Goal: Task Accomplishment & Management: Manage account settings

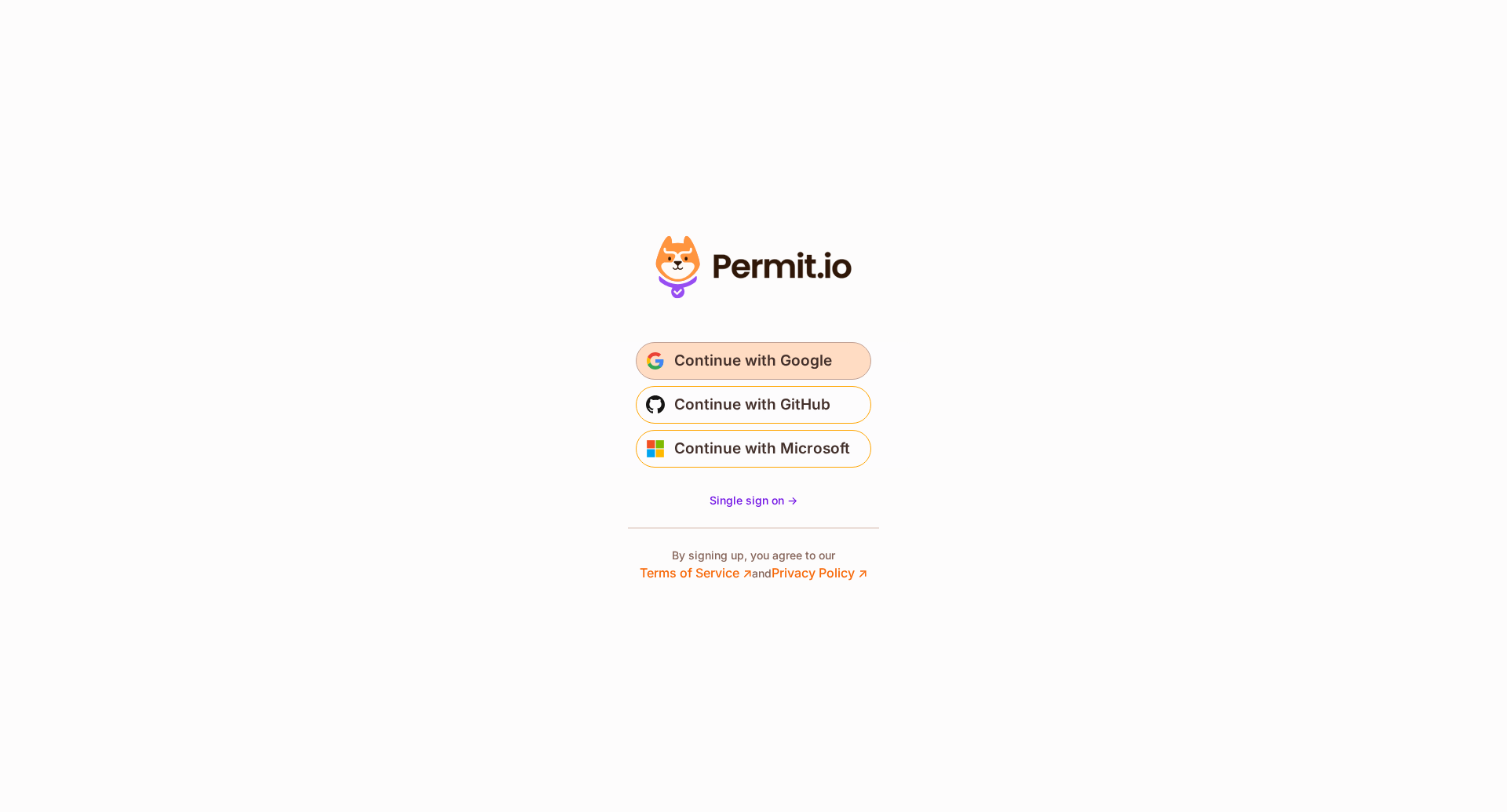
click at [835, 353] on button "Continue with Google" at bounding box center [753, 361] width 236 height 38
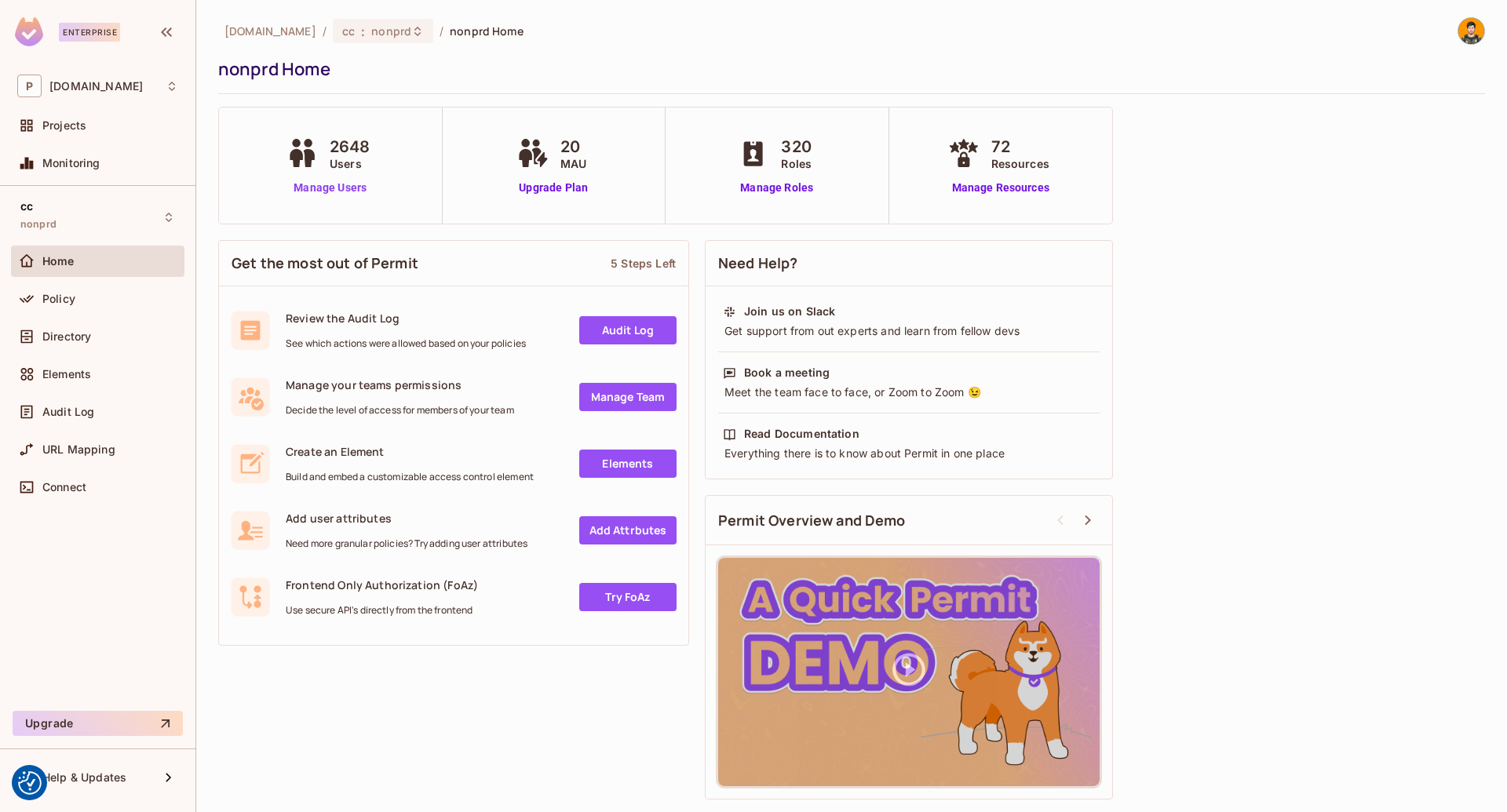
click at [372, 187] on link "Manage Users" at bounding box center [331, 187] width 96 height 17
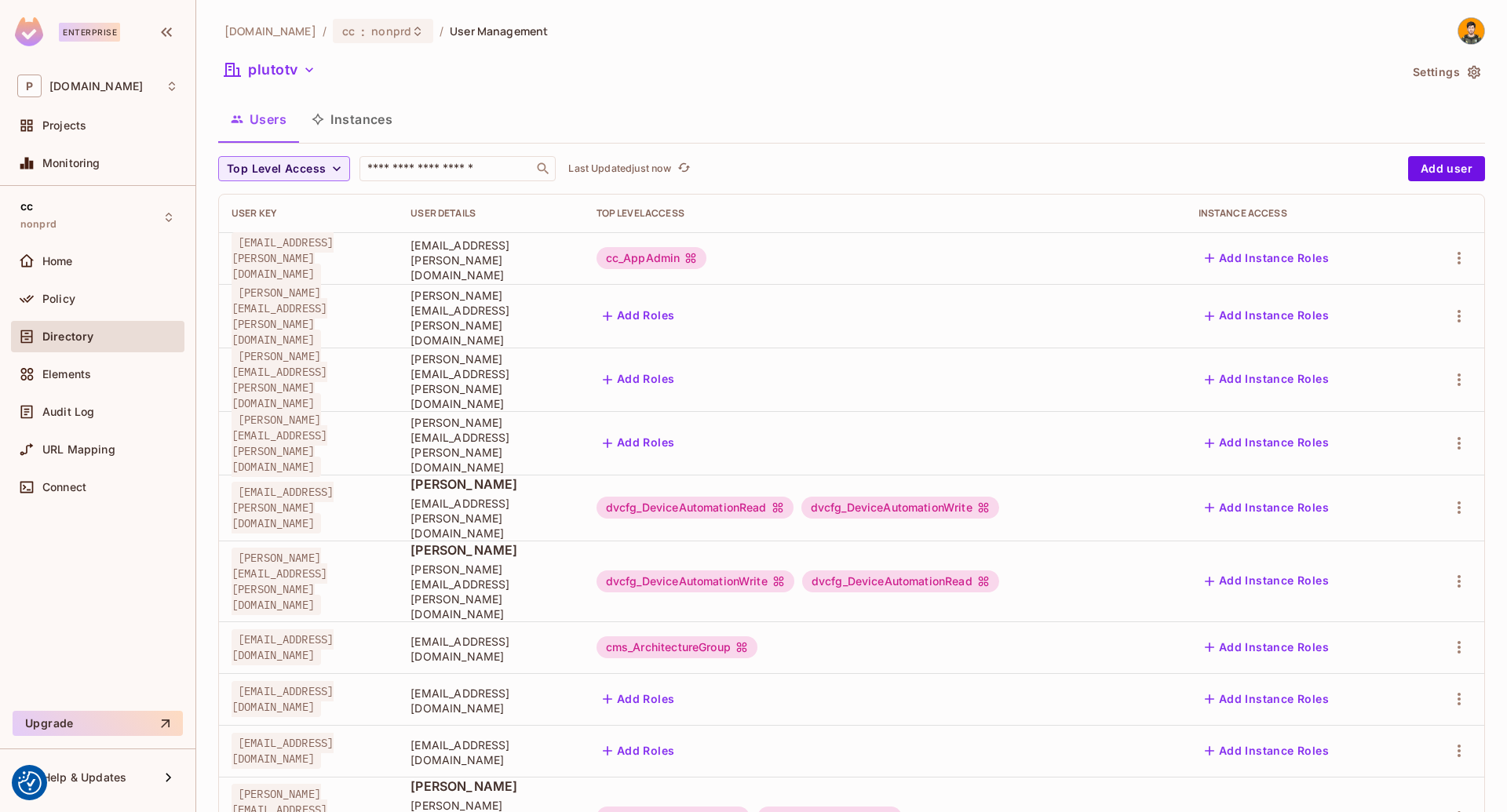
click at [428, 183] on div "Top Level Access ​ Last Updated just now Add user User Key User Details Top Lev…" at bounding box center [852, 691] width 1267 height 1070
click at [429, 168] on input "text" at bounding box center [446, 169] width 165 height 16
paste input "**********"
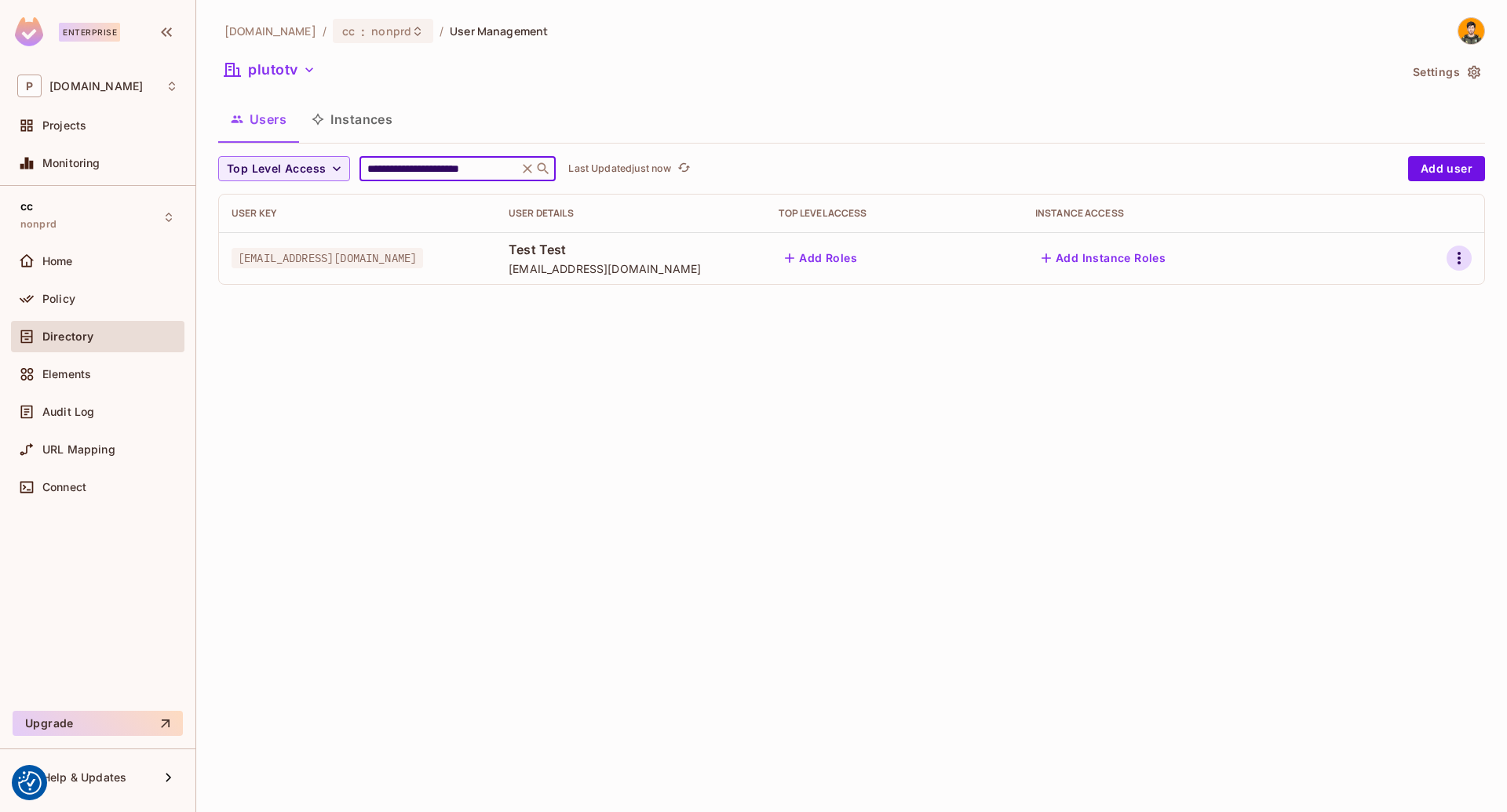
click at [1463, 257] on icon "button" at bounding box center [1459, 258] width 19 height 19
click at [1426, 336] on div "Edit Attributes" at bounding box center [1404, 328] width 78 height 16
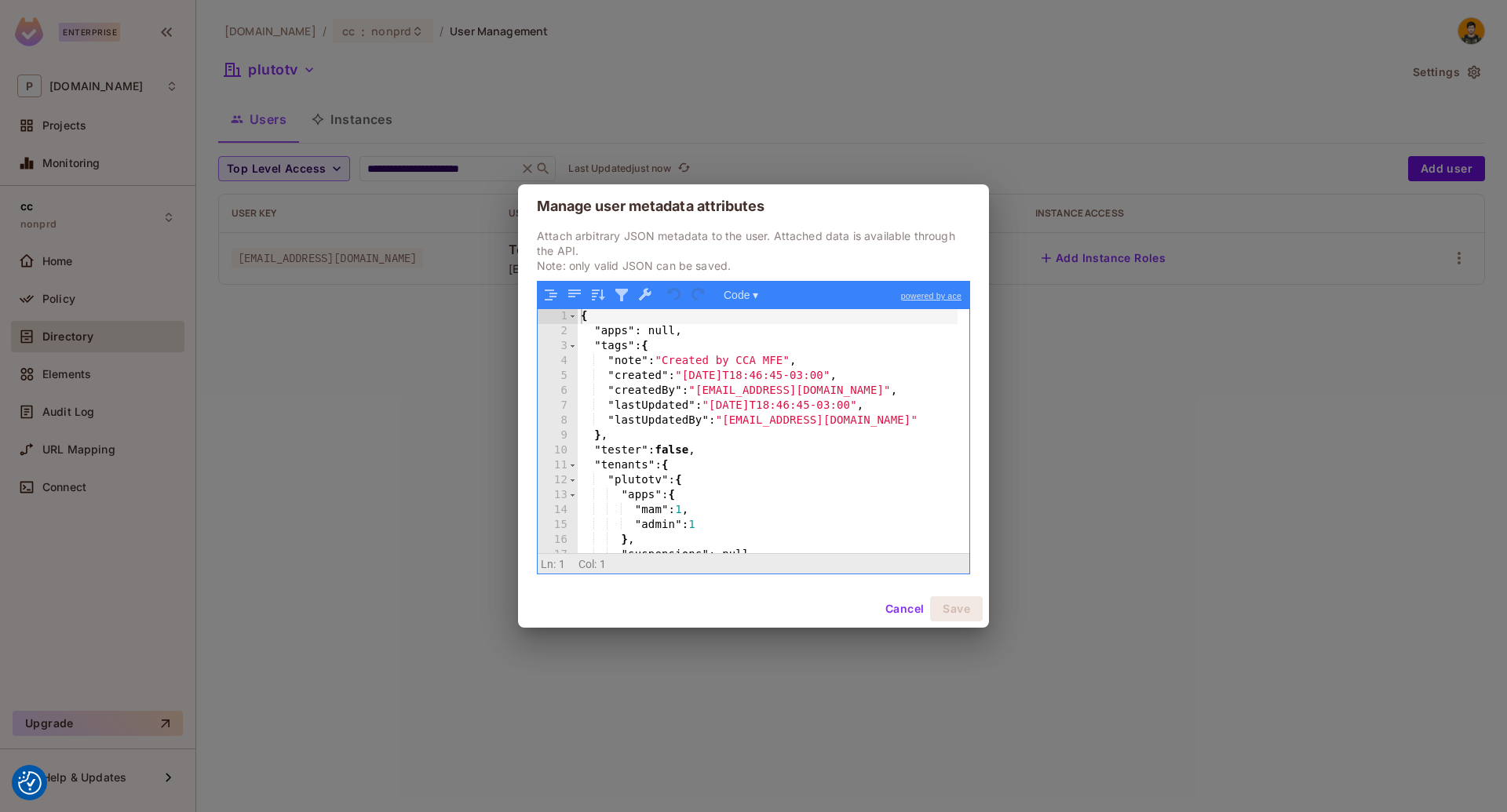
click at [1193, 397] on div "Manage user metadata attributes Attach arbitrary JSON metadata to the user. Att…" at bounding box center [753, 406] width 1507 height 812
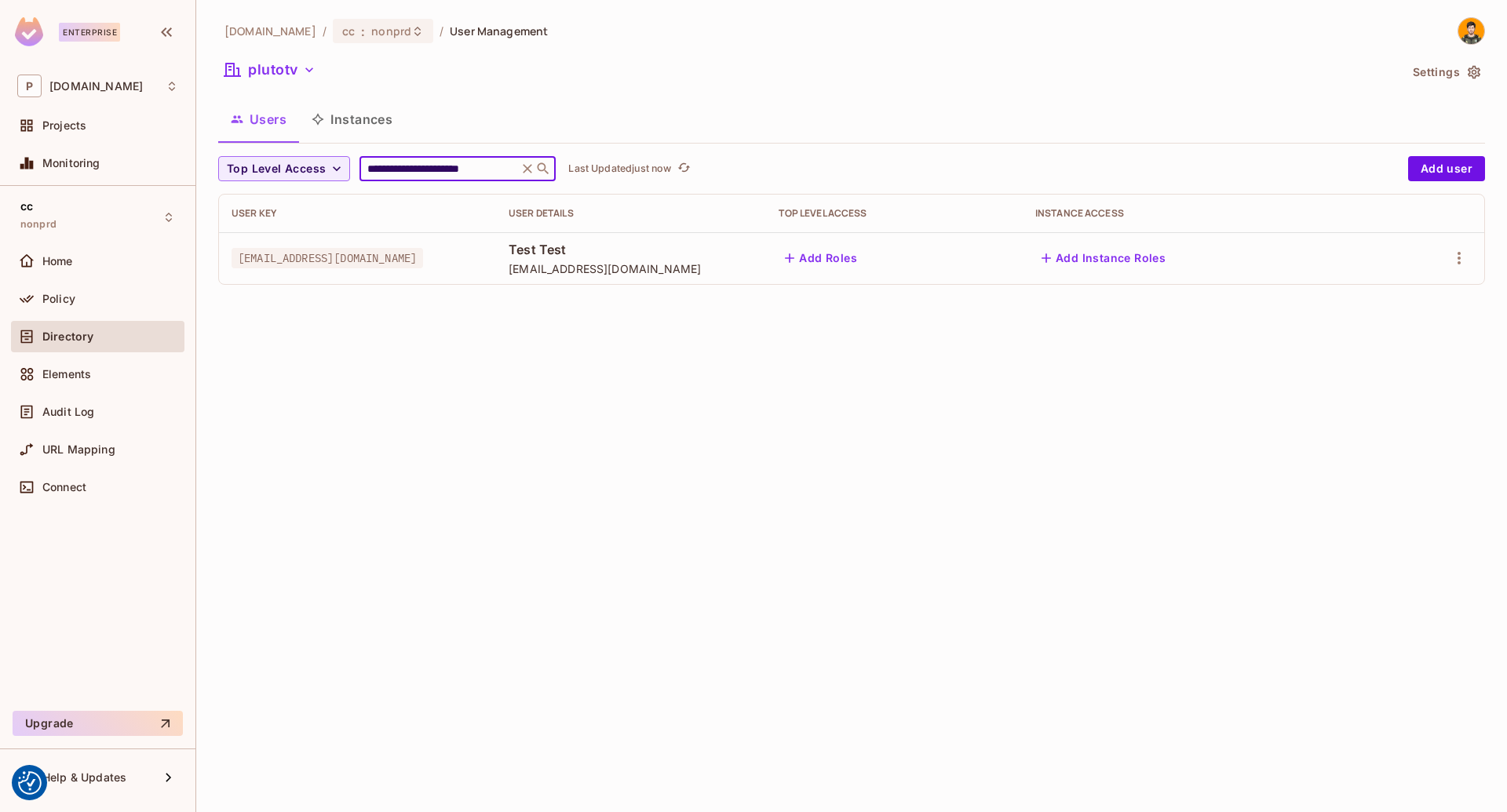
drag, startPoint x: 514, startPoint y: 165, endPoint x: 184, endPoint y: 152, distance: 330.3
click at [184, 152] on div "**********" at bounding box center [753, 406] width 1507 height 812
click at [715, 472] on div "**********" at bounding box center [852, 406] width 1311 height 812
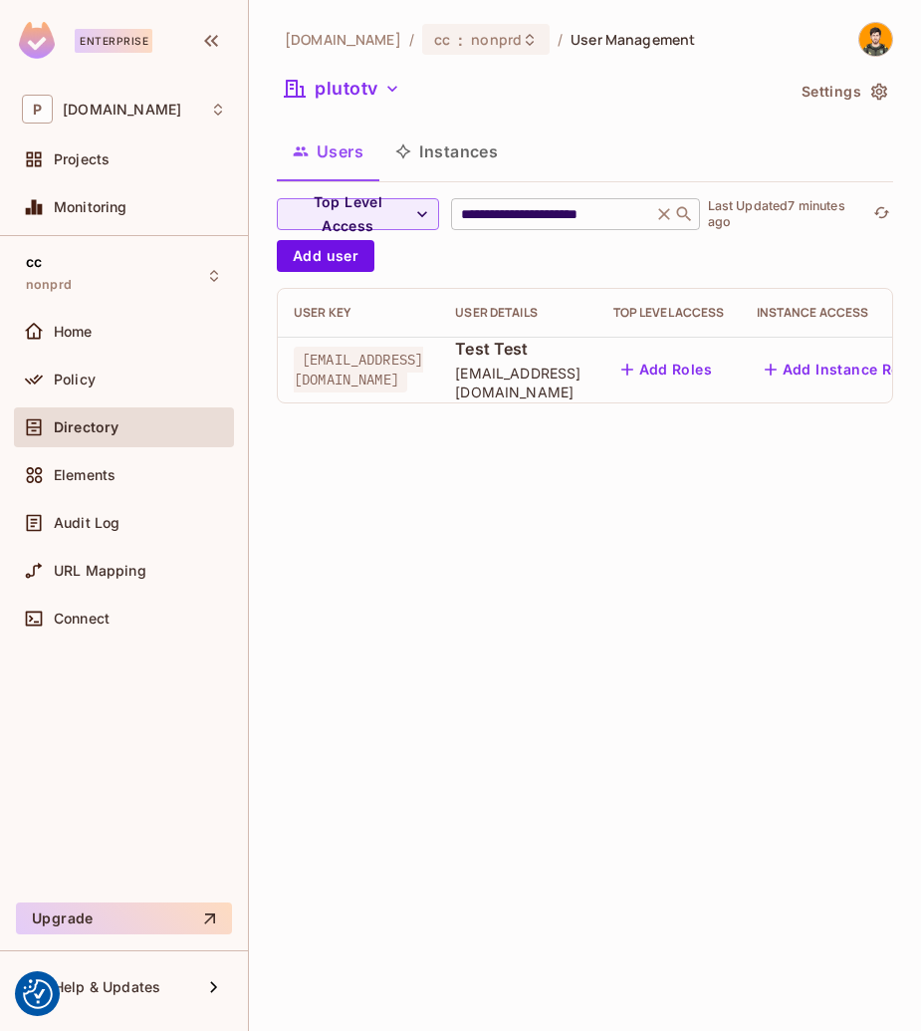
click at [627, 211] on input "**********" at bounding box center [551, 214] width 189 height 20
type input "**********"
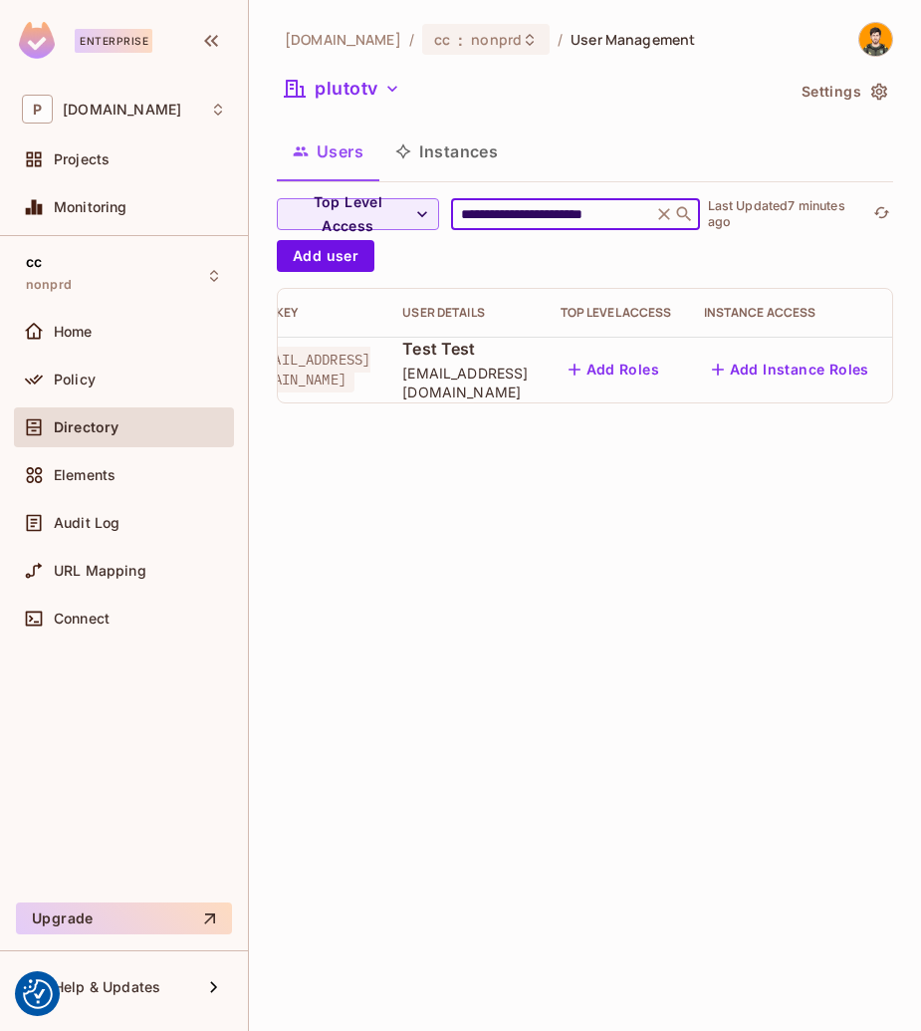
click at [910, 367] on button "button" at bounding box center [926, 370] width 32 height 32
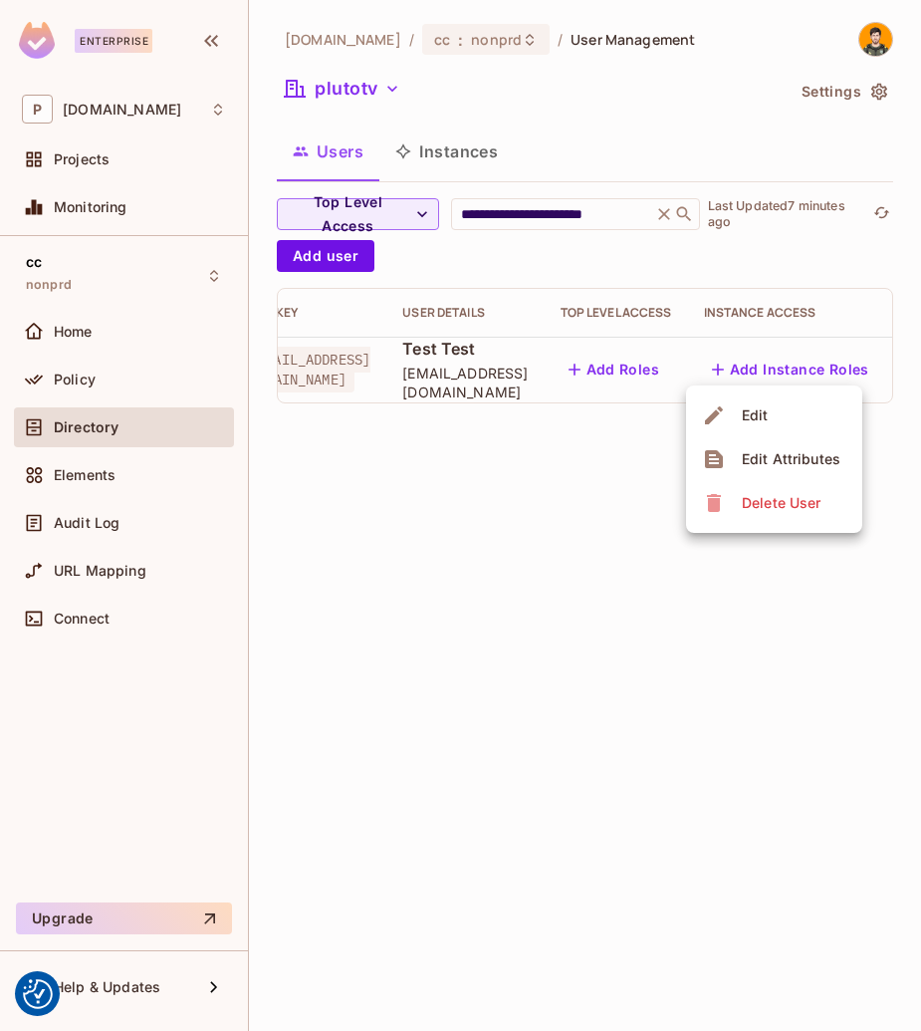
click at [850, 453] on li "Edit Attributes" at bounding box center [774, 459] width 176 height 44
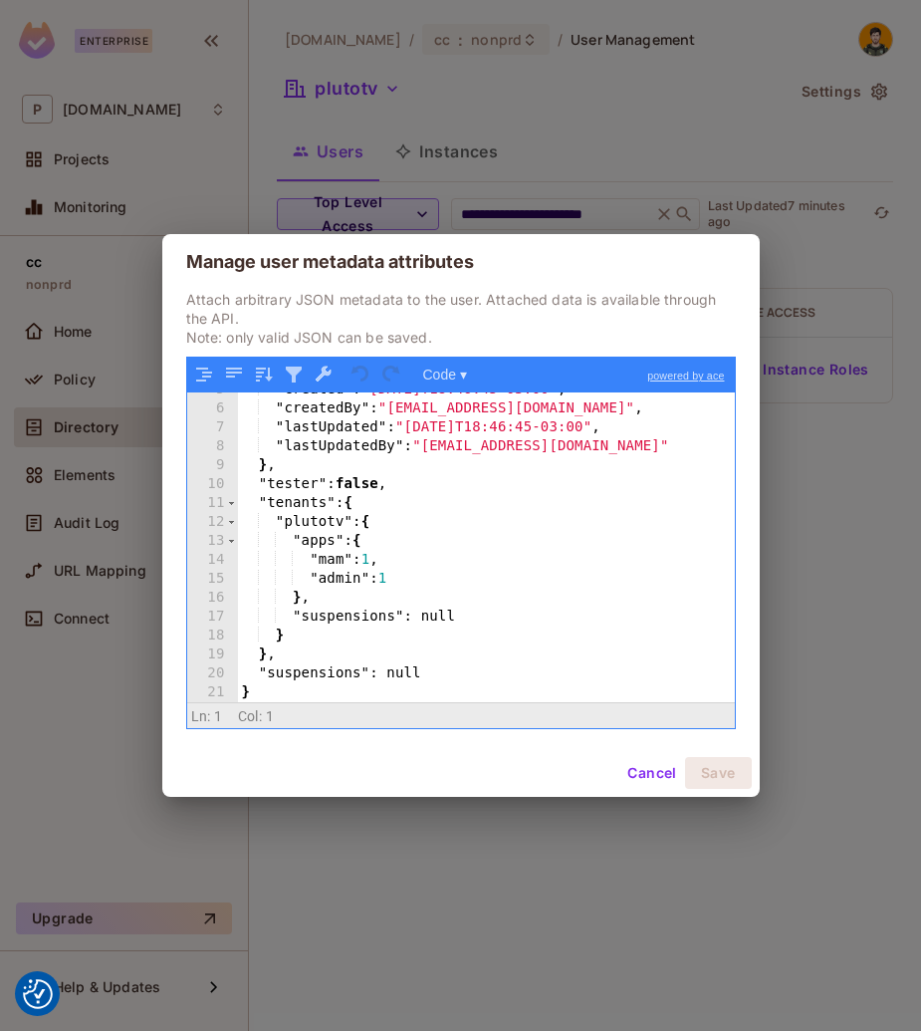
scroll to position [0, 0]
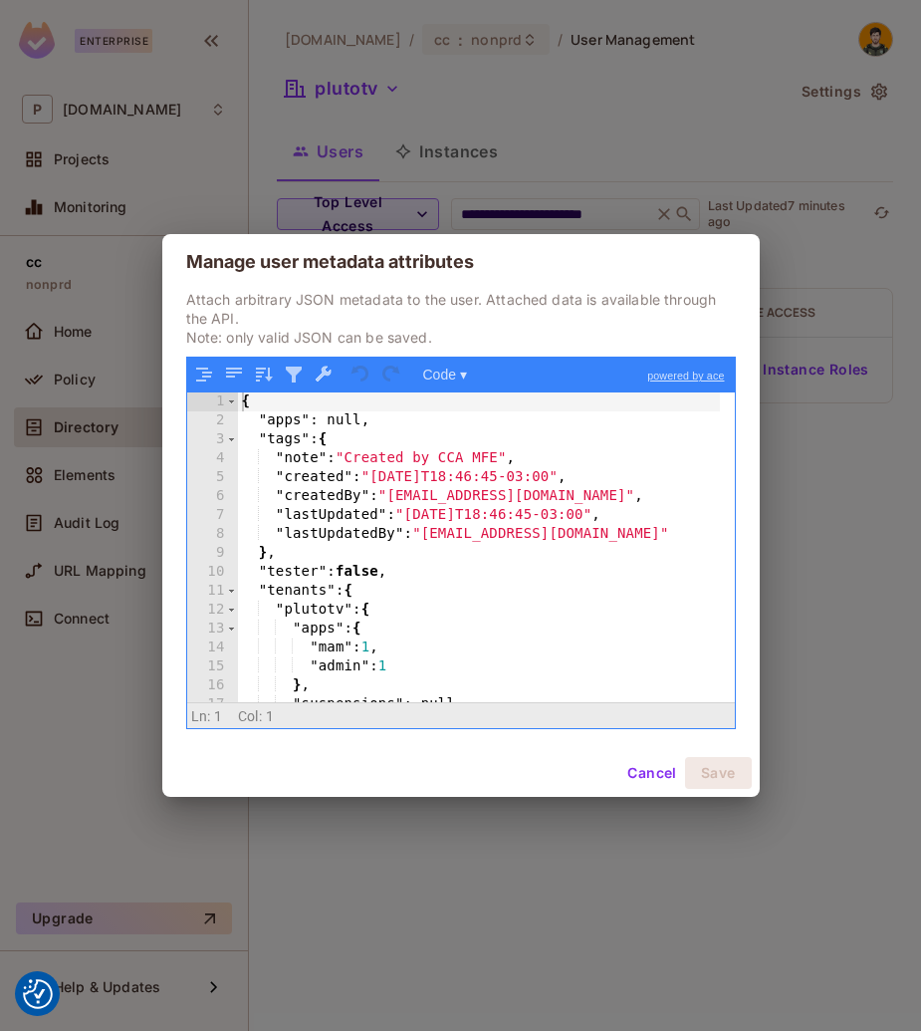
click at [579, 899] on div "Manage user metadata attributes Attach arbitrary JSON metadata to the user. Att…" at bounding box center [460, 515] width 921 height 1031
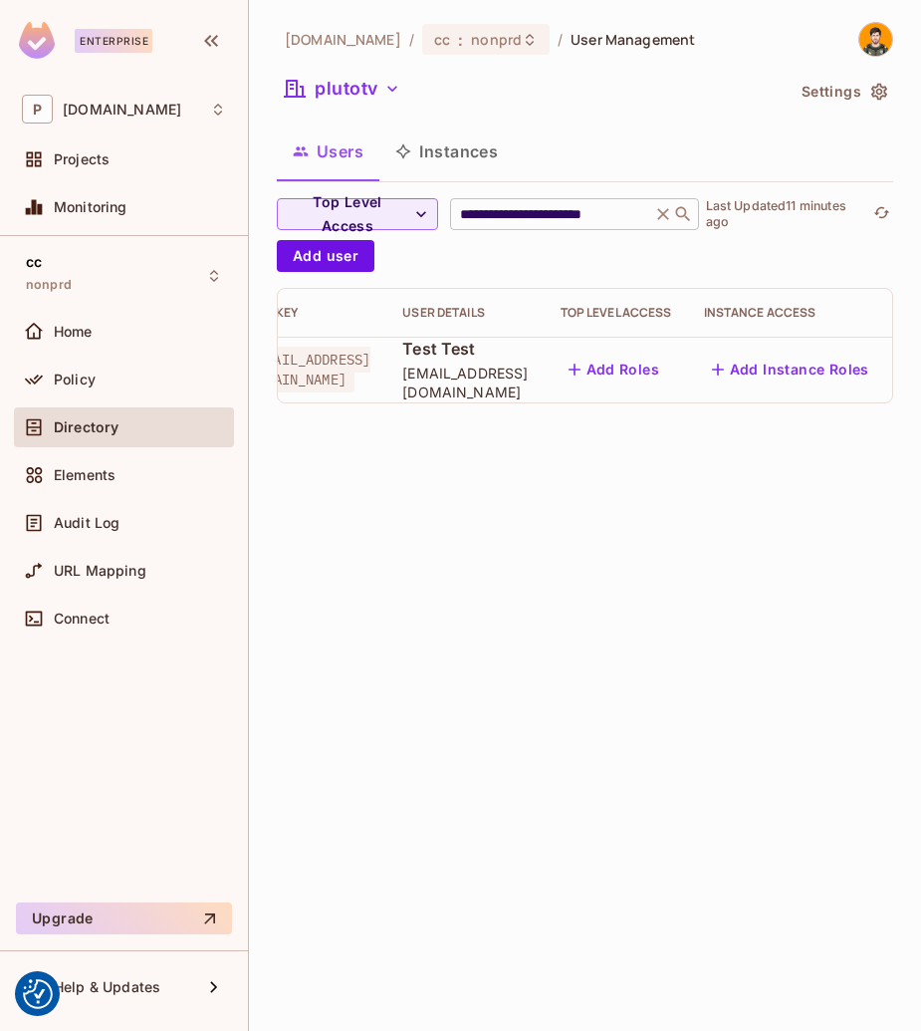
click at [599, 217] on input "**********" at bounding box center [550, 214] width 189 height 20
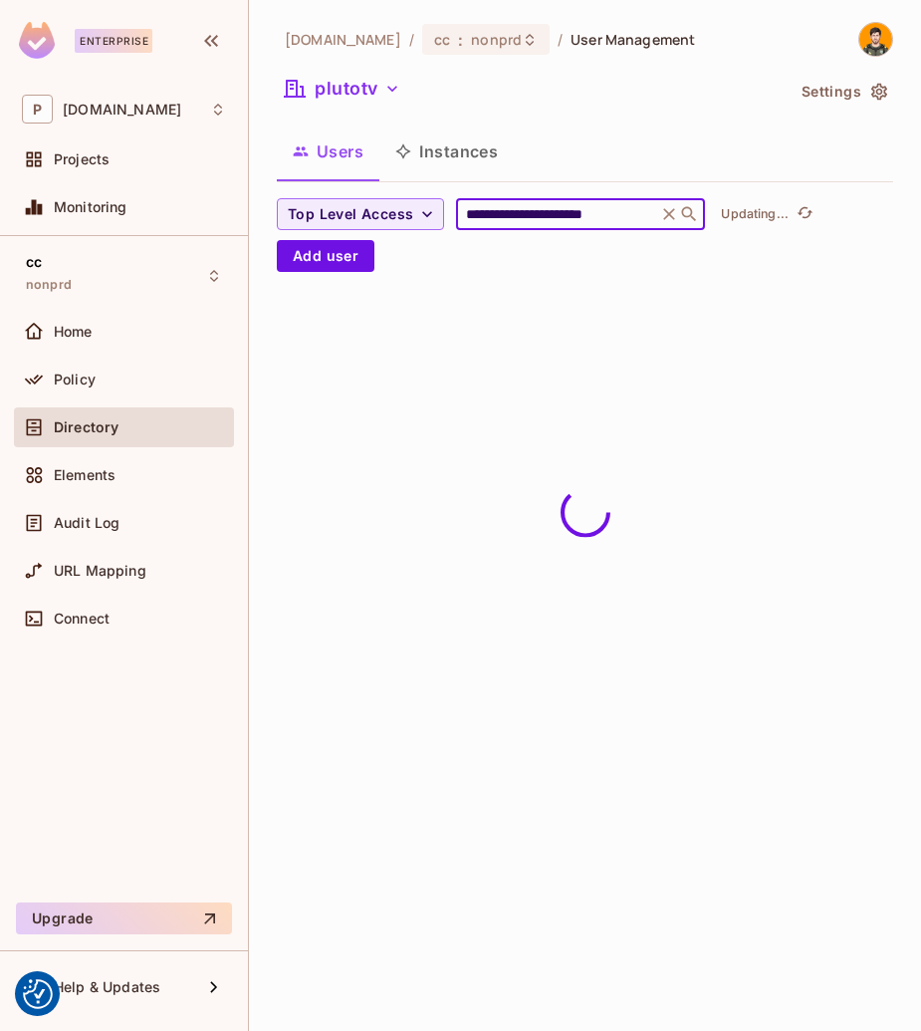
click at [530, 628] on div "**********" at bounding box center [585, 515] width 672 height 1031
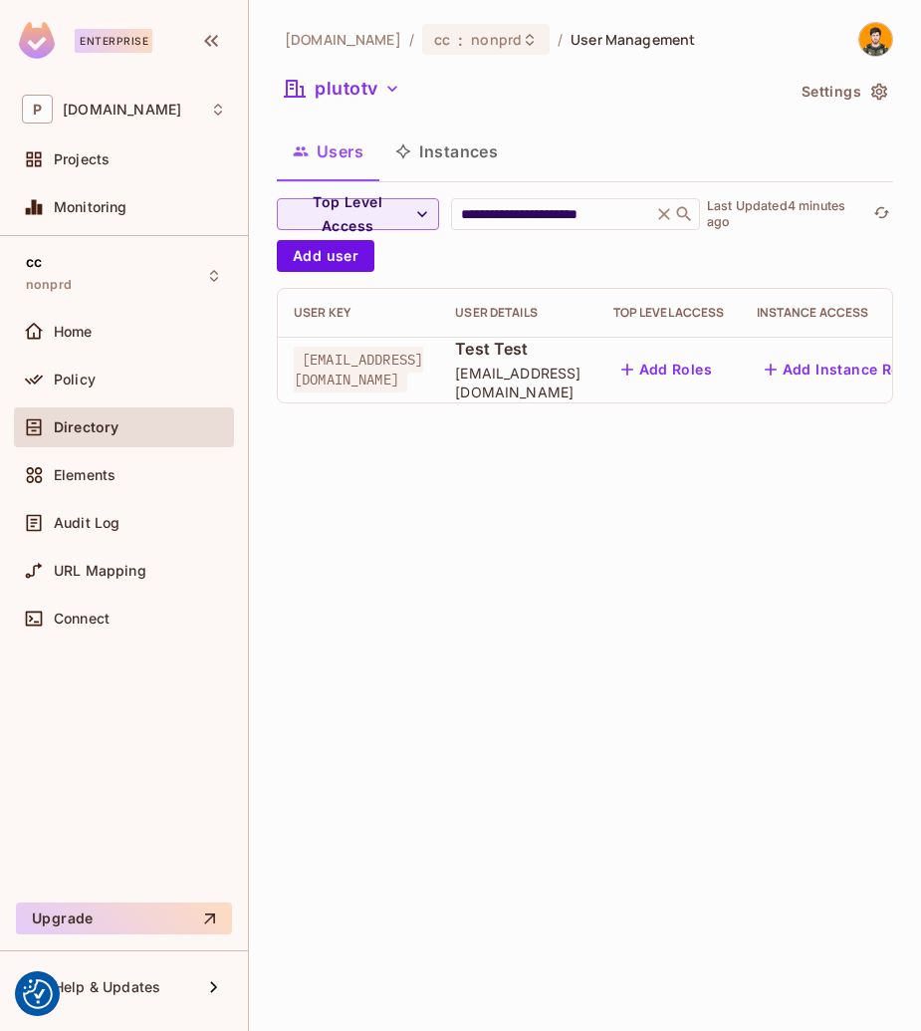
scroll to position [0, 53]
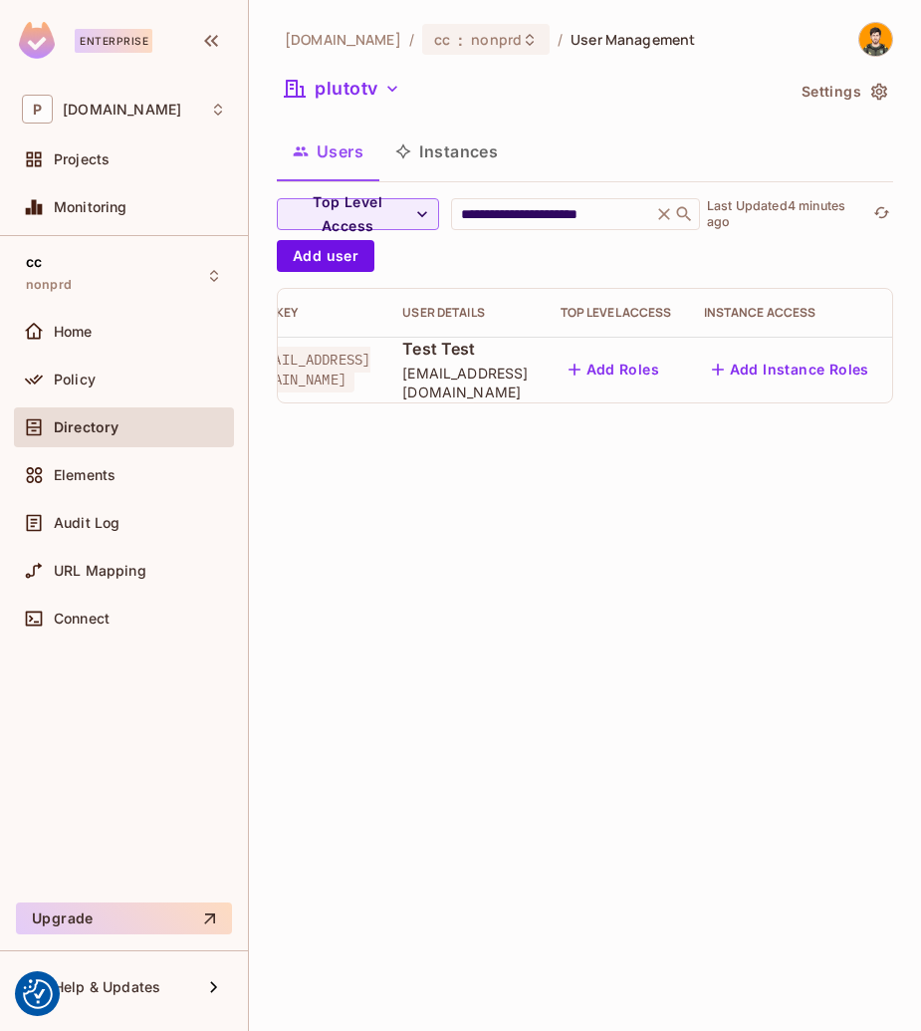
click at [923, 364] on icon "button" at bounding box center [925, 370] width 4 height 16
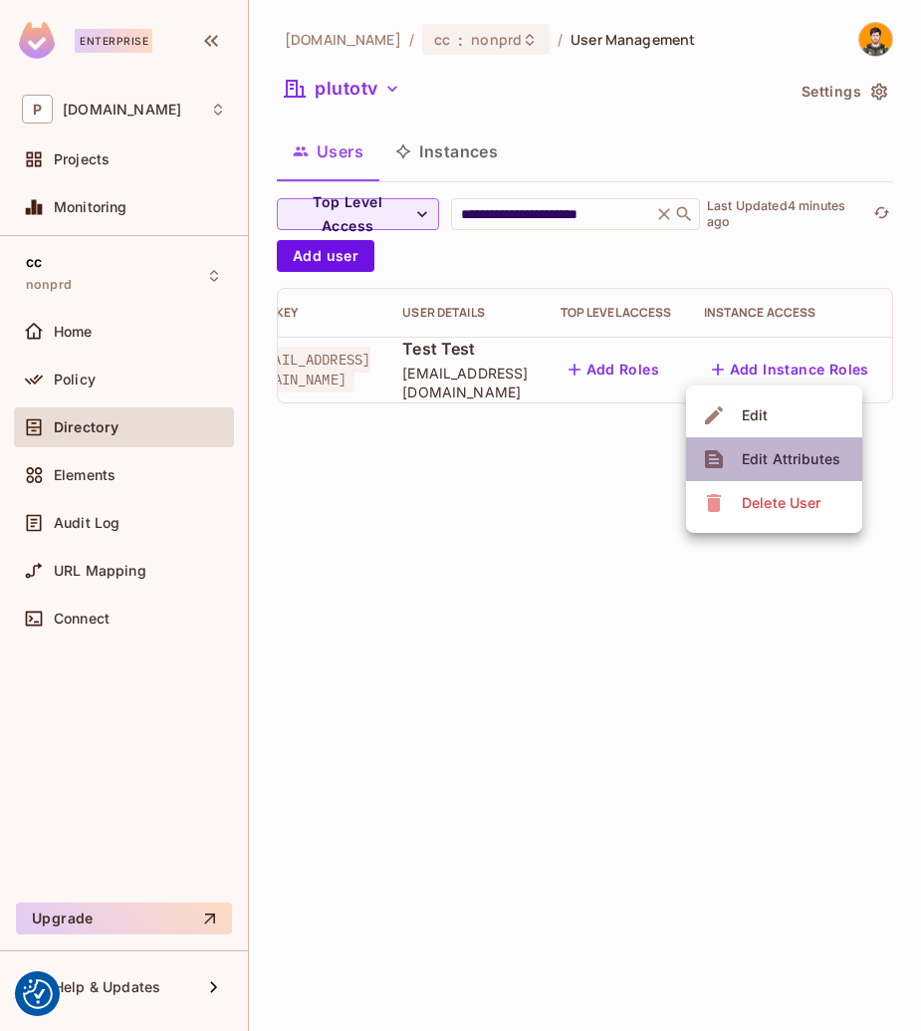
click at [820, 448] on span "Edit Attributes" at bounding box center [791, 459] width 111 height 32
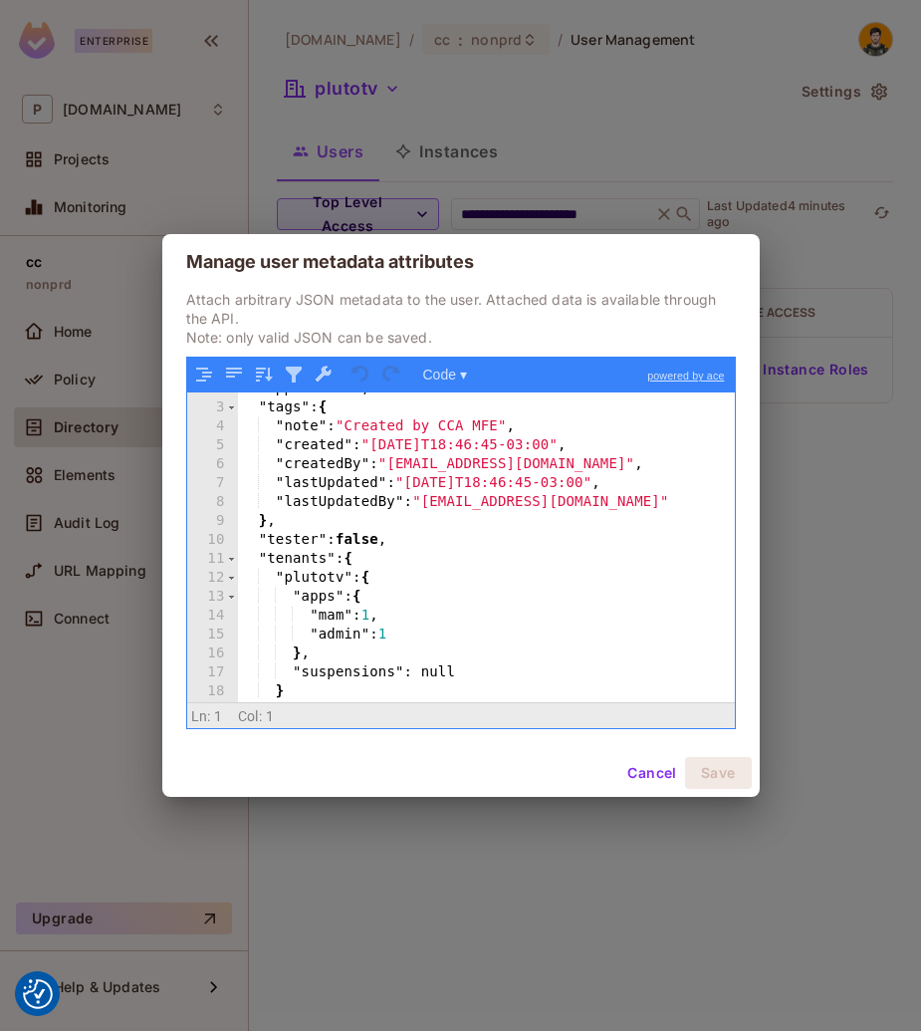
scroll to position [88, 0]
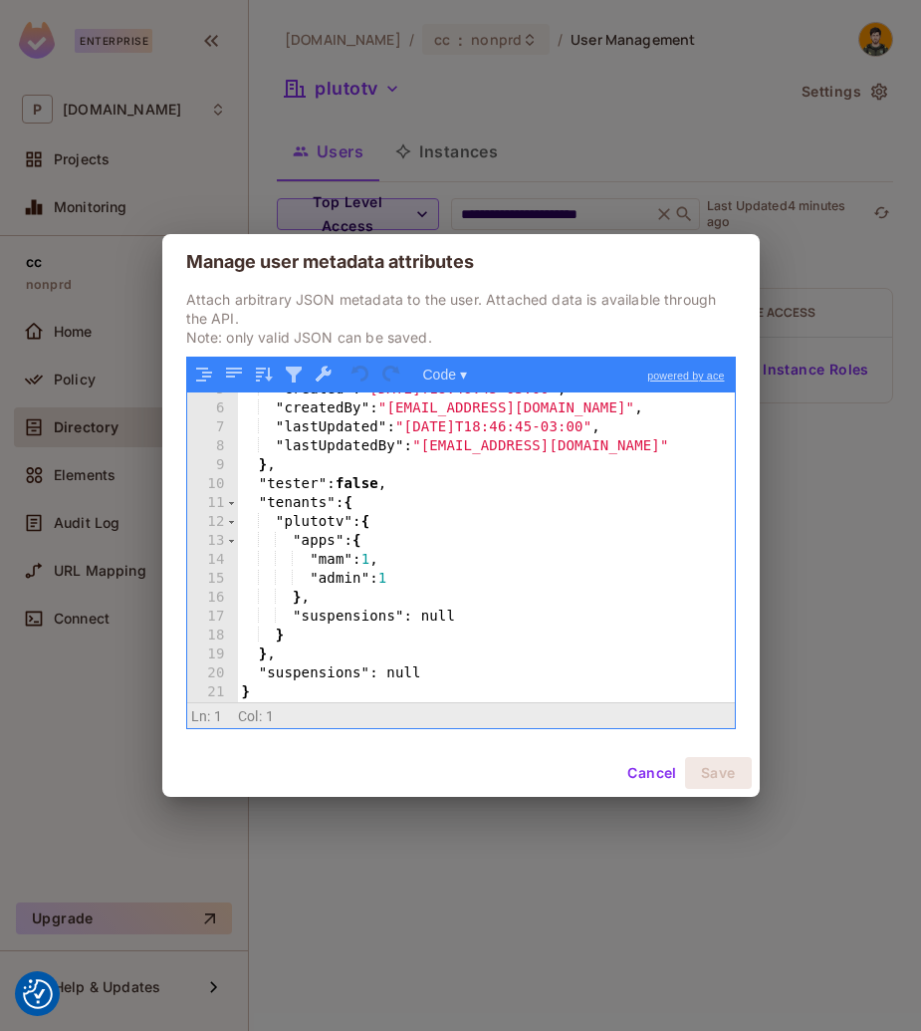
click at [685, 148] on div "Manage user metadata attributes Attach arbitrary JSON metadata to the user. Att…" at bounding box center [460, 515] width 921 height 1031
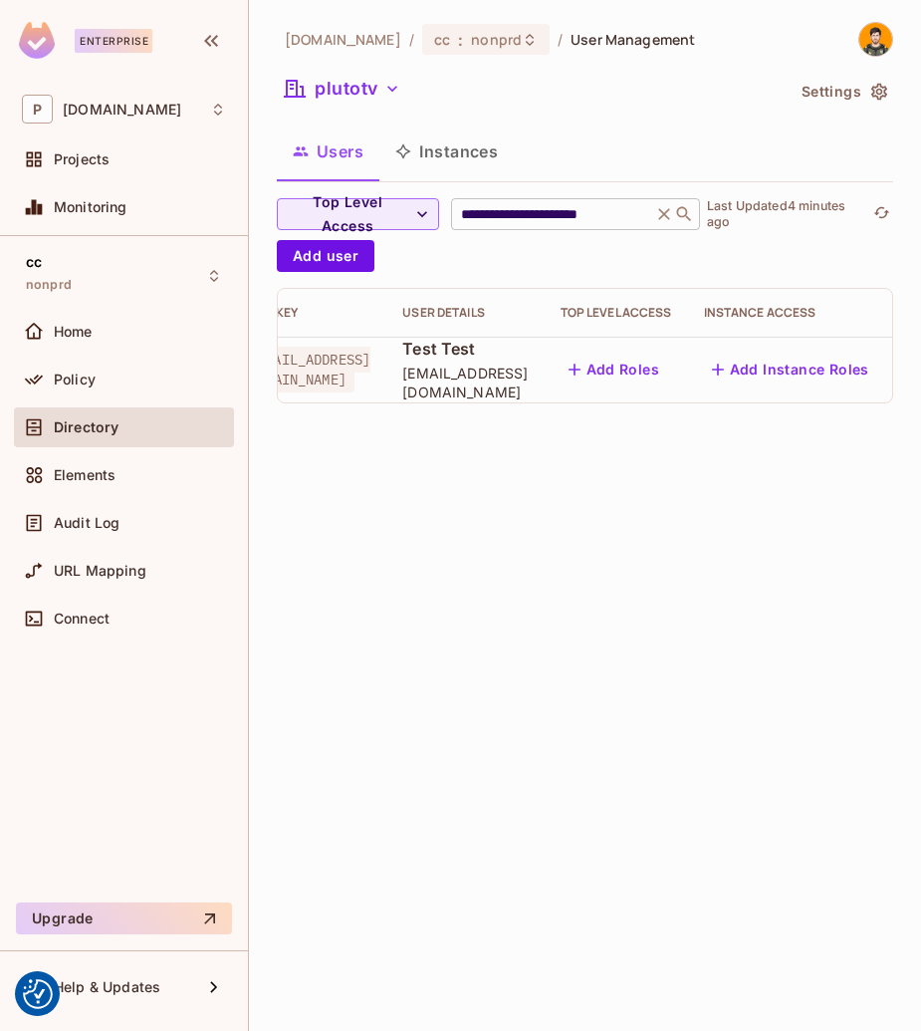
click at [624, 208] on input "**********" at bounding box center [551, 214] width 189 height 20
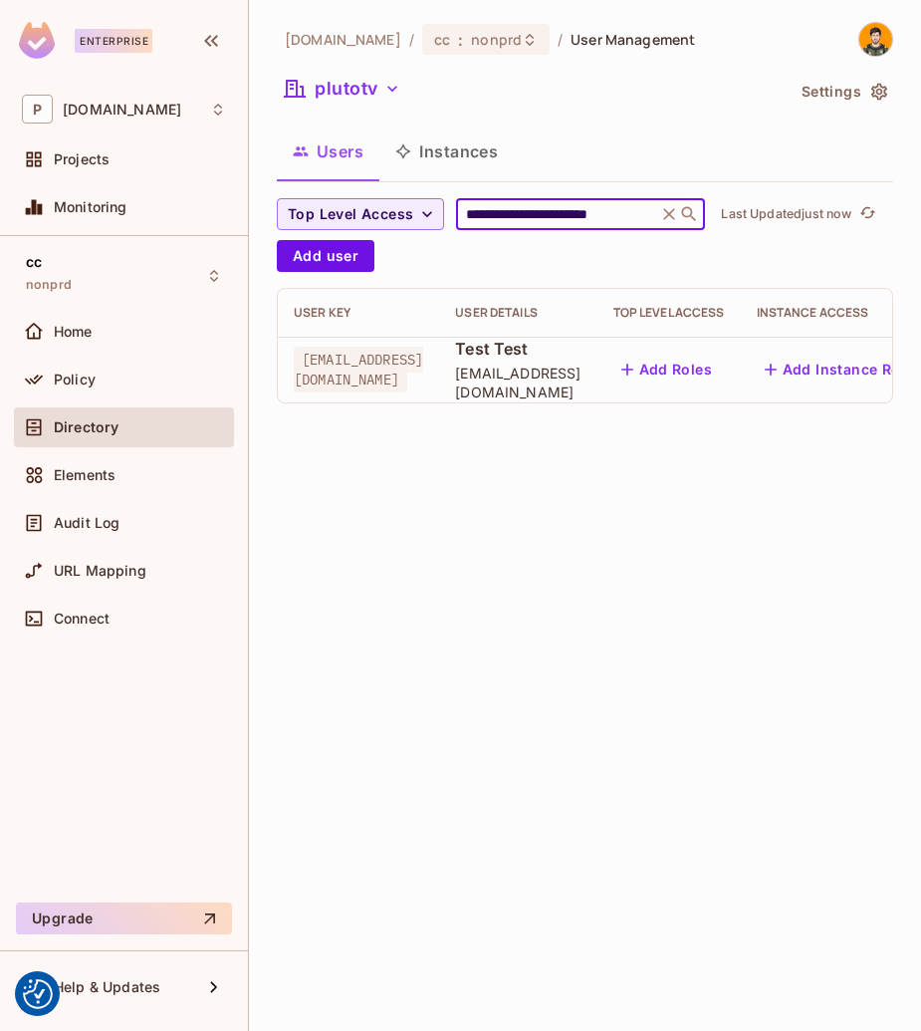
scroll to position [0, 53]
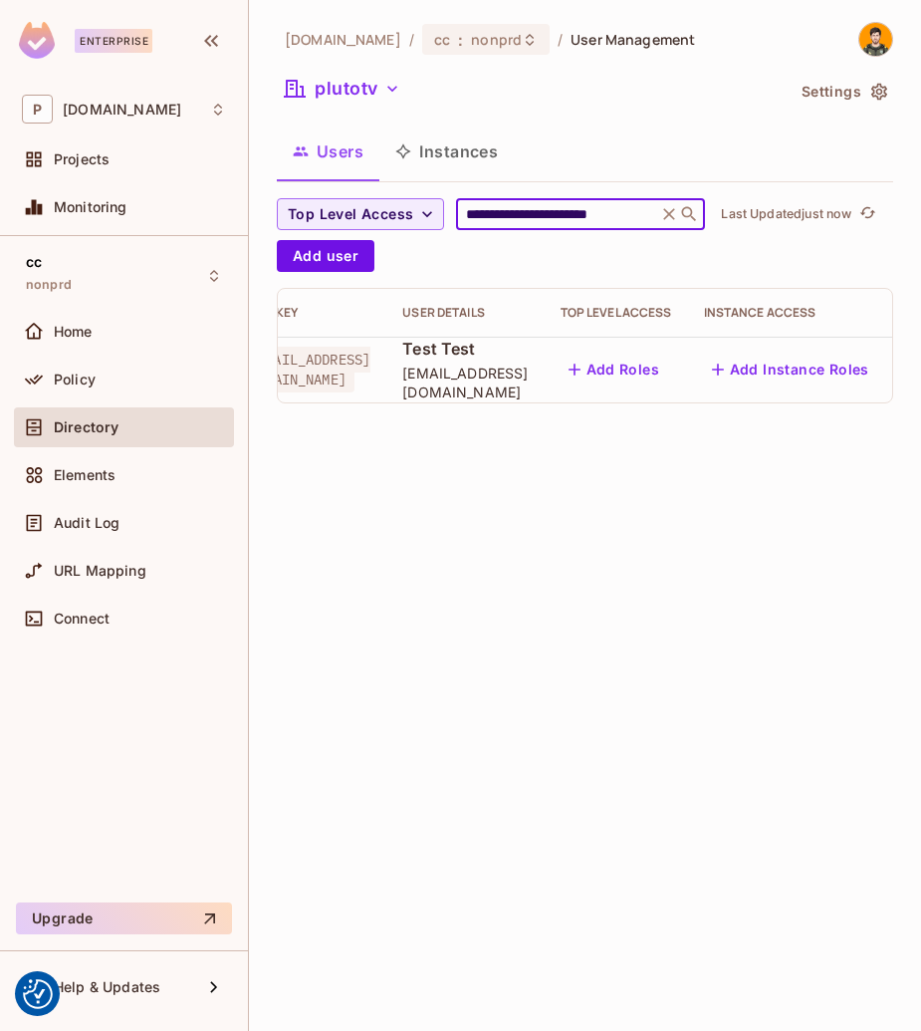
type input "**********"
click at [914, 373] on icon "button" at bounding box center [926, 370] width 24 height 24
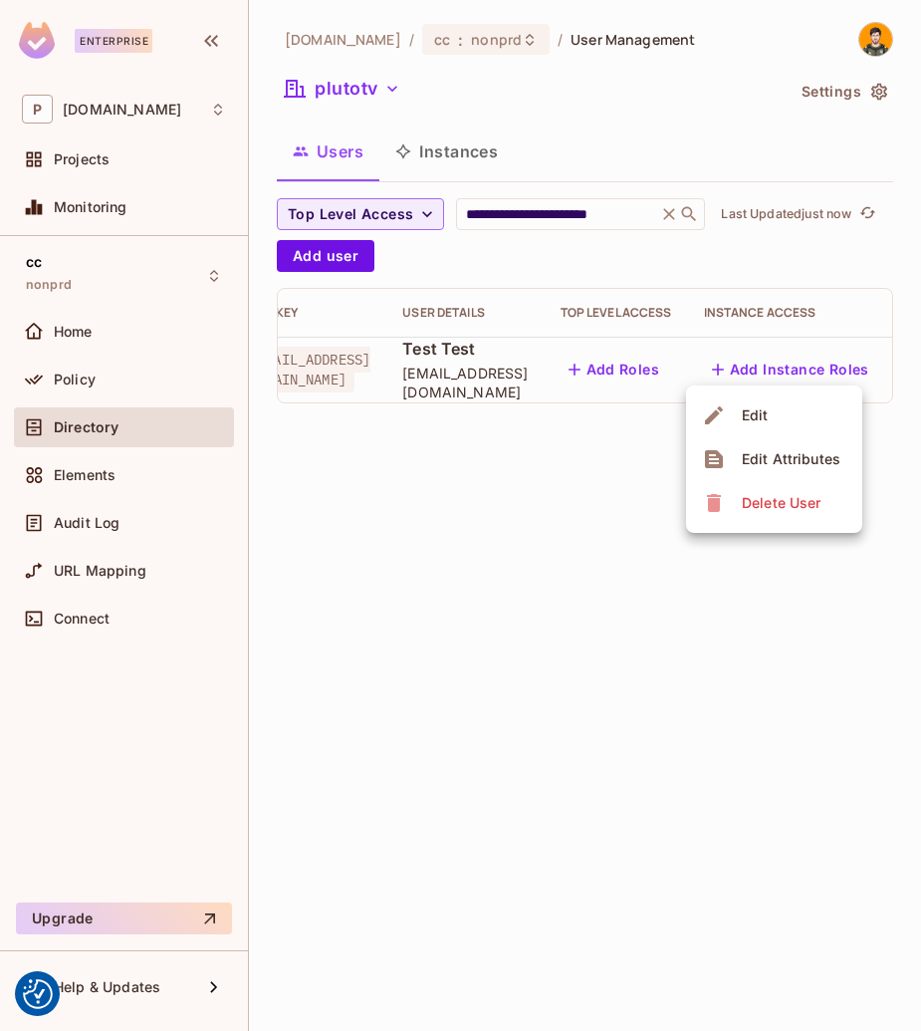
click at [807, 461] on div "Edit Attributes" at bounding box center [791, 459] width 99 height 20
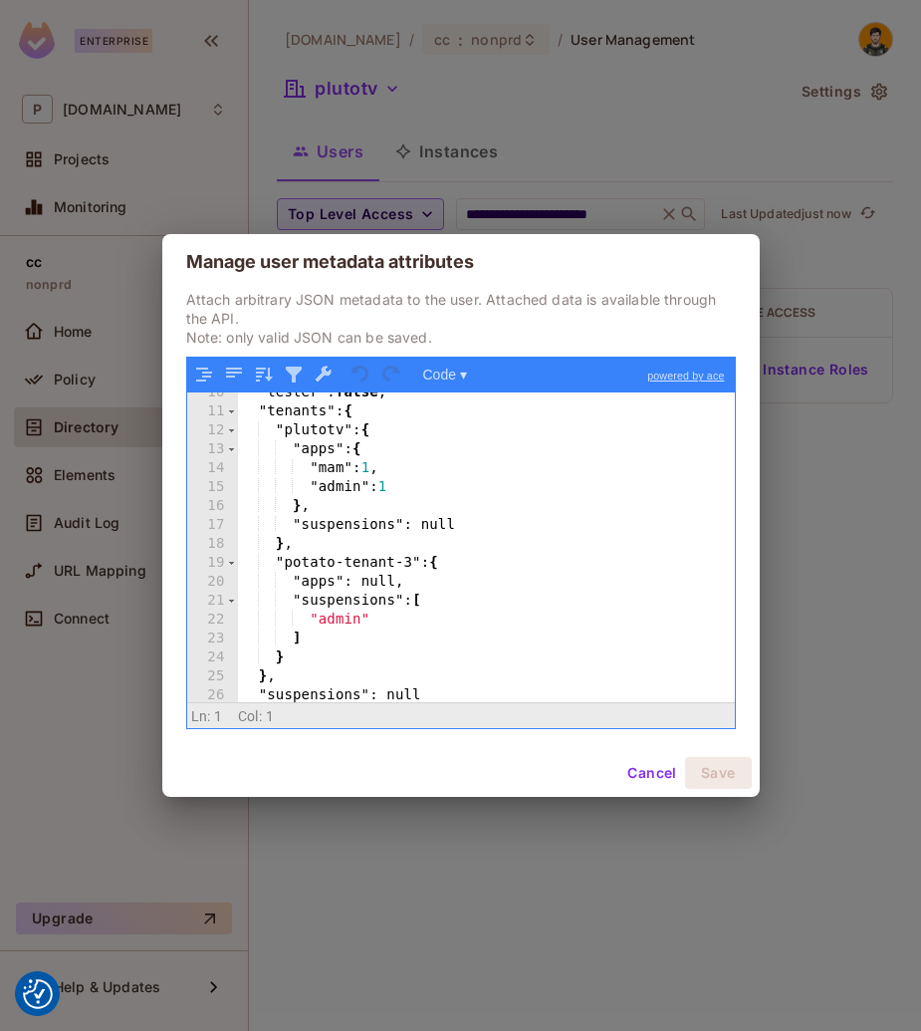
scroll to position [201, 0]
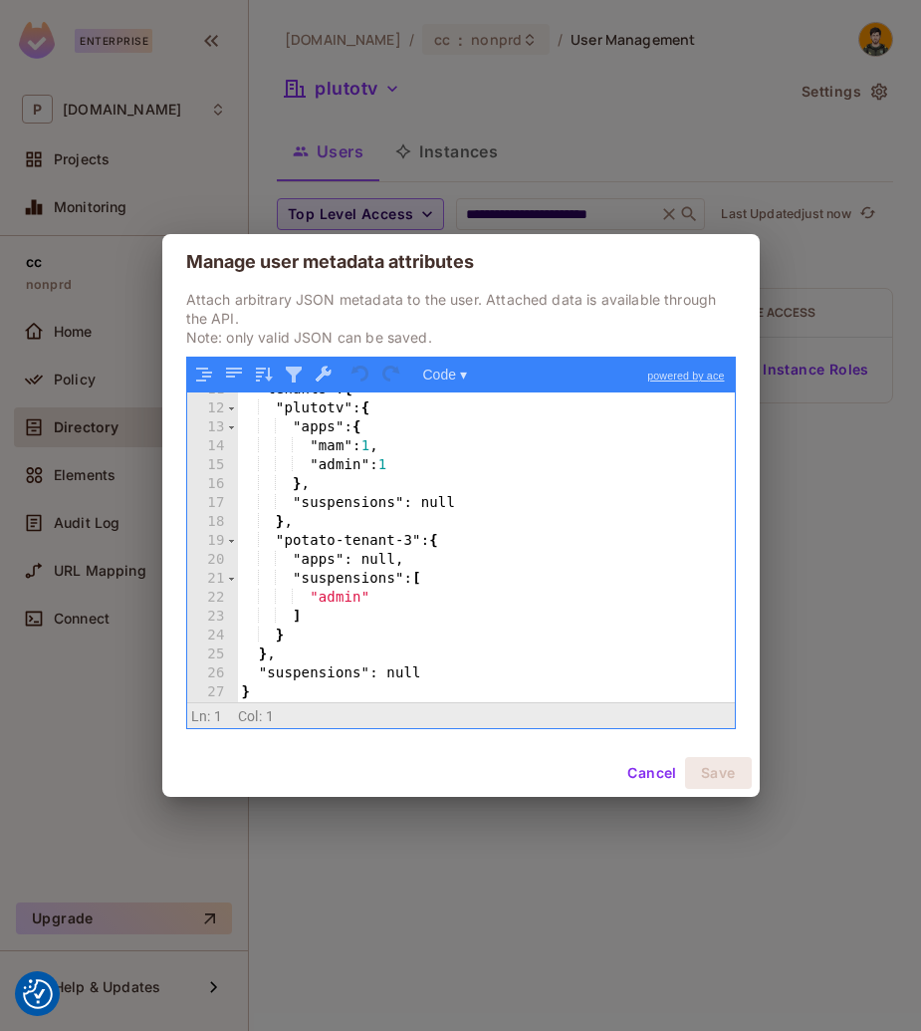
click at [574, 894] on div "Manage user metadata attributes Attach arbitrary JSON metadata to the user. Att…" at bounding box center [460, 515] width 921 height 1031
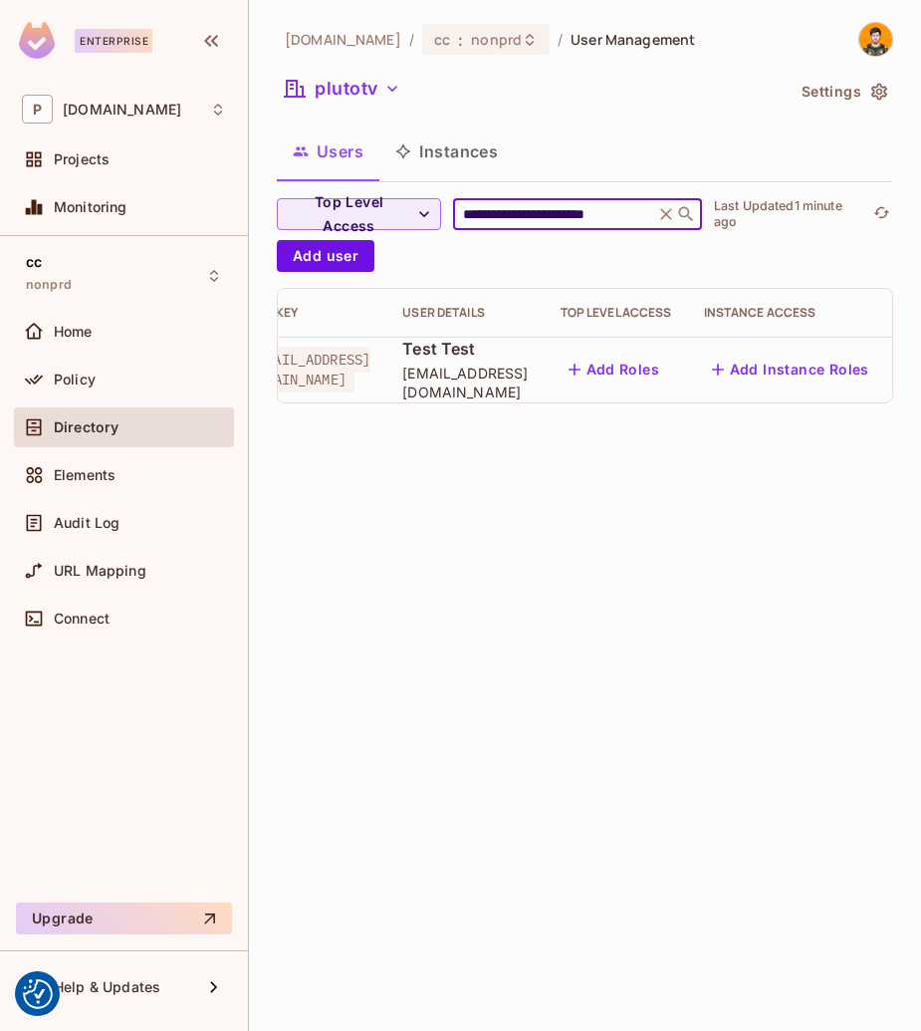
click at [619, 221] on input "**********" at bounding box center [553, 214] width 189 height 20
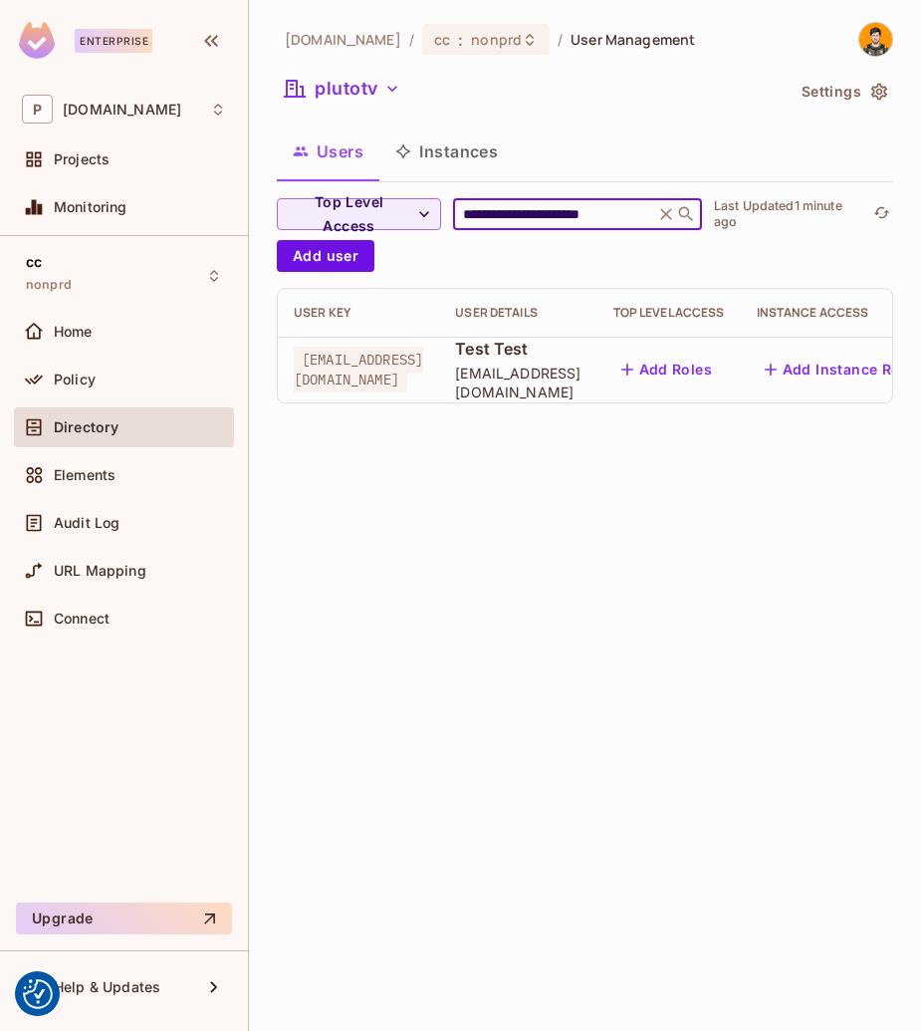
scroll to position [0, 53]
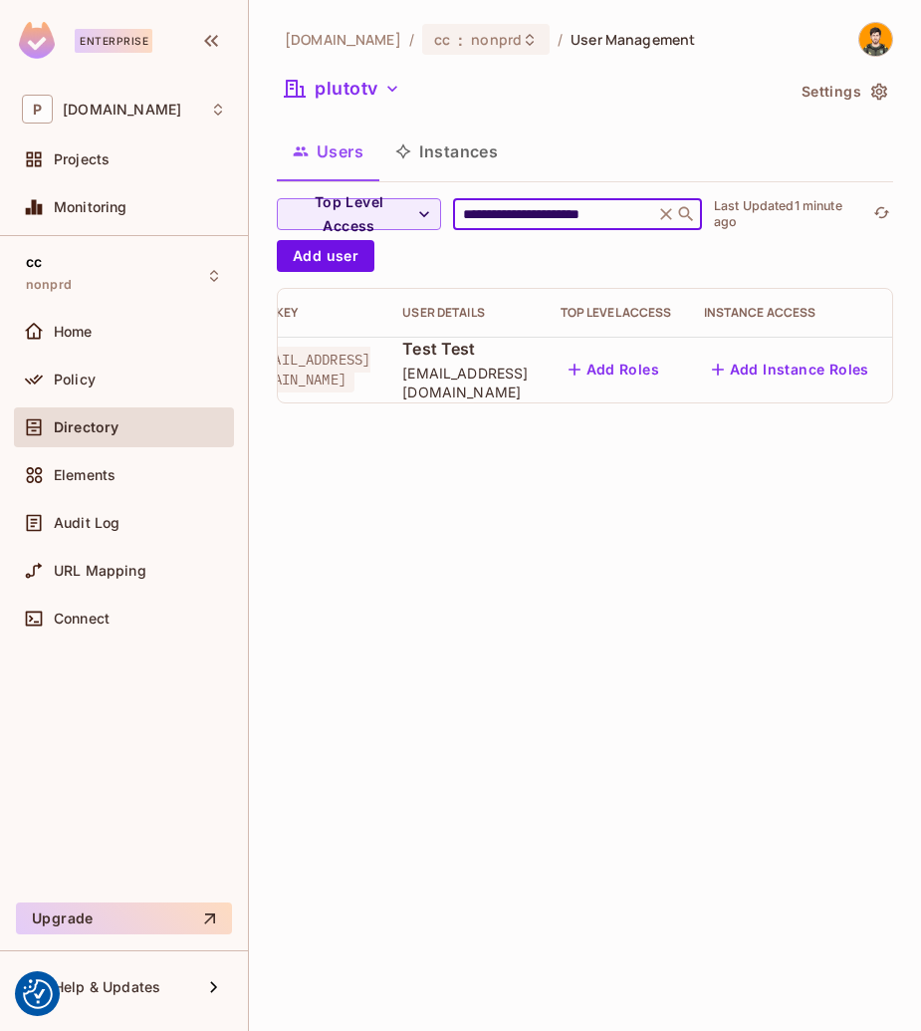
type input "**********"
click at [914, 370] on icon "button" at bounding box center [926, 370] width 24 height 24
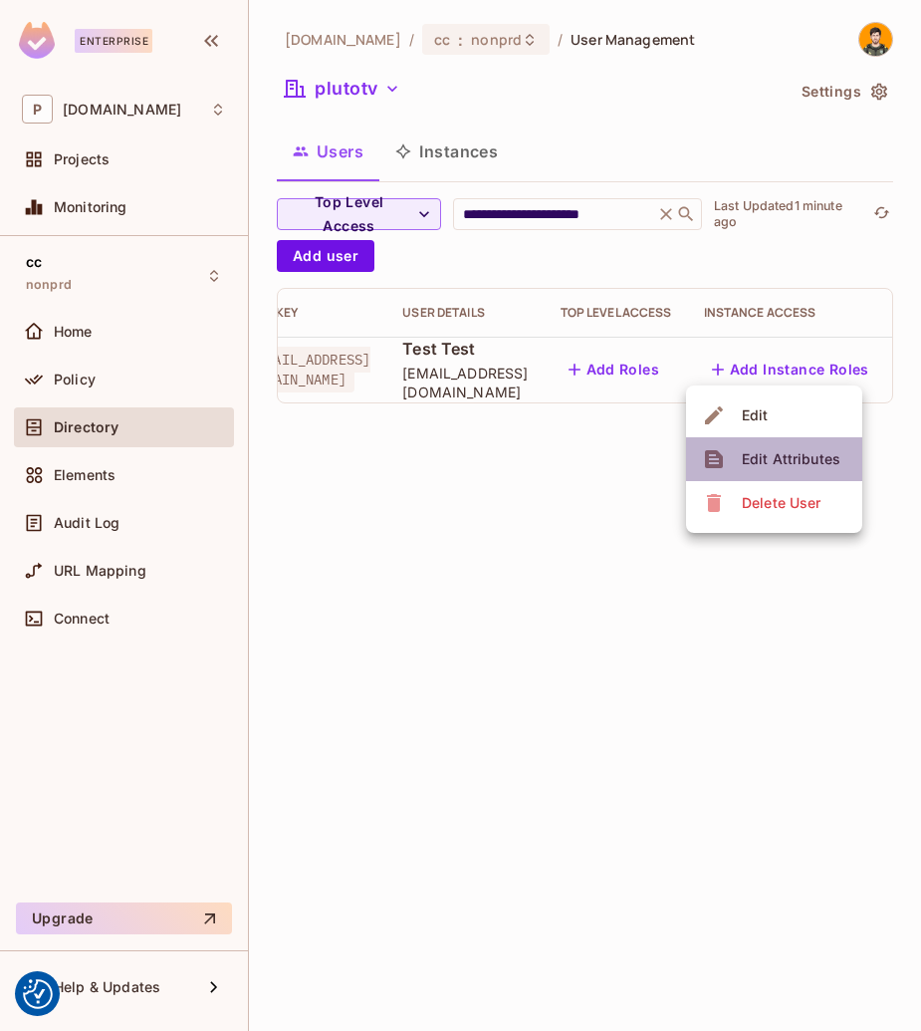
click at [809, 453] on div "Edit Attributes" at bounding box center [791, 459] width 99 height 20
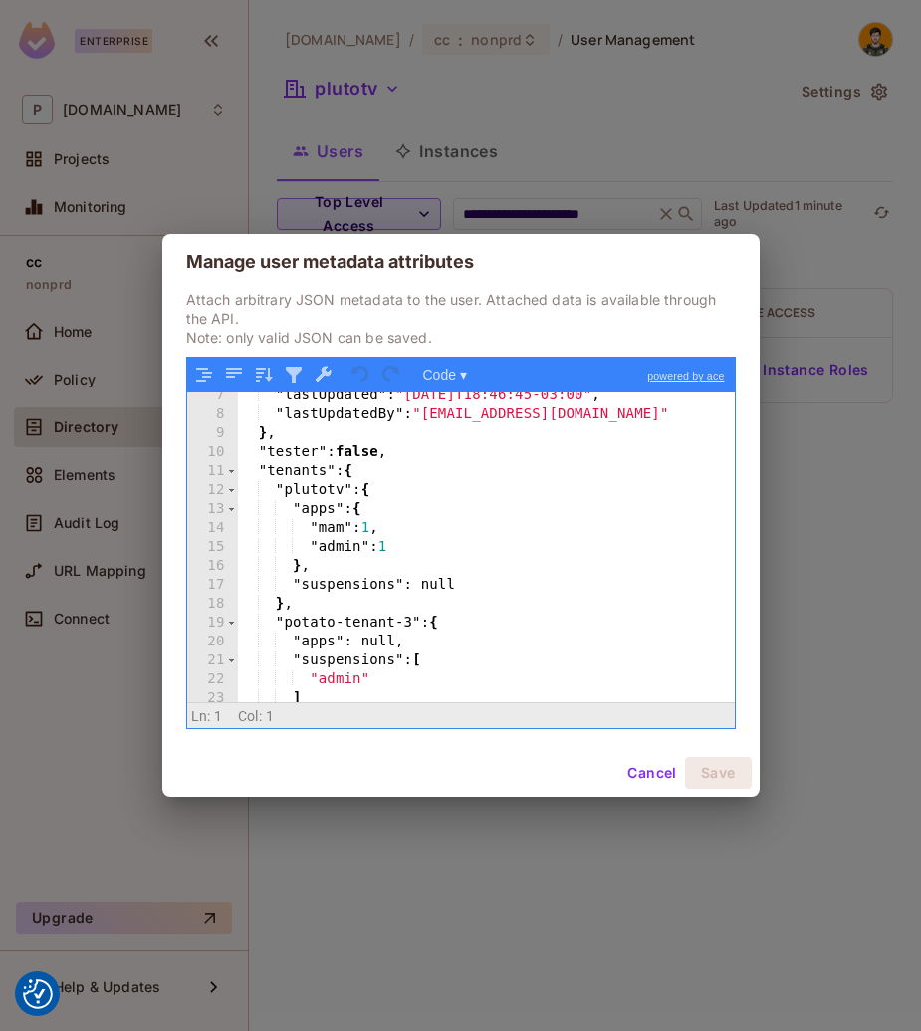
scroll to position [179, 0]
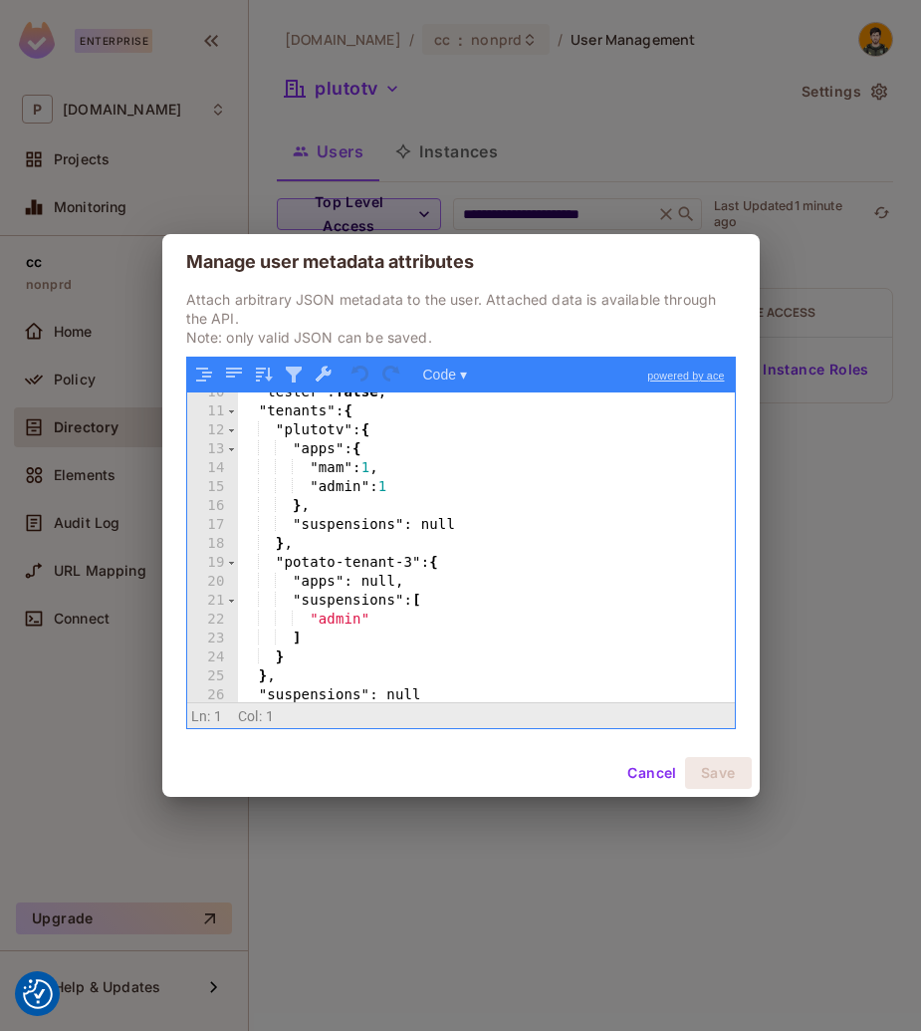
click at [891, 462] on div "Manage user metadata attributes Attach arbitrary JSON metadata to the user. Att…" at bounding box center [460, 515] width 921 height 1031
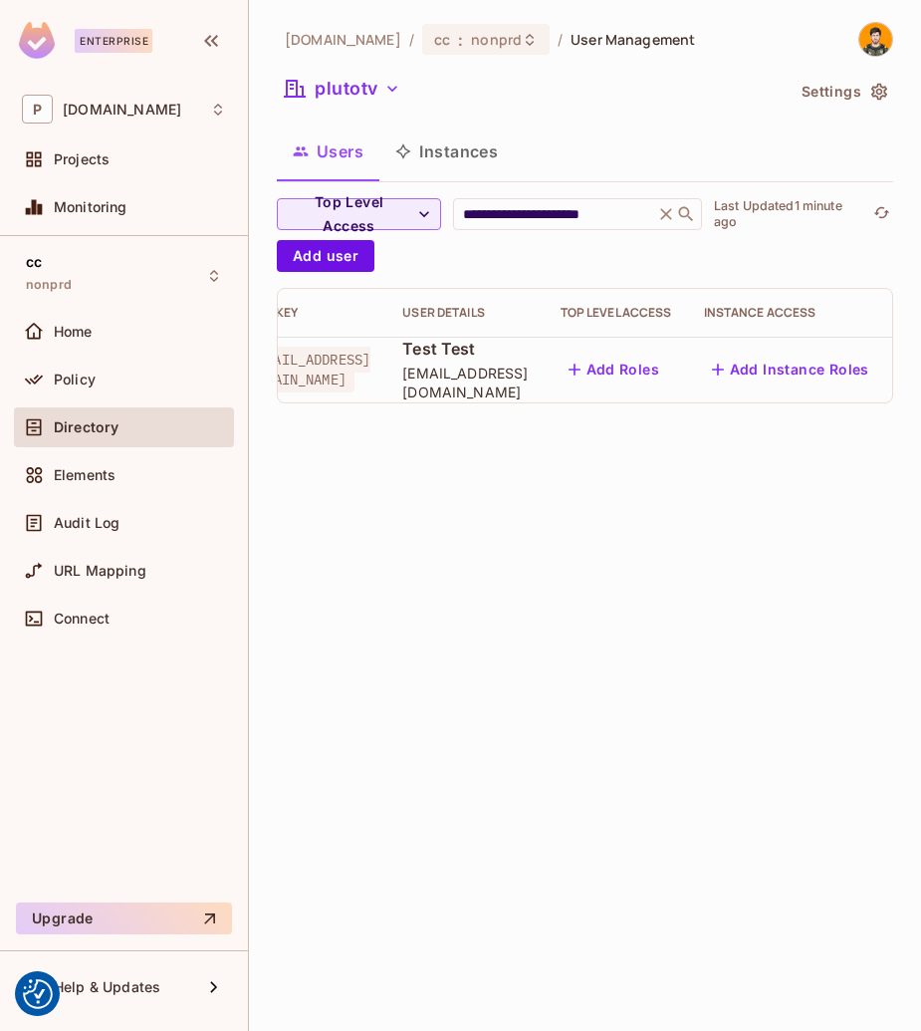
click at [914, 369] on icon "button" at bounding box center [926, 370] width 24 height 24
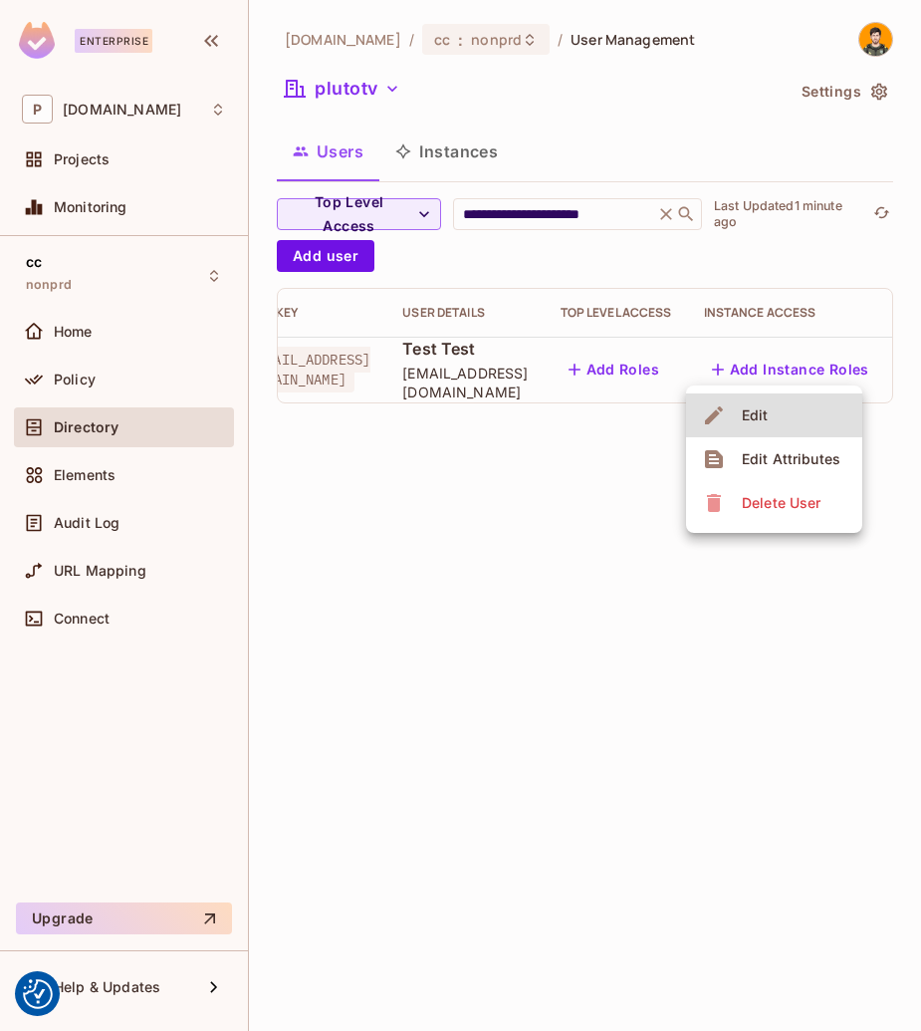
click at [894, 206] on div at bounding box center [460, 515] width 921 height 1031
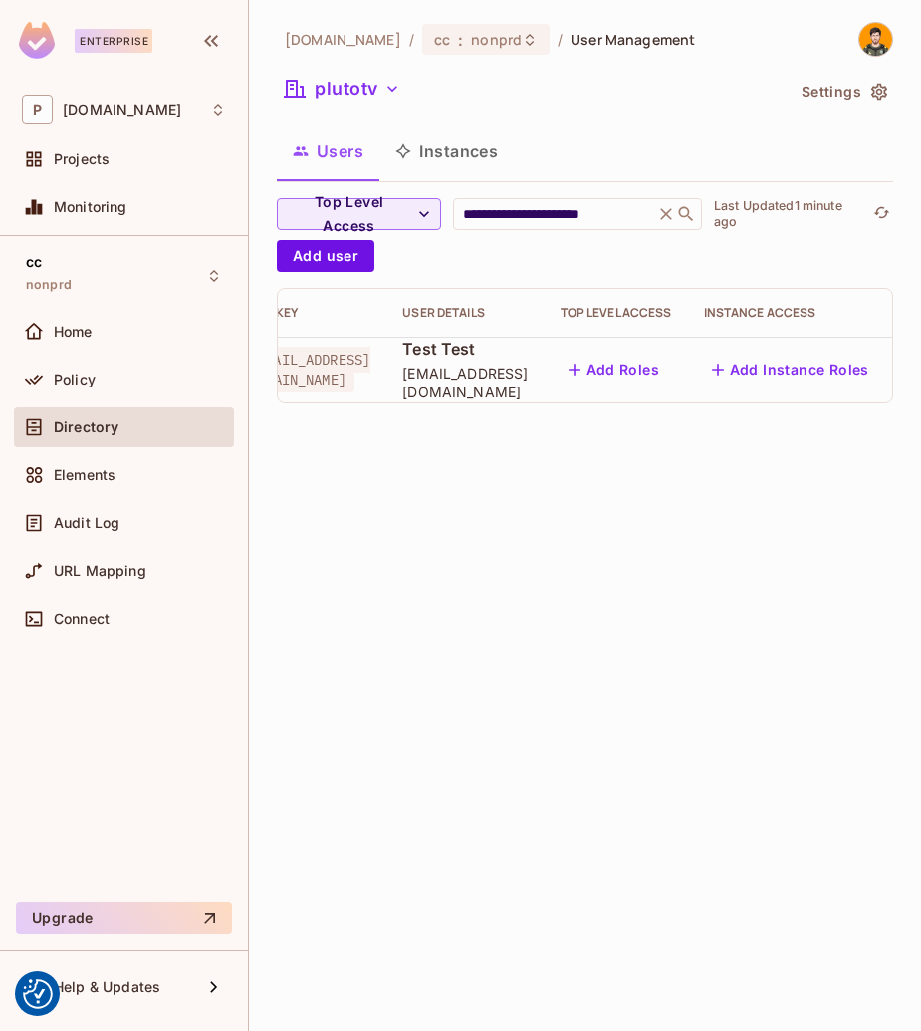
click at [886, 214] on div "Edit Edit Attributes Delete User" at bounding box center [460, 515] width 921 height 1031
click at [882, 213] on icon "refresh" at bounding box center [882, 212] width 17 height 17
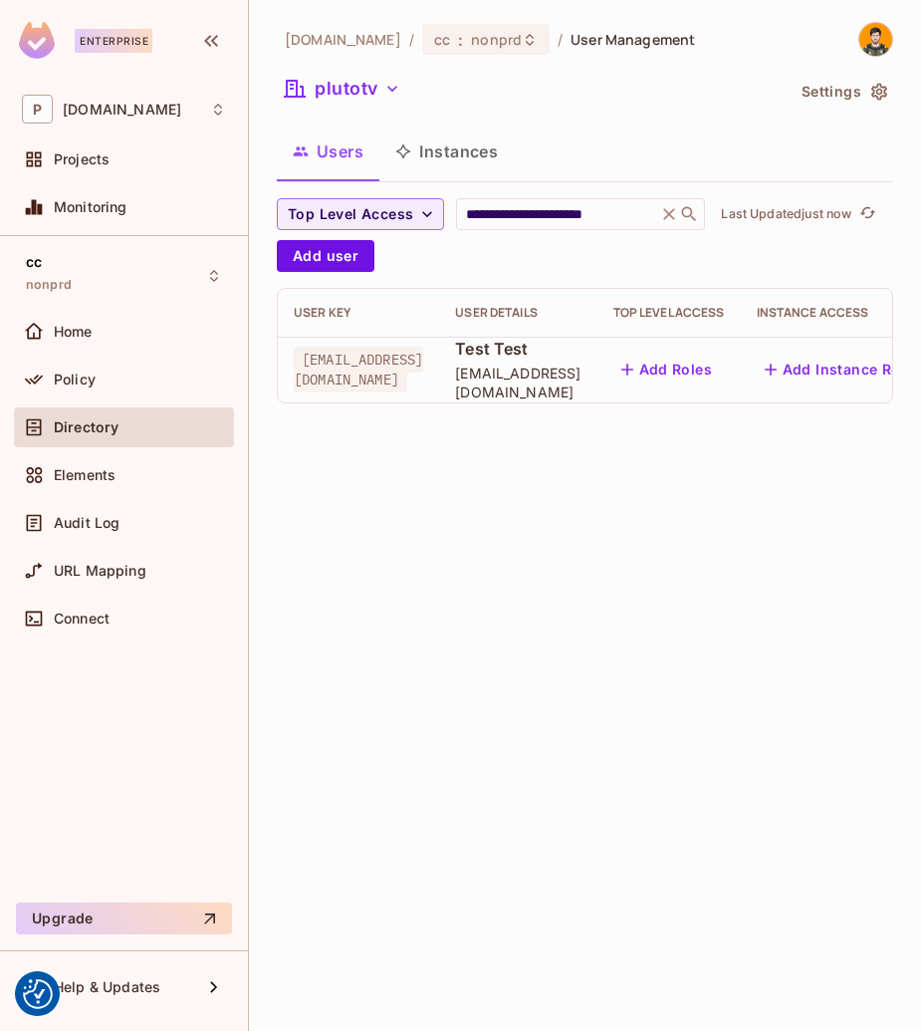
scroll to position [0, 53]
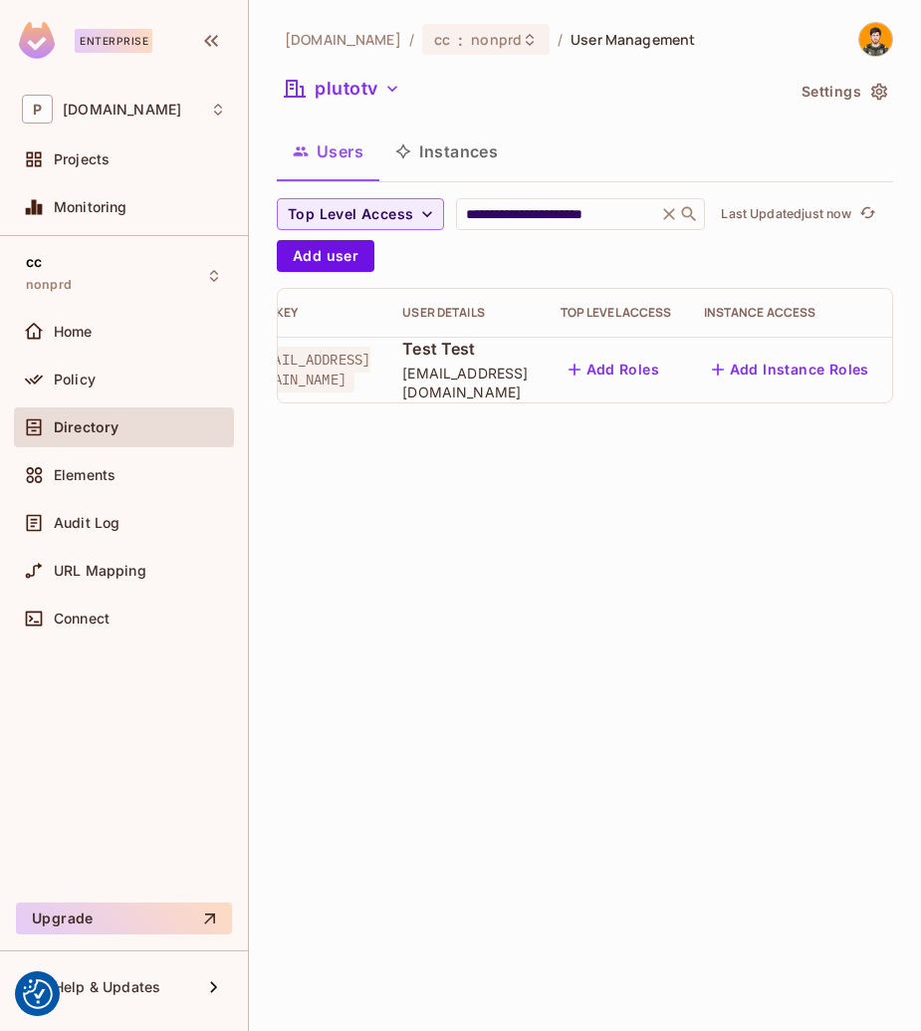
click at [914, 359] on icon "button" at bounding box center [926, 370] width 24 height 24
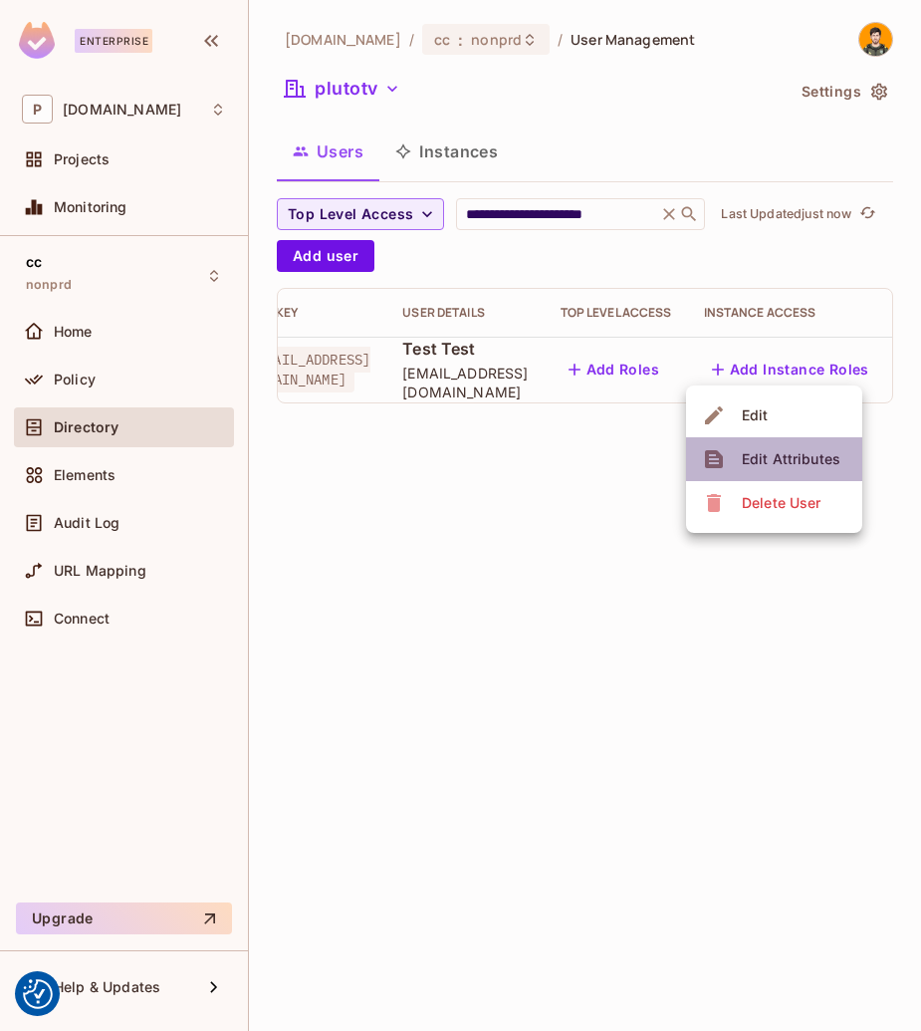
click at [797, 451] on div "Edit Attributes" at bounding box center [791, 459] width 99 height 20
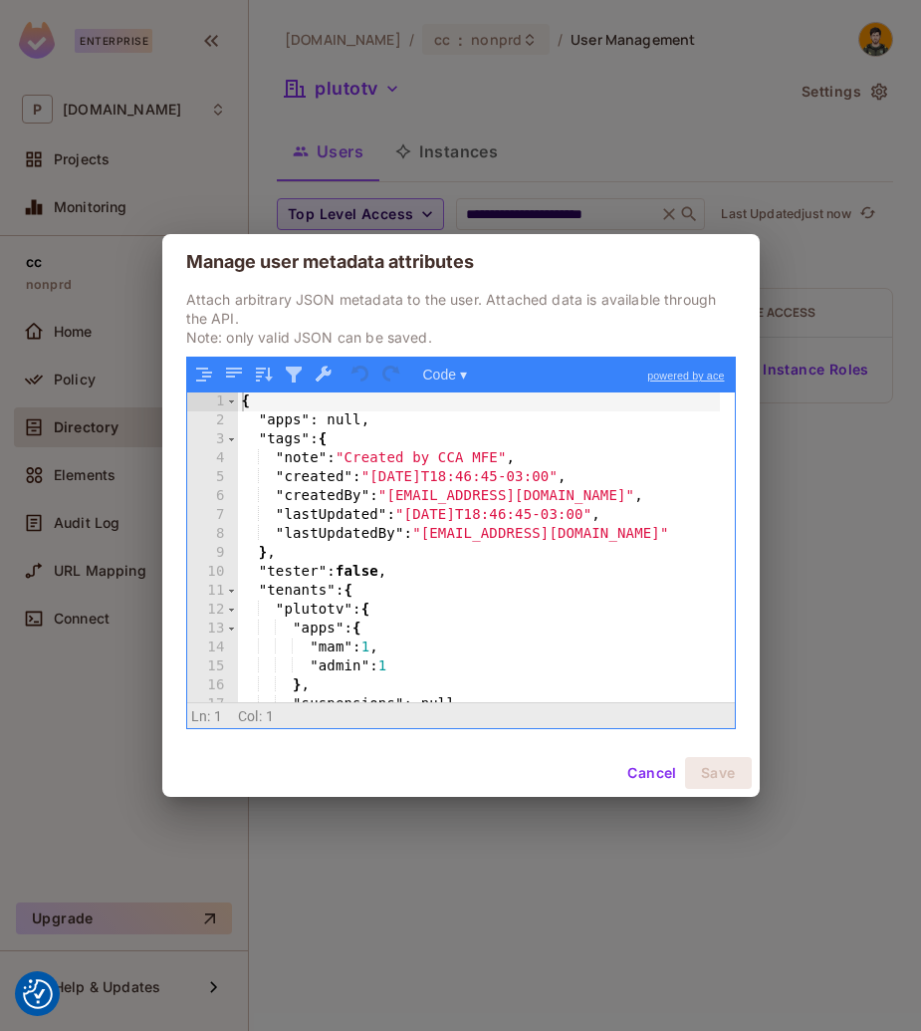
click at [594, 513] on div "{ "apps" : null, "tags" : { "note" : "Created by CCA MFE" , "created" : "[DATE]…" at bounding box center [479, 567] width 482 height 348
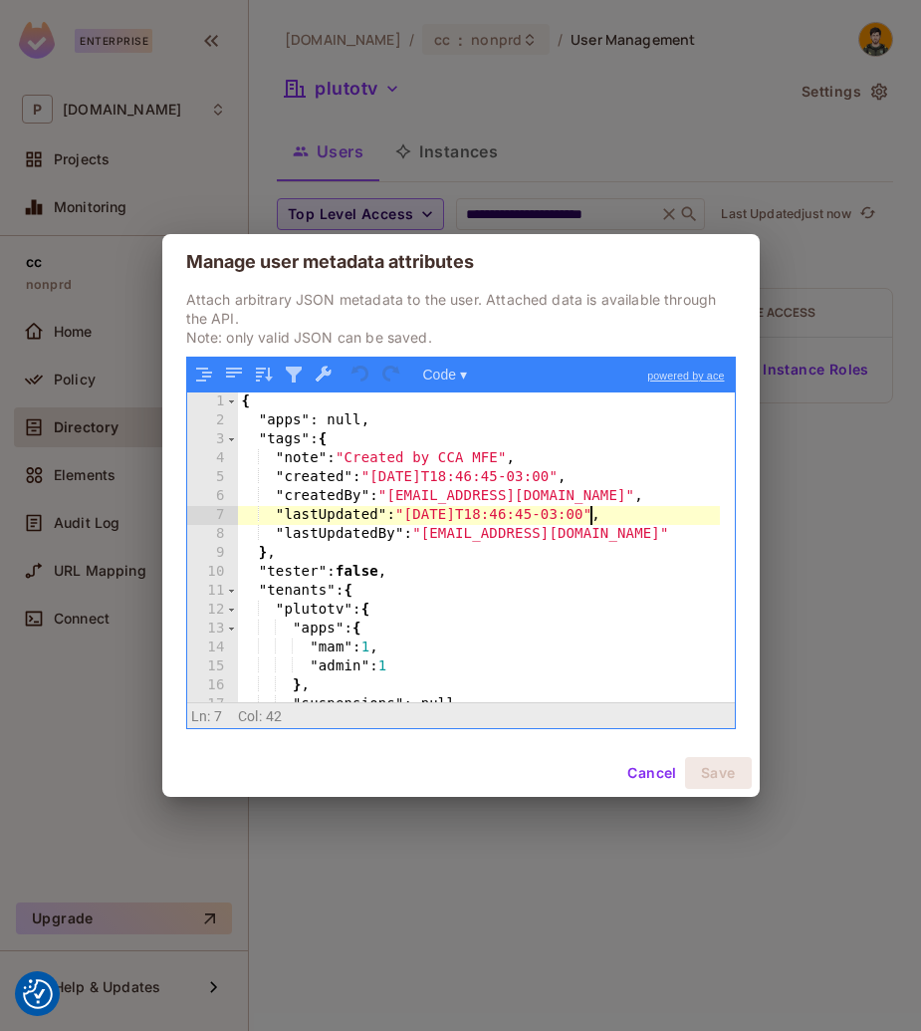
click at [594, 513] on div "{ "apps" : null, "tags" : { "note" : "Created by CCA MFE" , "created" : "[DATE]…" at bounding box center [479, 567] width 482 height 348
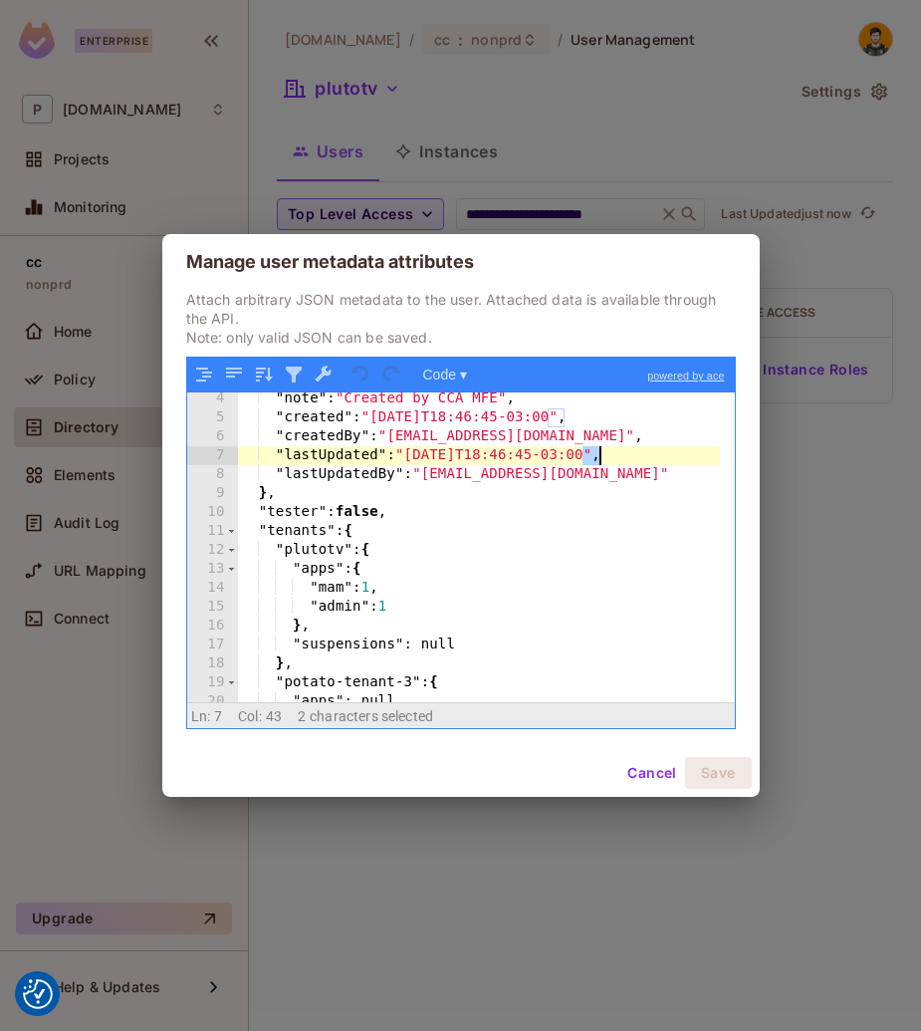
scroll to position [179, 0]
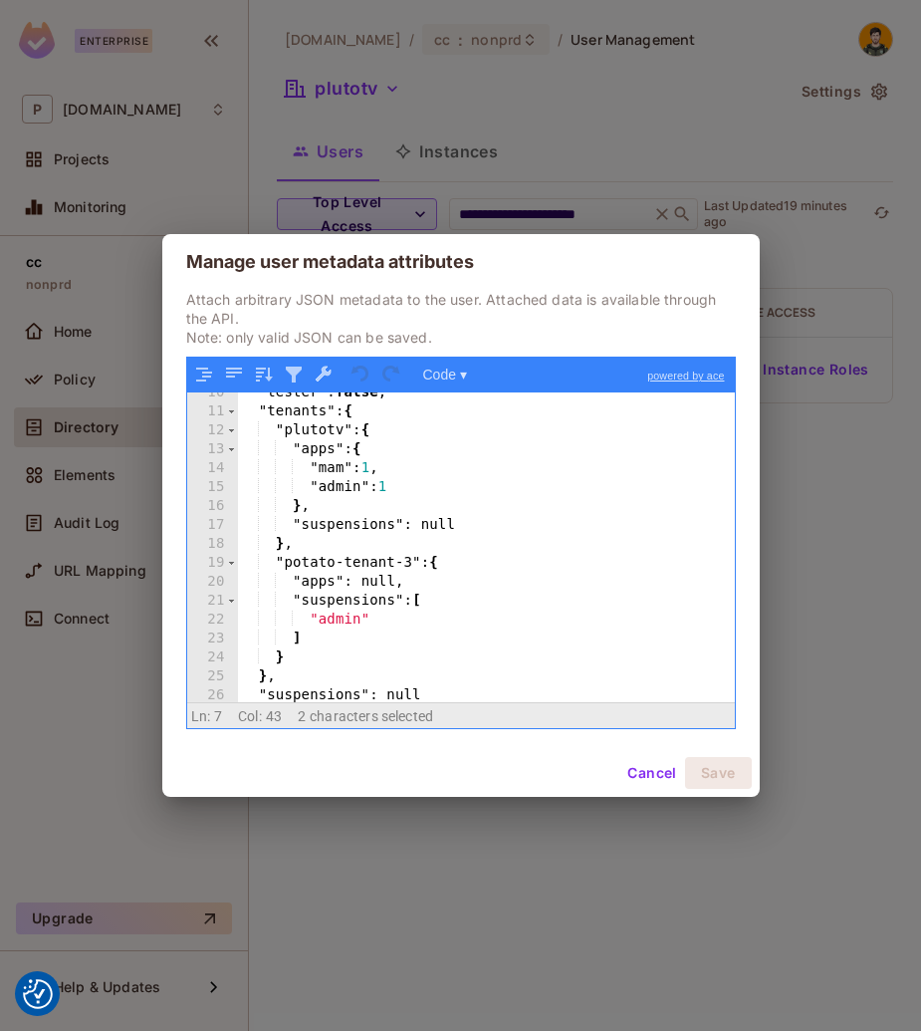
click at [817, 316] on div "Manage user metadata attributes Attach arbitrary JSON metadata to the user. Att…" at bounding box center [460, 515] width 921 height 1031
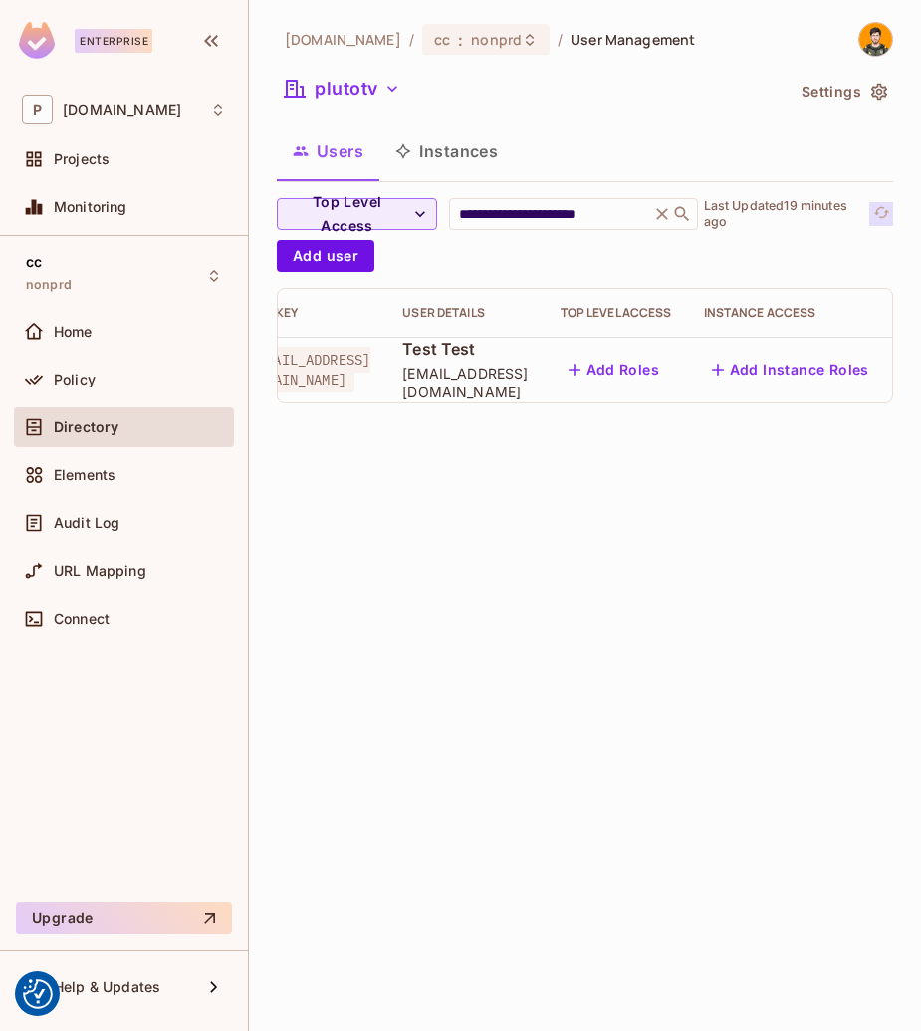
click at [883, 213] on icon "refresh" at bounding box center [882, 212] width 17 height 17
click at [737, 540] on div "**********" at bounding box center [585, 515] width 672 height 1031
click at [645, 198] on div "**********" at bounding box center [580, 214] width 249 height 32
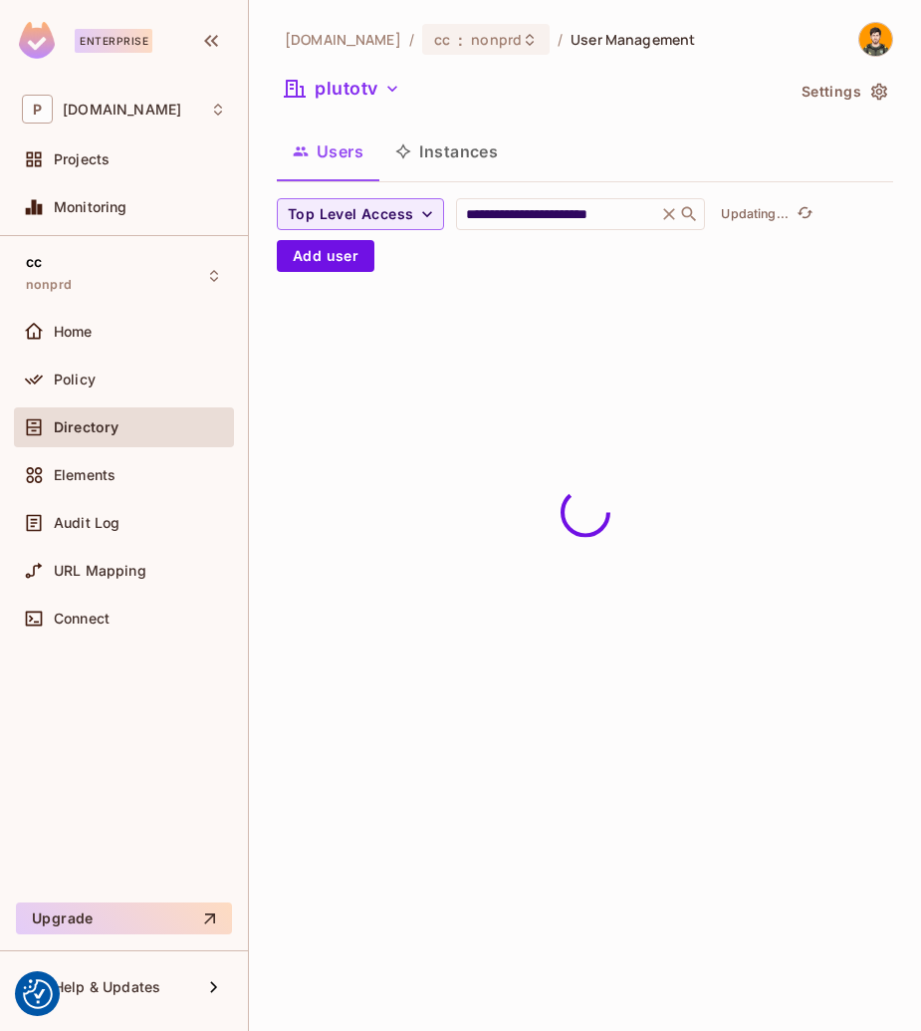
click at [641, 900] on div "**********" at bounding box center [585, 515] width 672 height 1031
click at [619, 214] on input "**********" at bounding box center [556, 214] width 189 height 20
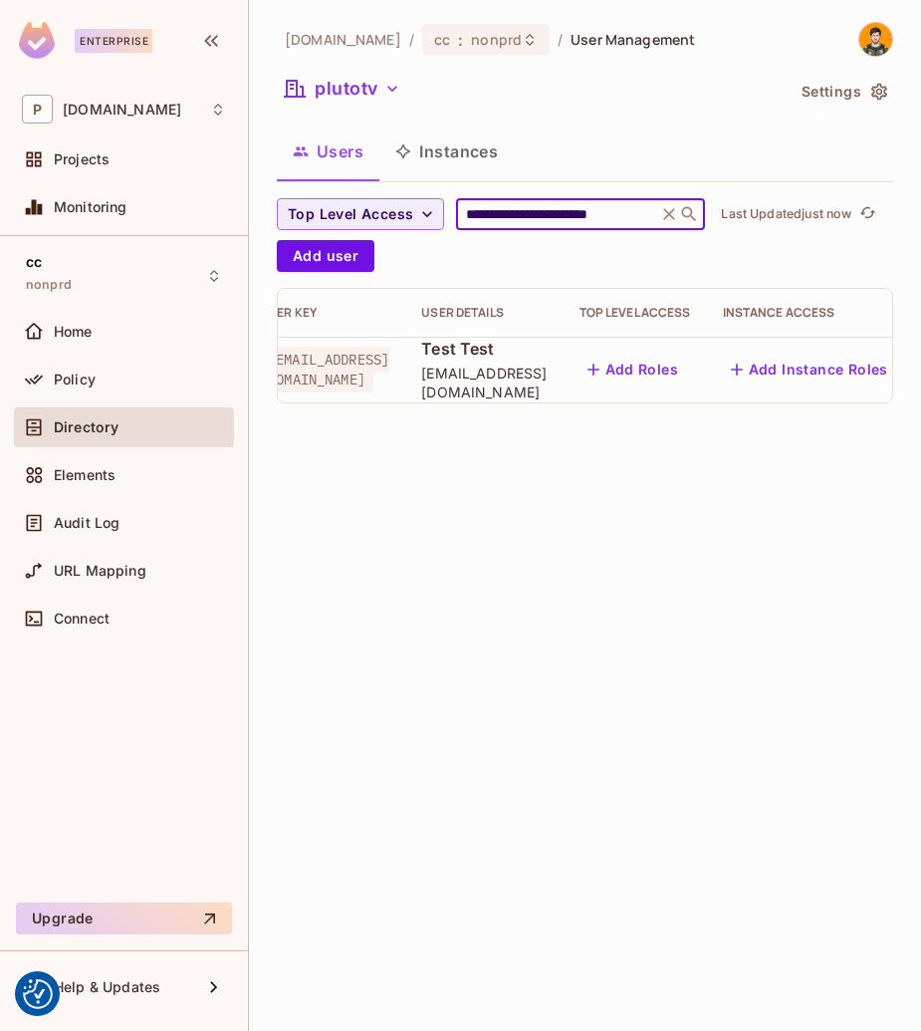
scroll to position [0, 53]
click at [914, 362] on icon "button" at bounding box center [926, 370] width 24 height 24
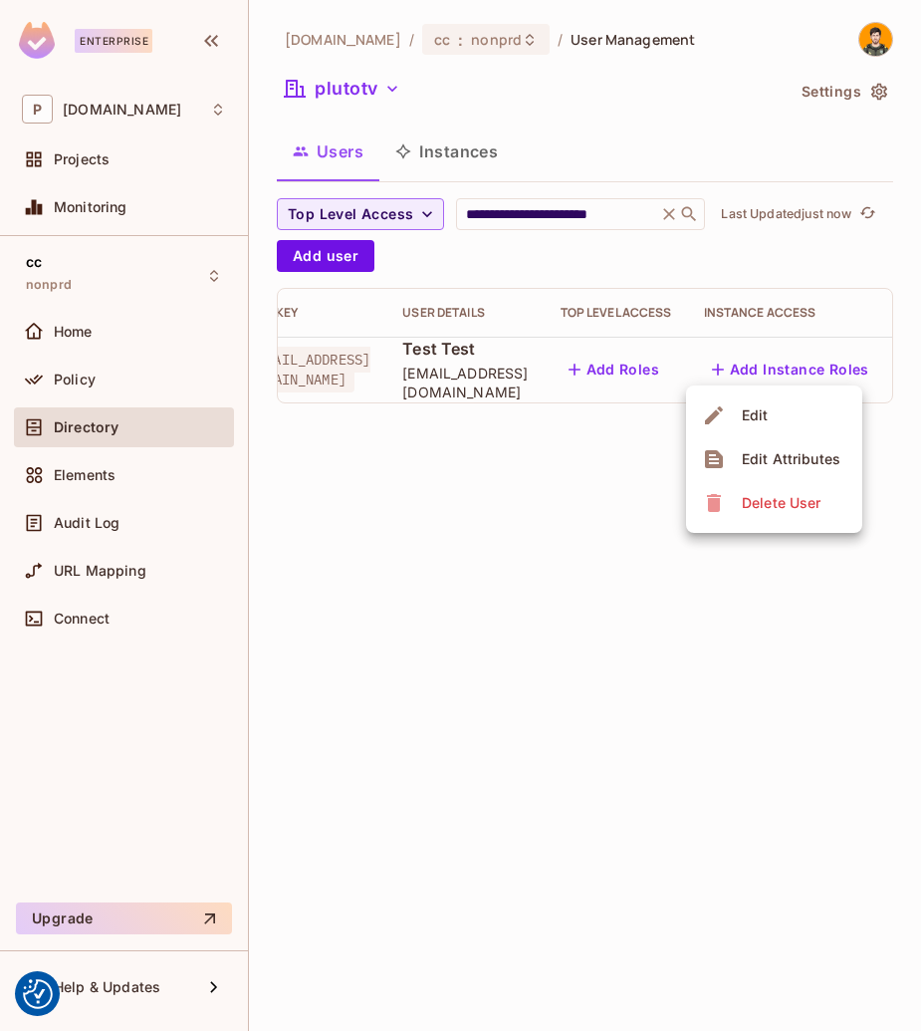
click at [819, 457] on div "Edit Attributes" at bounding box center [791, 459] width 99 height 20
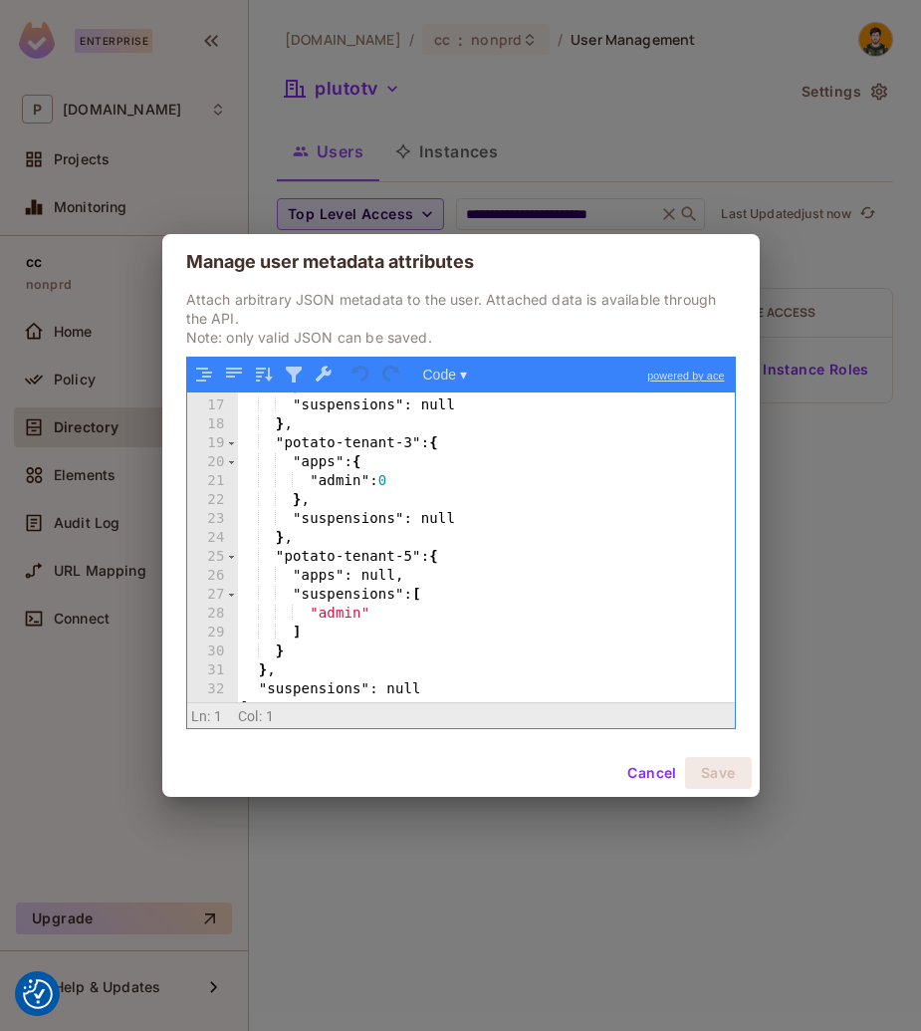
scroll to position [315, 0]
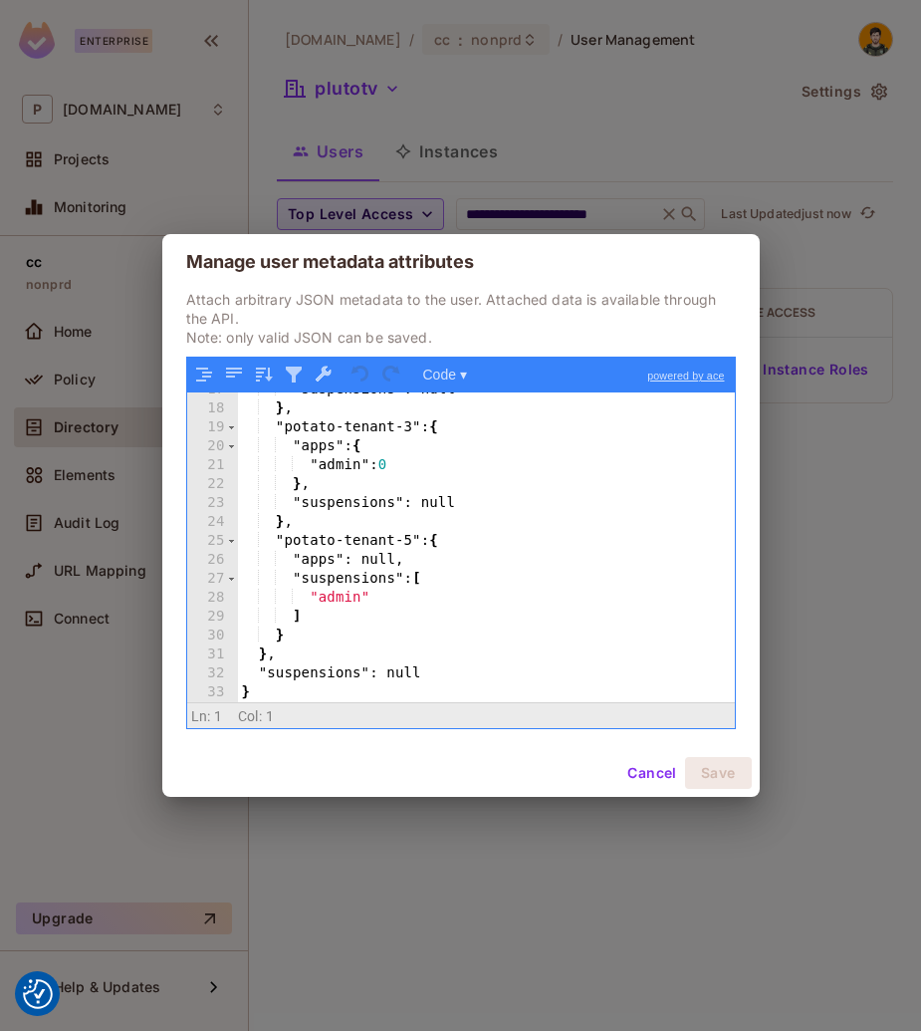
click at [554, 907] on div "Manage user metadata attributes Attach arbitrary JSON metadata to the user. Att…" at bounding box center [460, 515] width 921 height 1031
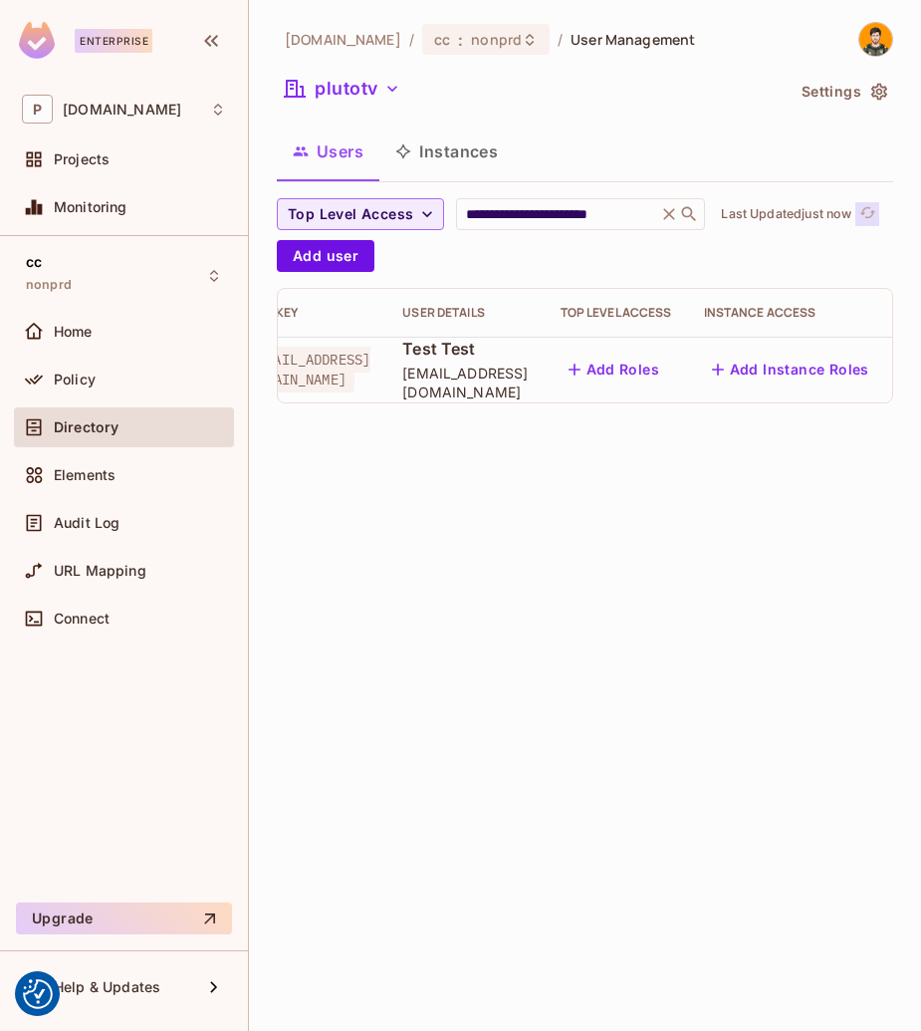
click at [877, 214] on icon "refresh" at bounding box center [868, 212] width 17 height 17
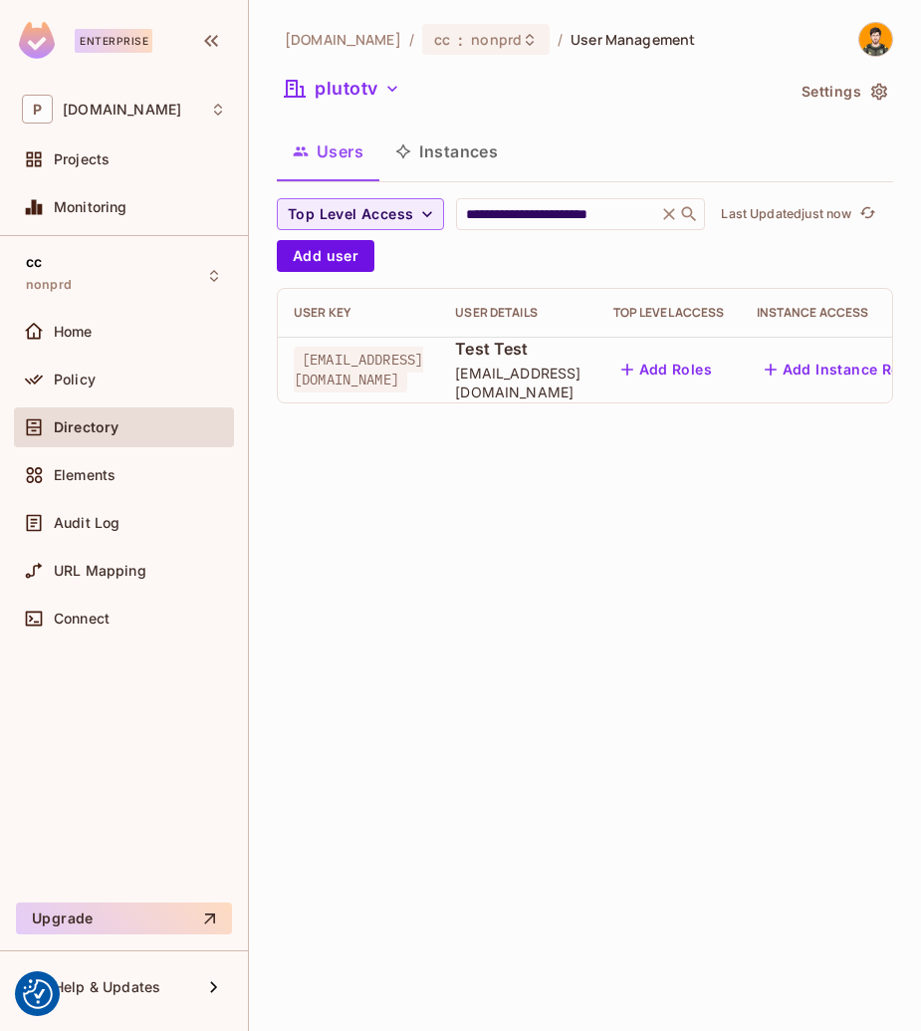
scroll to position [0, 53]
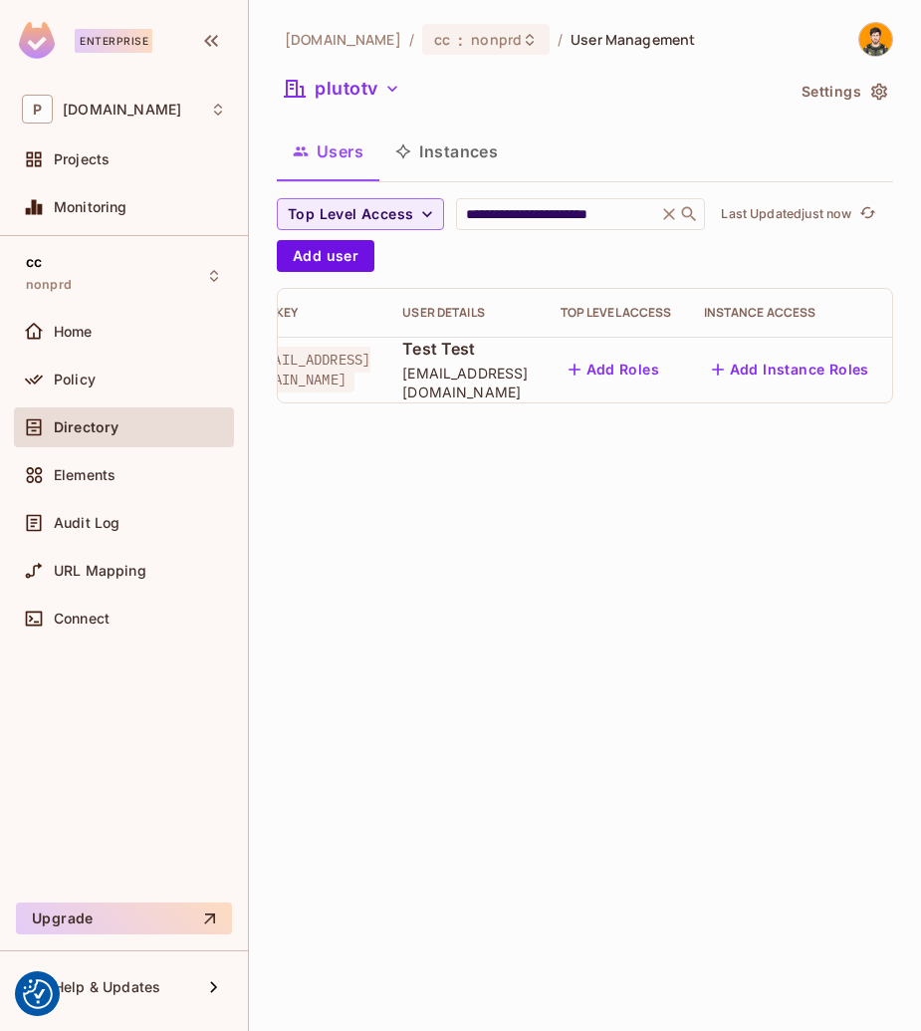
click at [914, 359] on icon "button" at bounding box center [926, 370] width 24 height 24
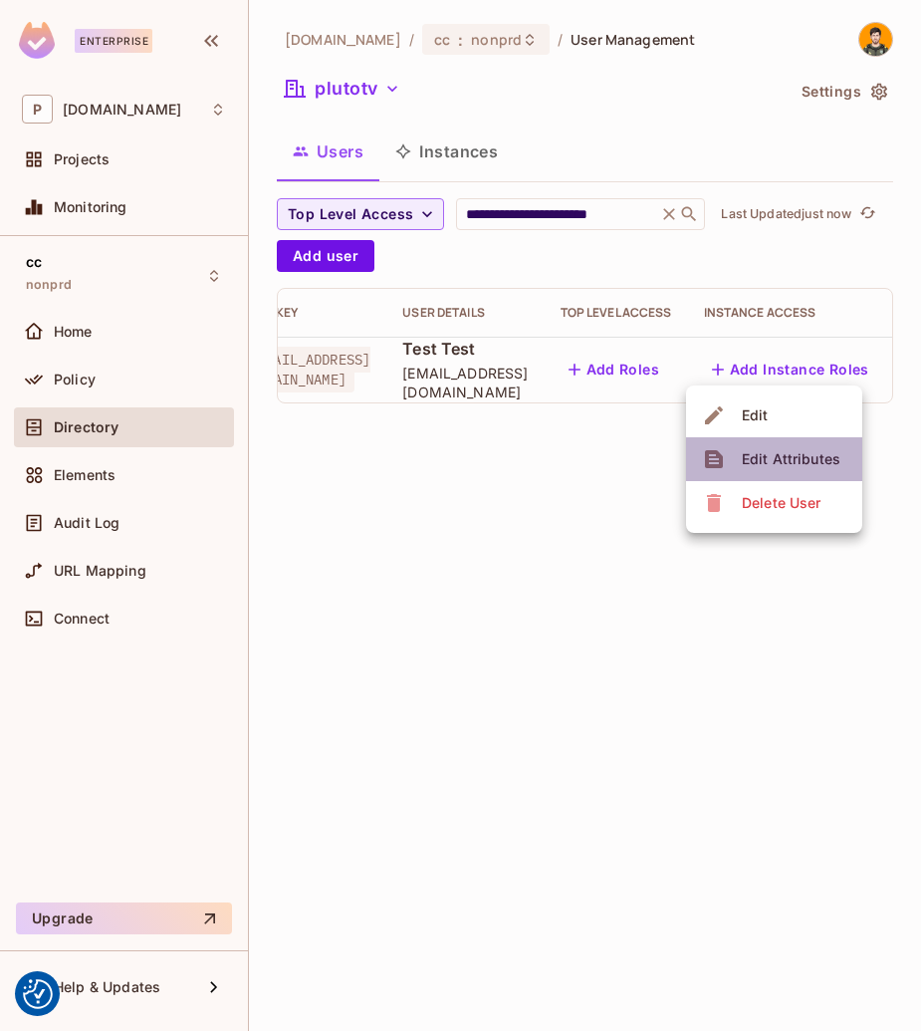
click at [827, 473] on span "Edit Attributes" at bounding box center [791, 459] width 111 height 32
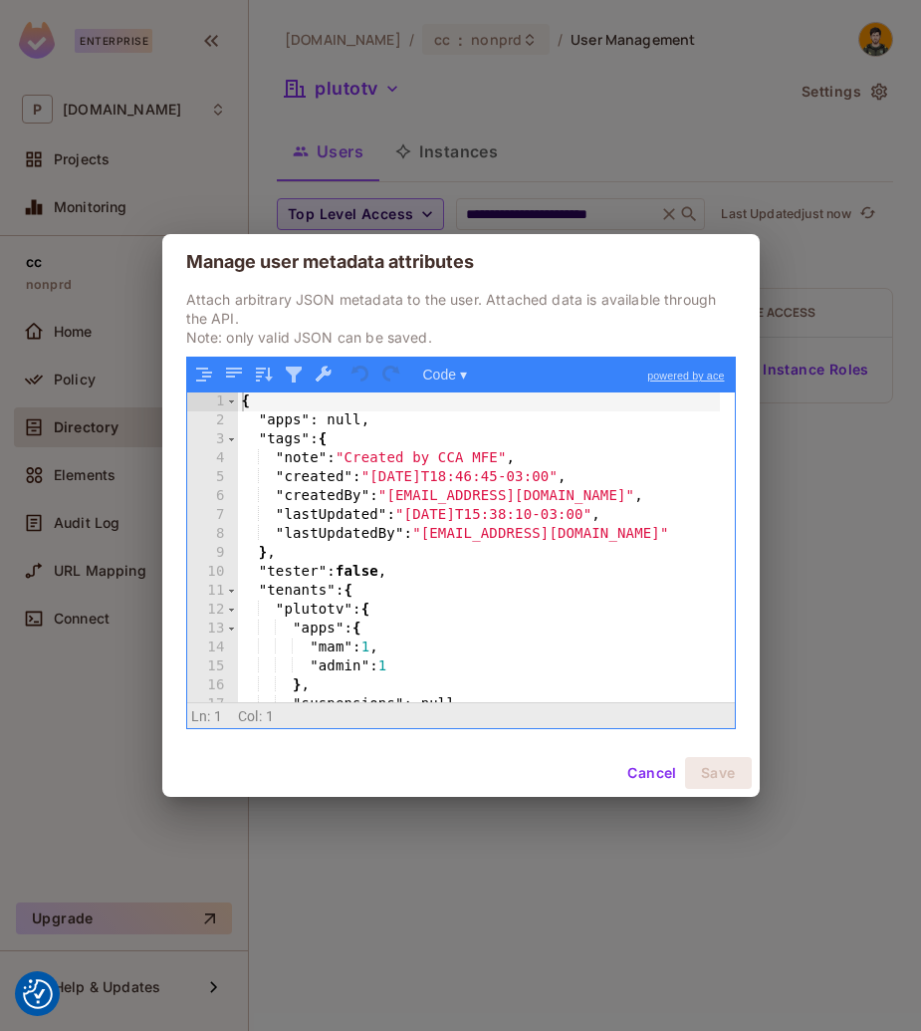
scroll to position [0, 0]
click at [860, 546] on div "Manage user metadata attributes Attach arbitrary JSON metadata to the user. Att…" at bounding box center [460, 515] width 921 height 1031
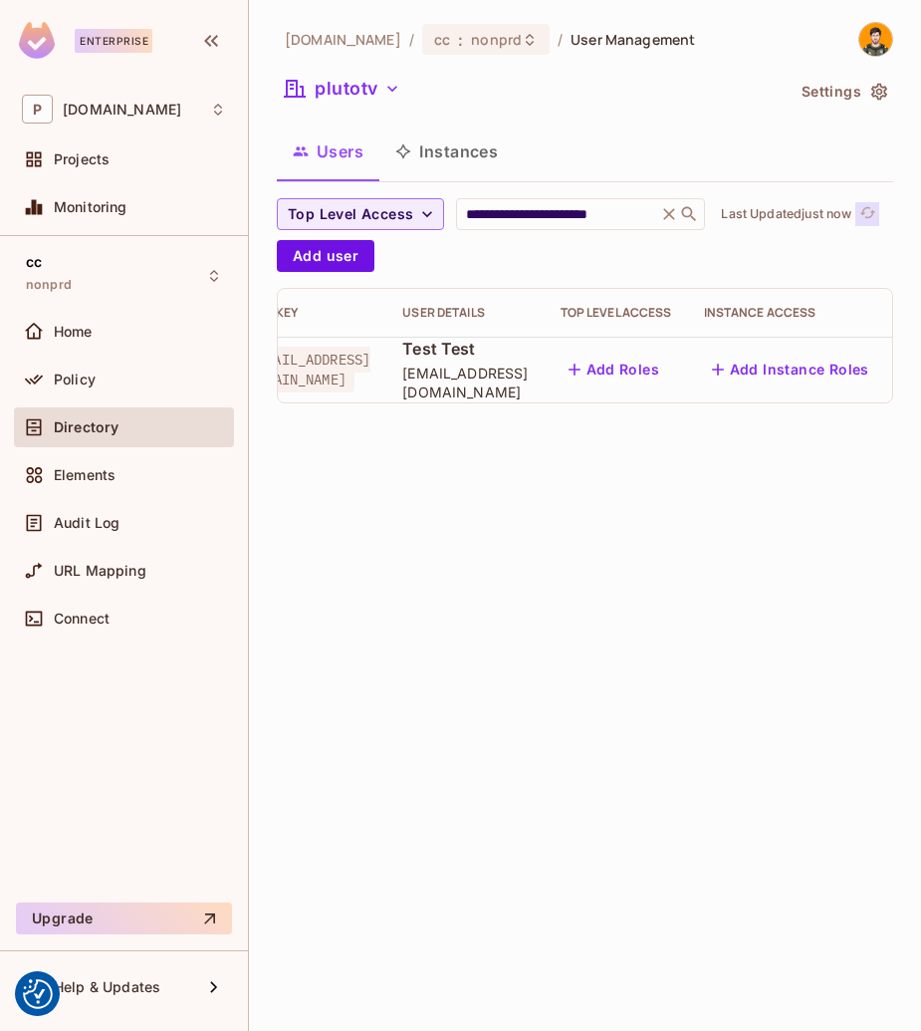
click at [877, 212] on icon "refresh" at bounding box center [868, 212] width 17 height 17
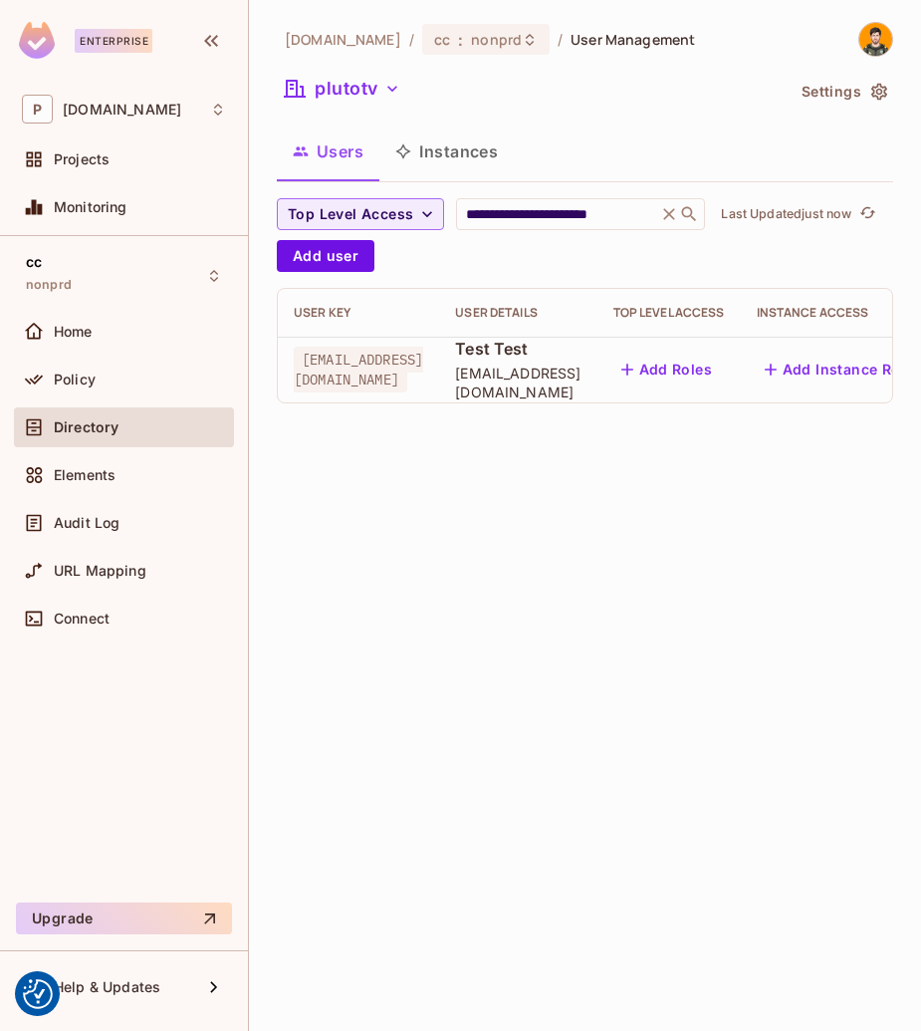
scroll to position [0, 53]
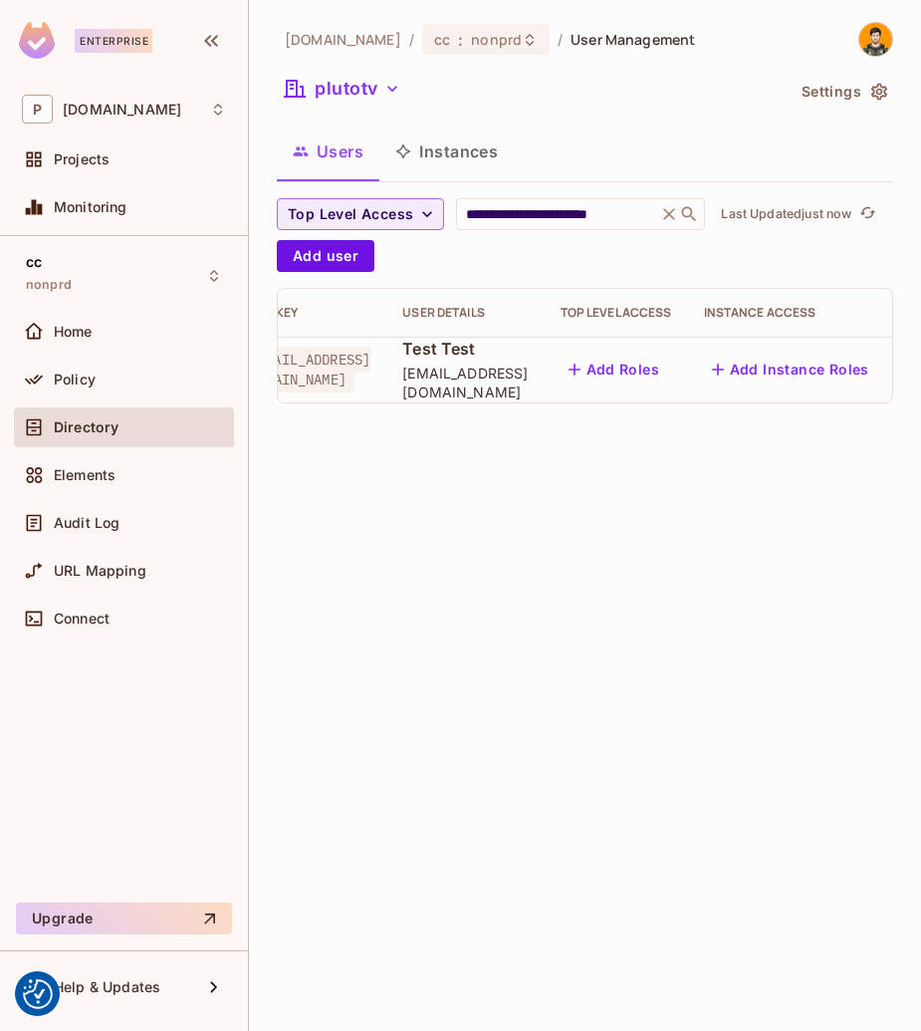
click at [879, 202] on div "Last Updated just now" at bounding box center [800, 214] width 158 height 24
click at [877, 216] on icon "refresh" at bounding box center [868, 212] width 17 height 17
click at [633, 213] on input "**********" at bounding box center [556, 214] width 189 height 20
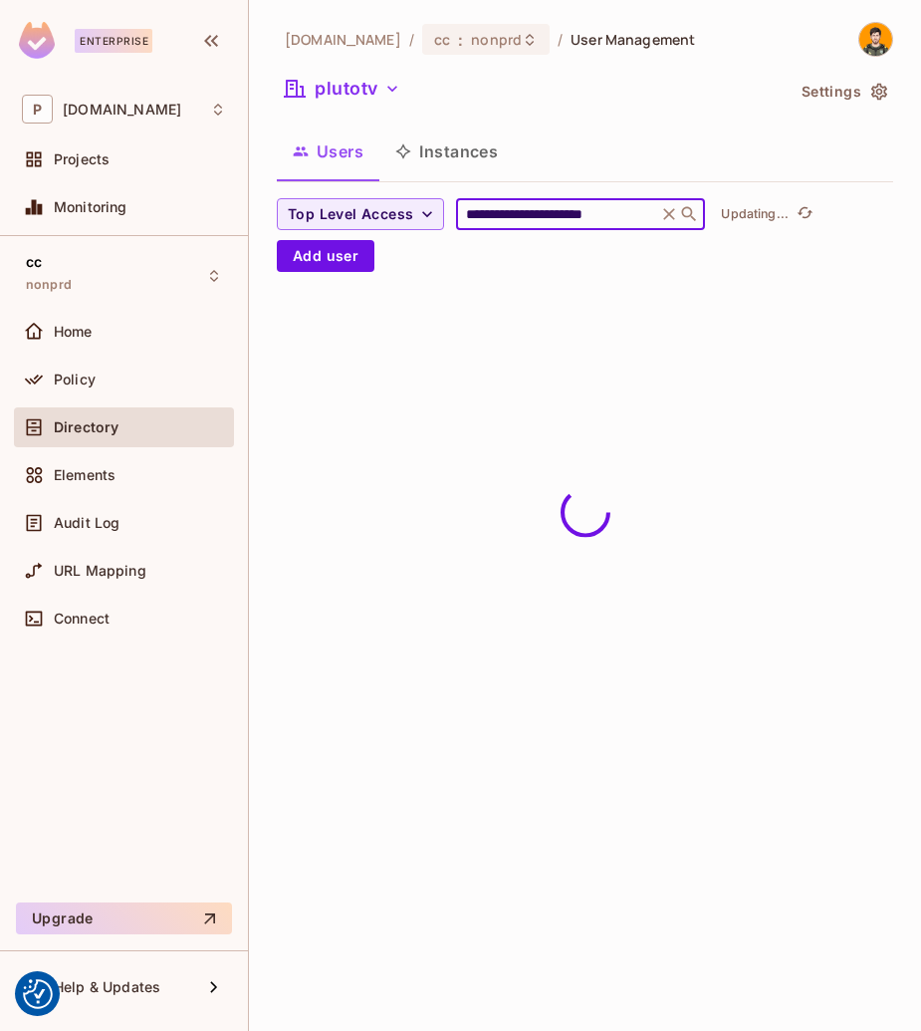
type input "**********"
click at [713, 601] on div "**********" at bounding box center [585, 515] width 672 height 1031
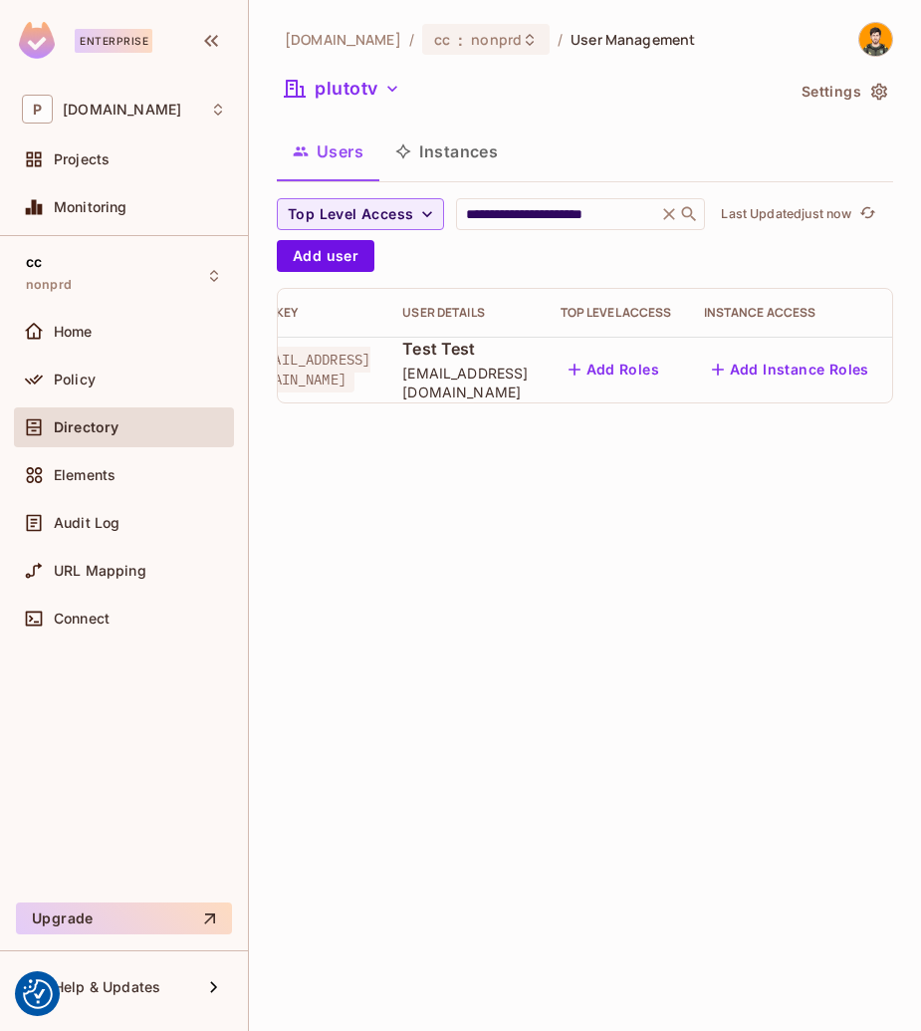
click at [914, 367] on icon "button" at bounding box center [926, 370] width 24 height 24
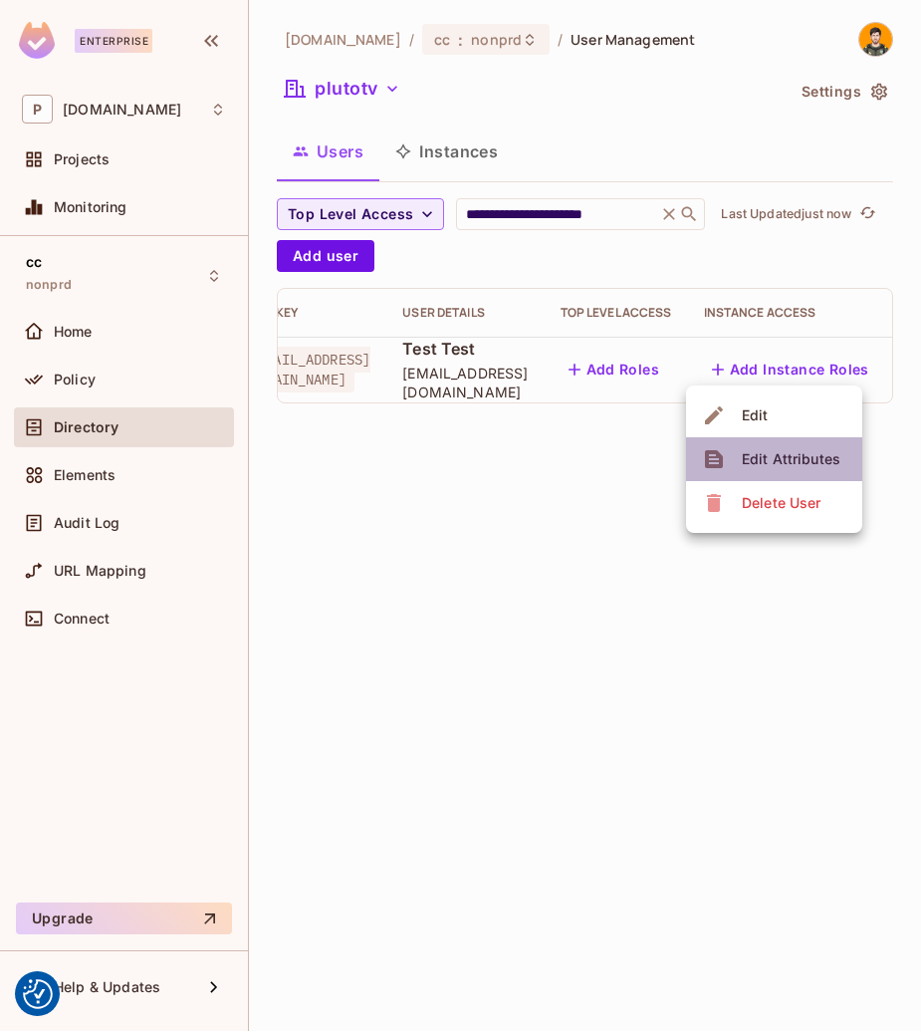
click at [838, 450] on div "Edit Attributes" at bounding box center [791, 459] width 99 height 20
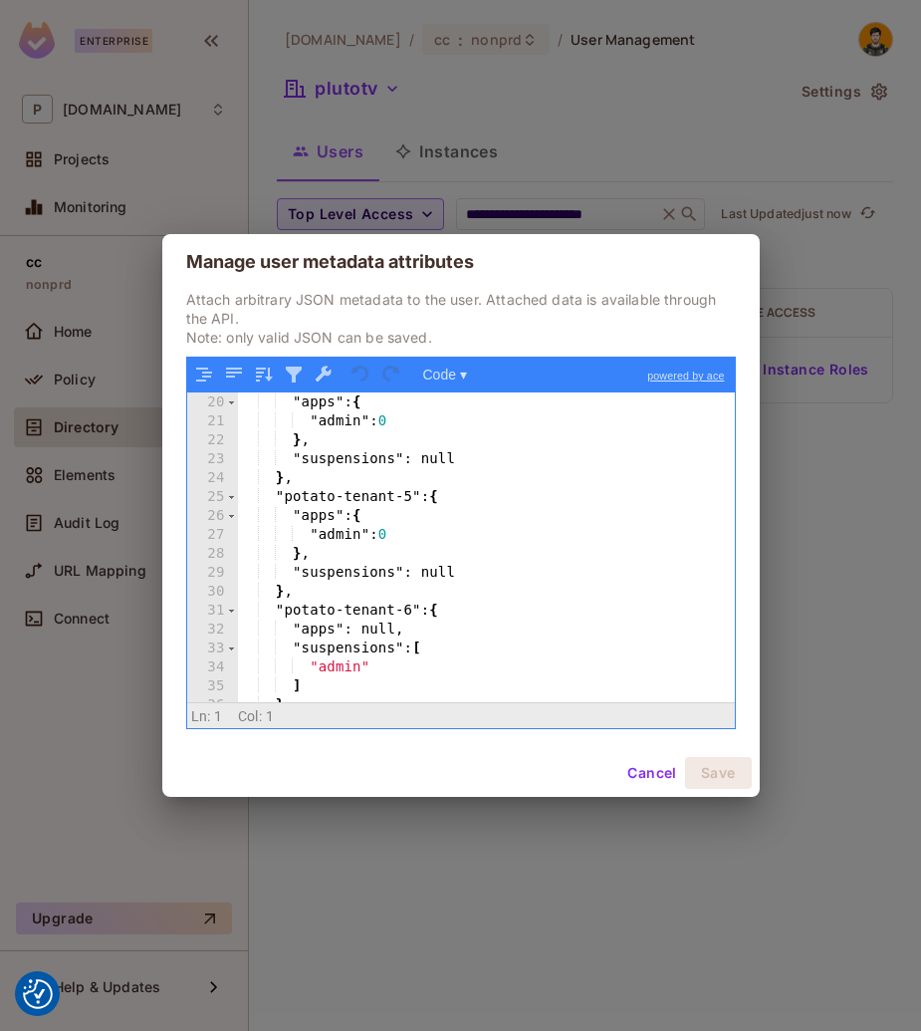
scroll to position [428, 0]
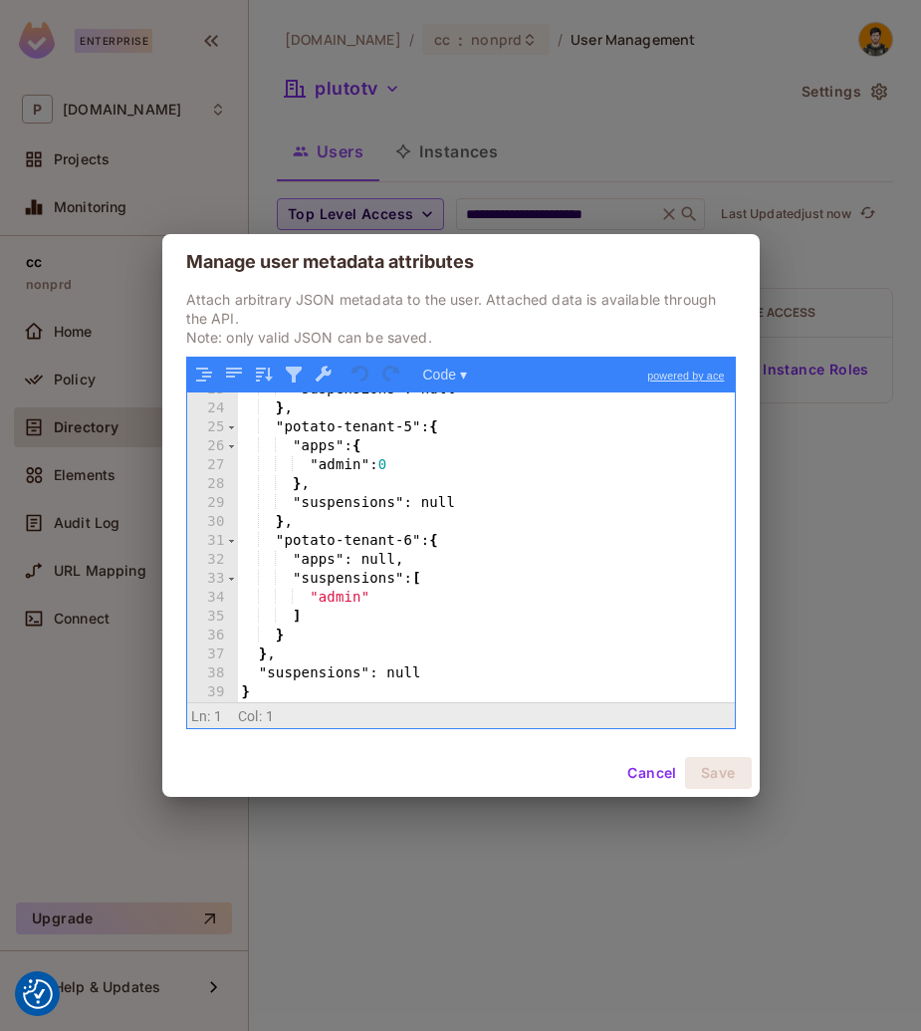
click at [894, 502] on div "Manage user metadata attributes Attach arbitrary JSON metadata to the user. Att…" at bounding box center [460, 515] width 921 height 1031
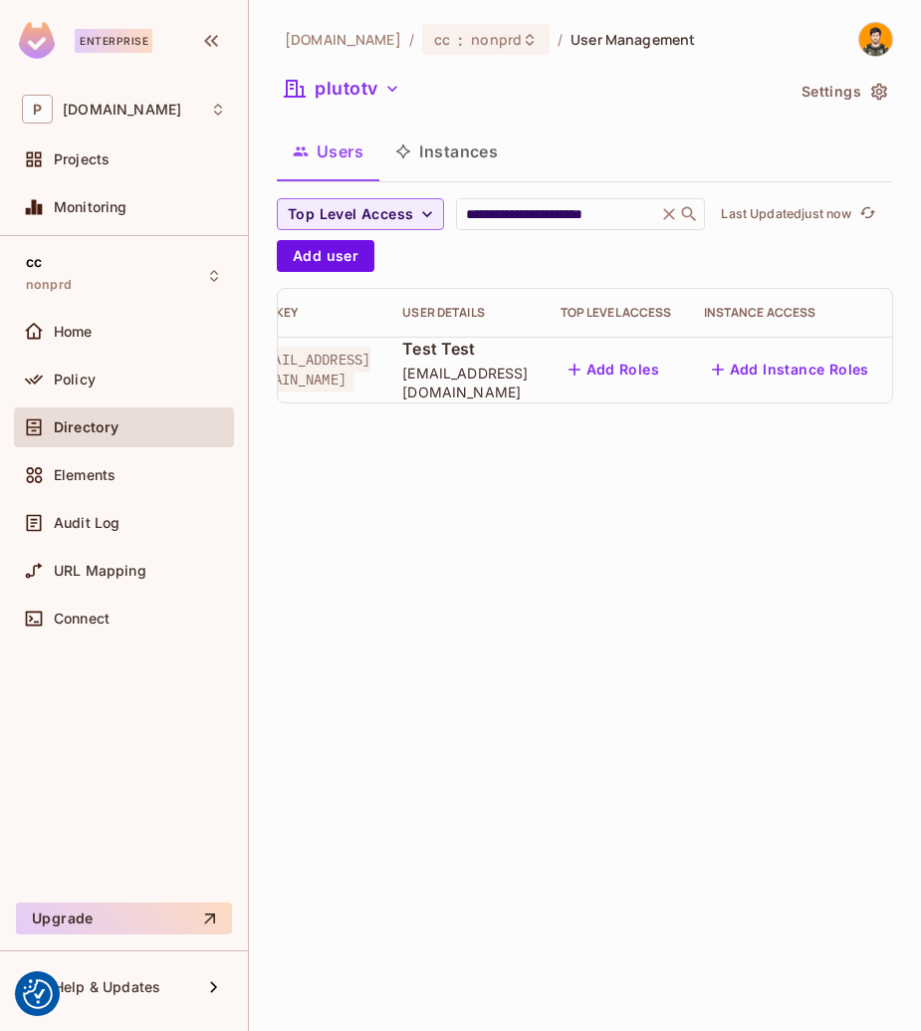
click at [914, 376] on icon "button" at bounding box center [926, 370] width 24 height 24
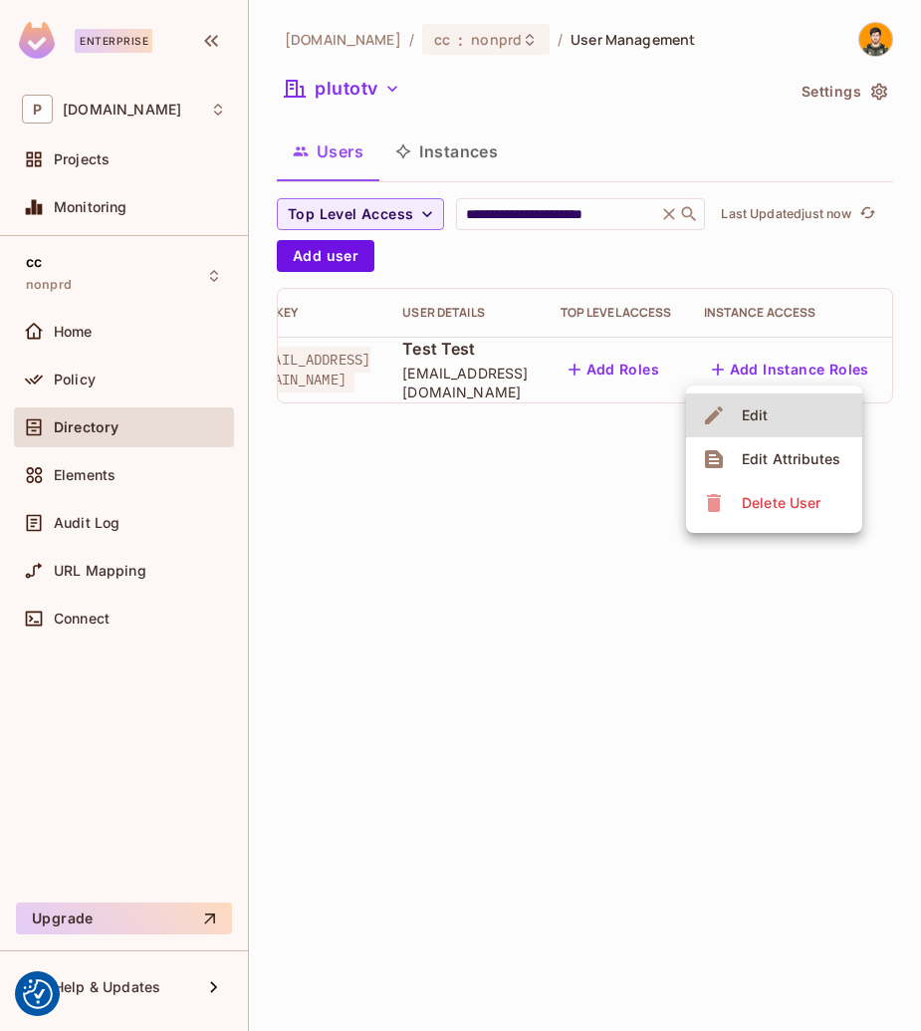
click at [822, 450] on div "Edit Attributes" at bounding box center [791, 459] width 99 height 20
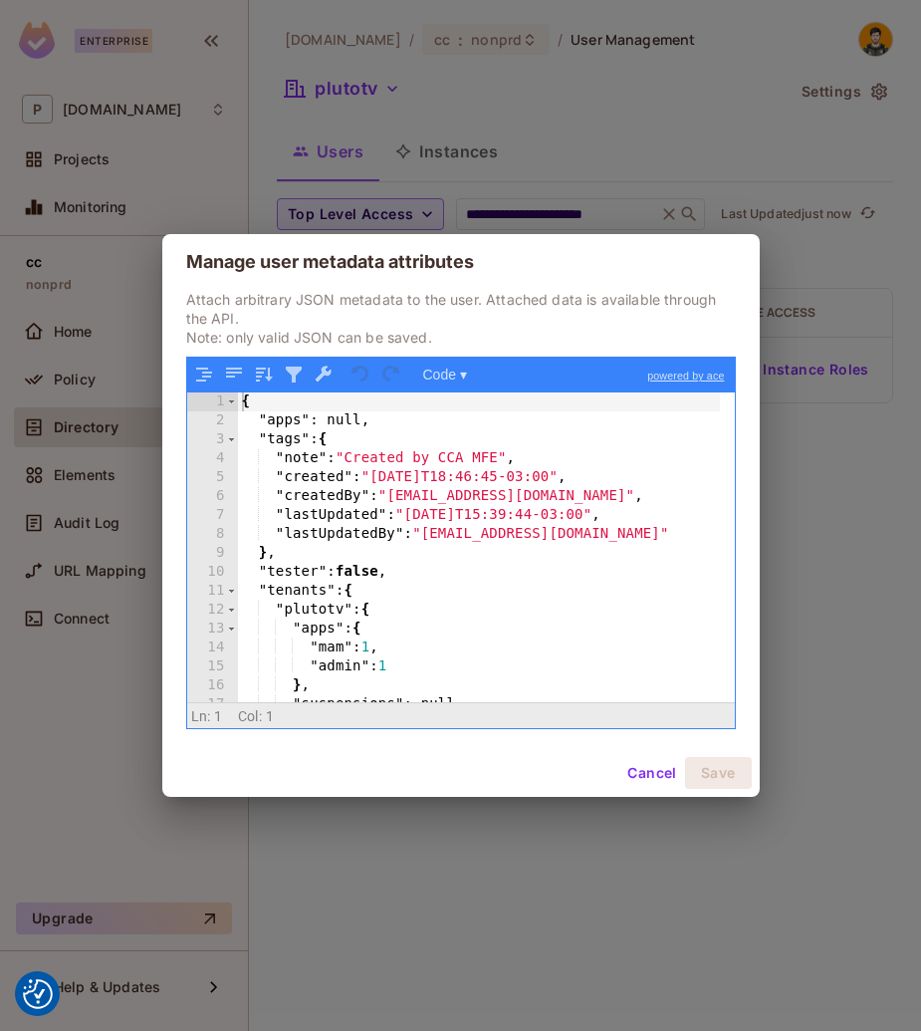
click at [558, 520] on div "{ "apps" : null, "tags" : { "note" : "Created by CCA MFE" , "created" : "[DATE]…" at bounding box center [479, 567] width 482 height 348
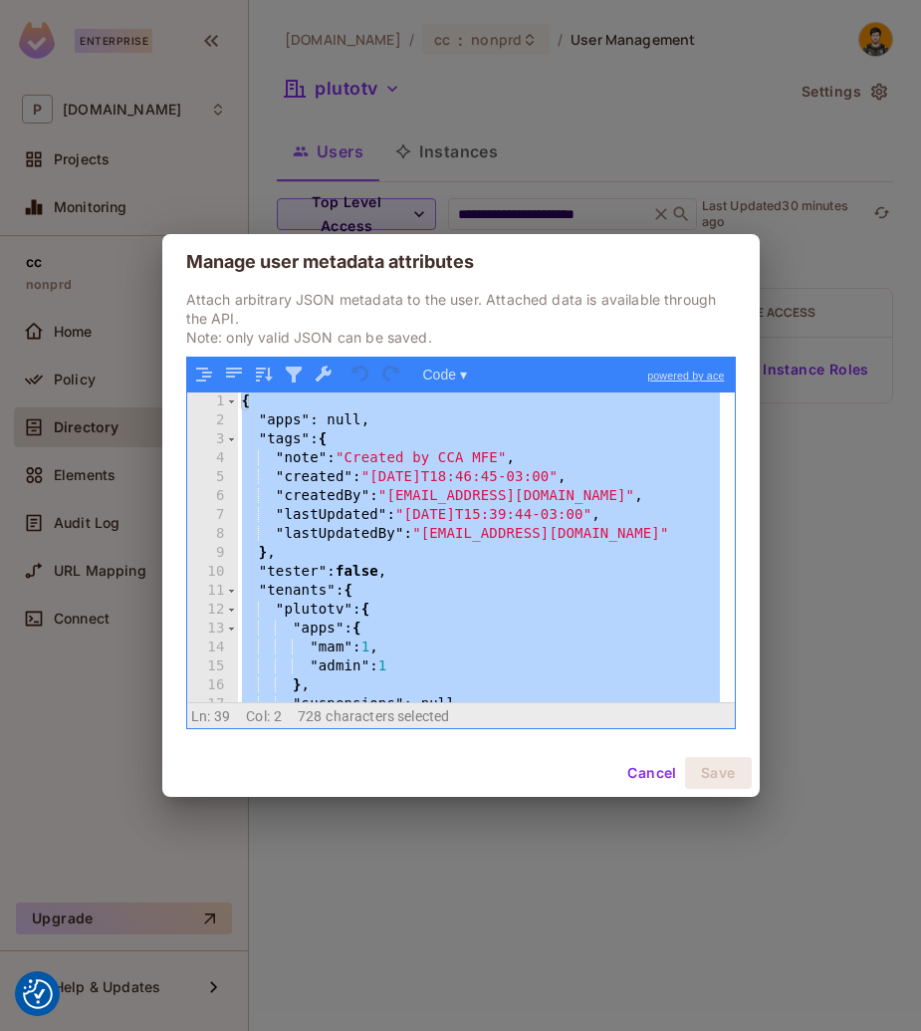
click at [475, 883] on div "Manage user metadata attributes Attach arbitrary JSON metadata to the user. Att…" at bounding box center [460, 515] width 921 height 1031
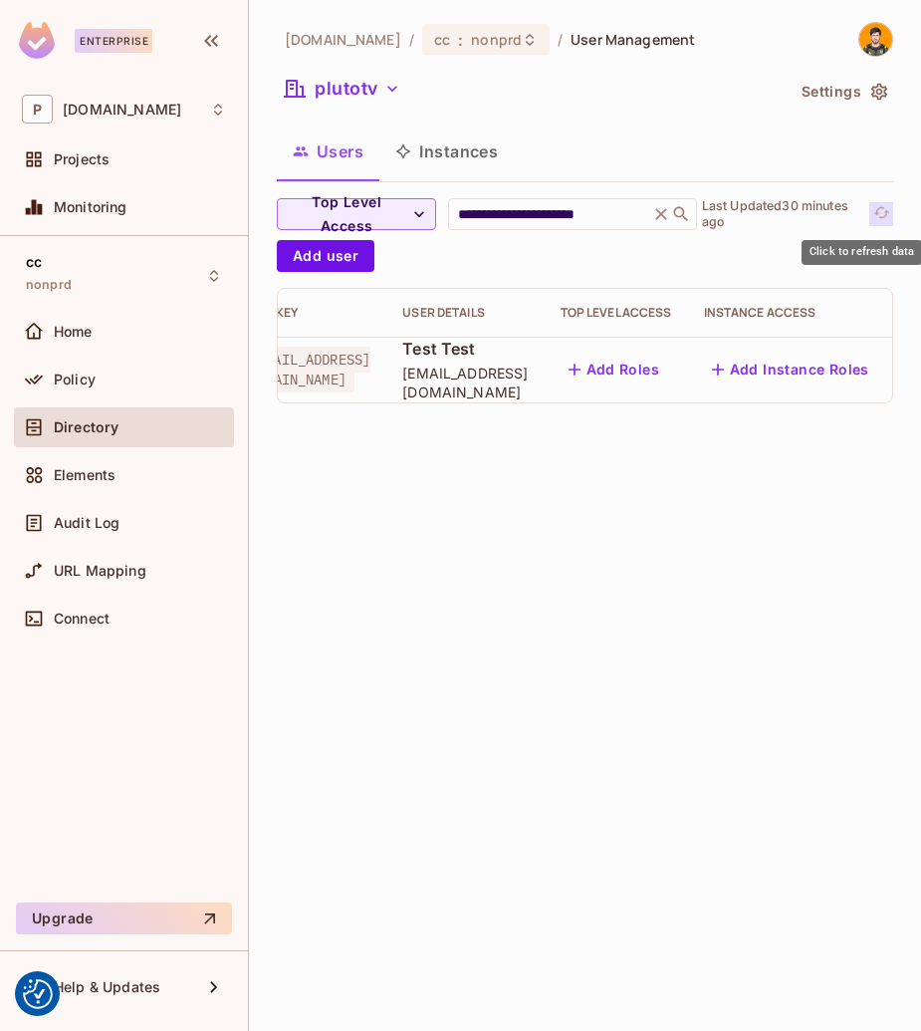
click at [881, 209] on icon "refresh" at bounding box center [882, 212] width 17 height 17
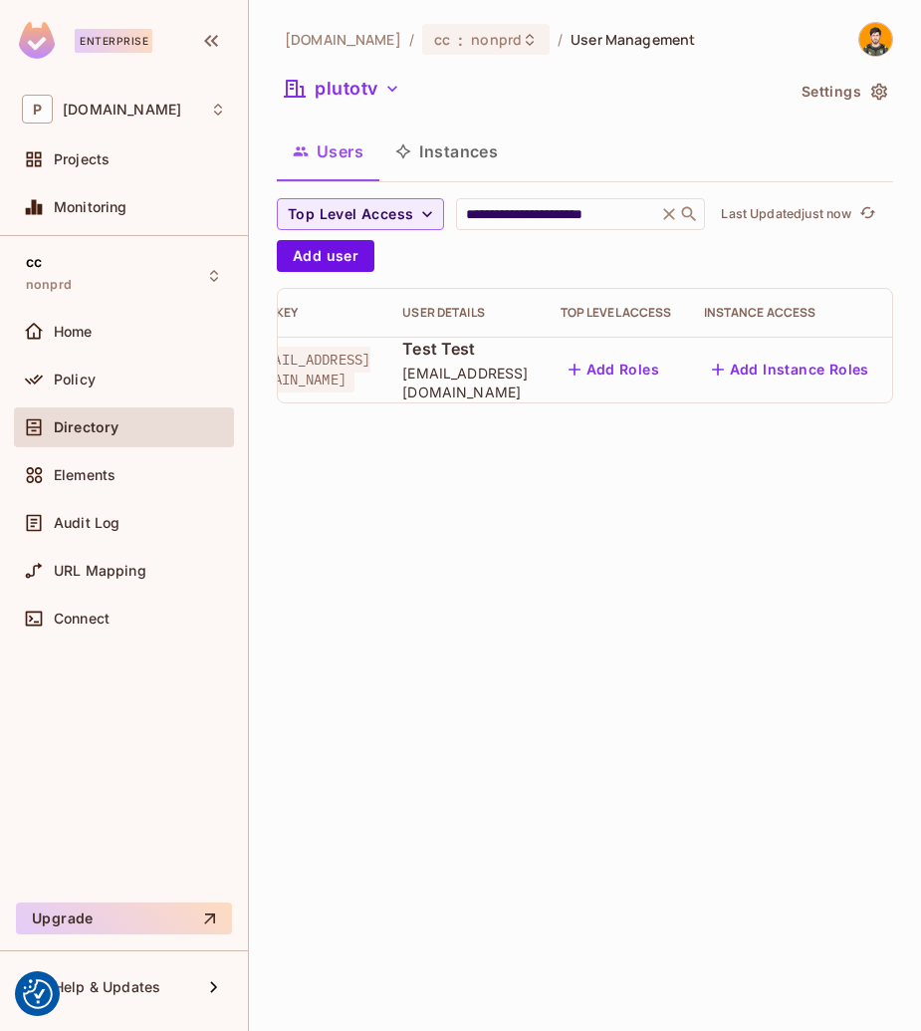
click at [914, 368] on icon "button" at bounding box center [926, 370] width 24 height 24
click at [793, 464] on div "Edit Attributes" at bounding box center [791, 459] width 99 height 20
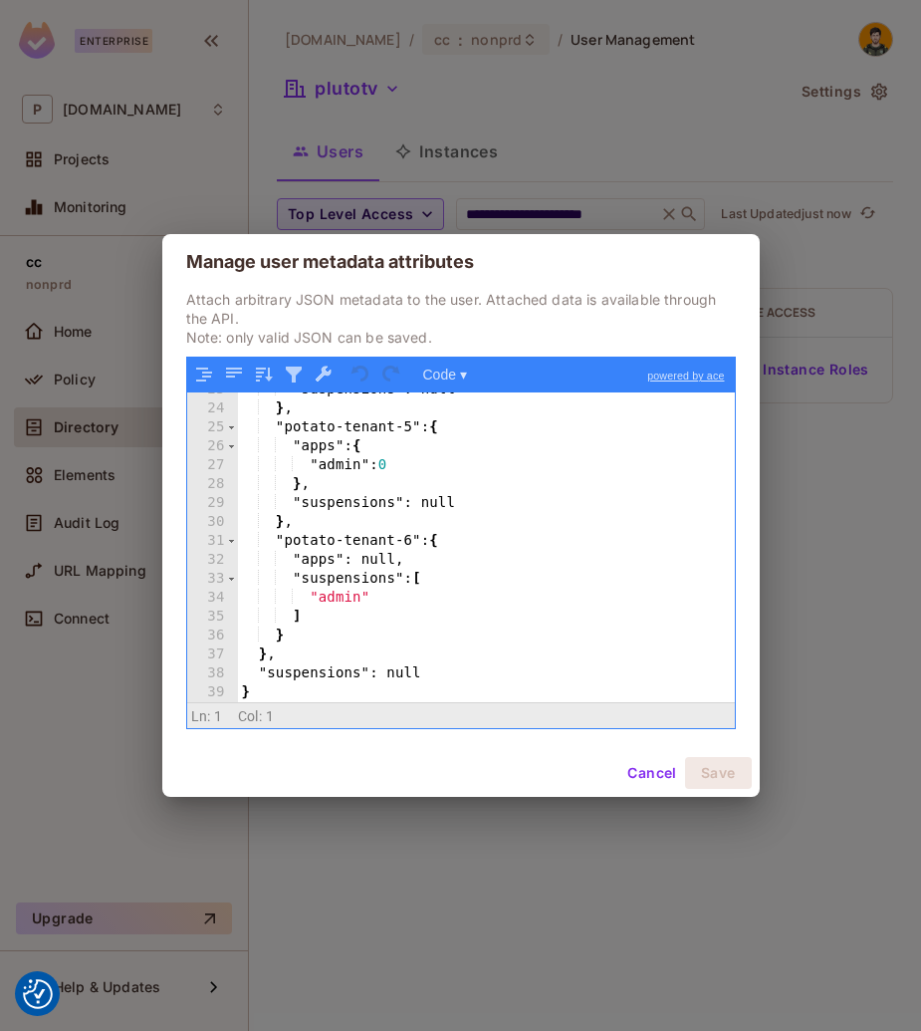
click at [848, 546] on div "Manage user metadata attributes Attach arbitrary JSON metadata to the user. Att…" at bounding box center [460, 515] width 921 height 1031
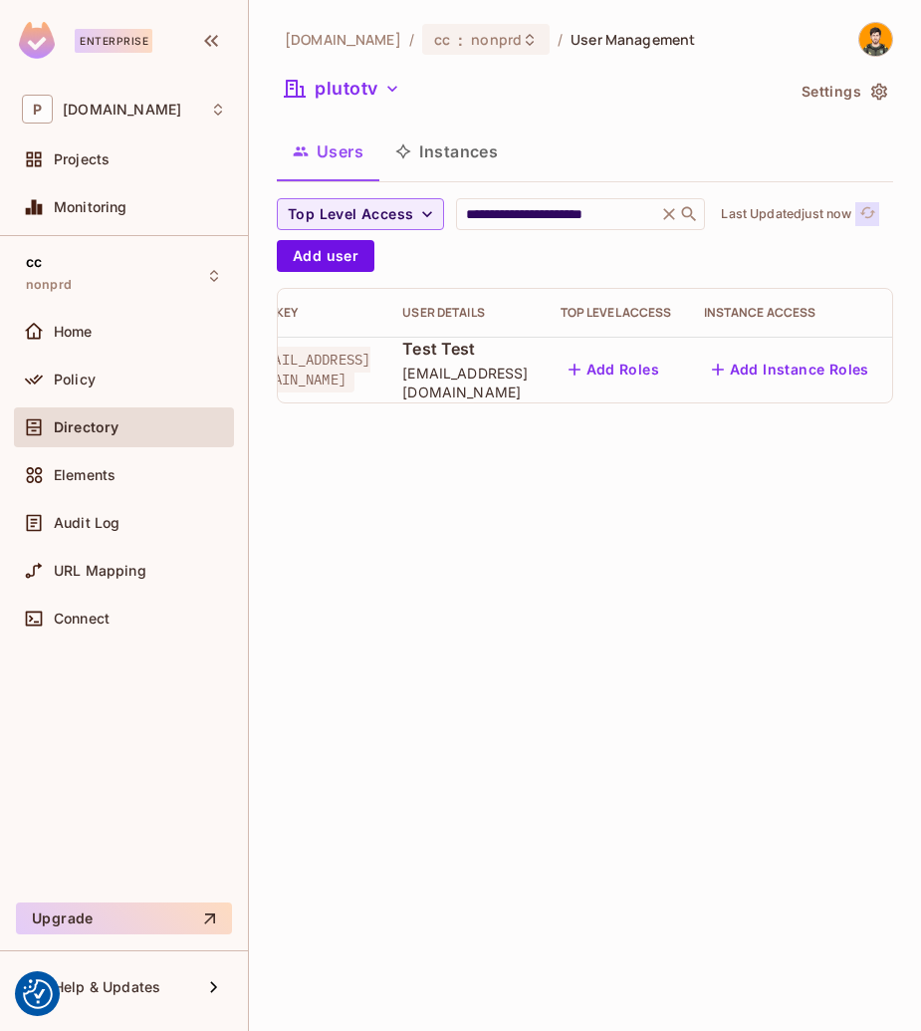
click at [880, 203] on button "Click to refresh data" at bounding box center [868, 214] width 24 height 24
click at [619, 220] on input "**********" at bounding box center [556, 214] width 189 height 20
type input "**********"
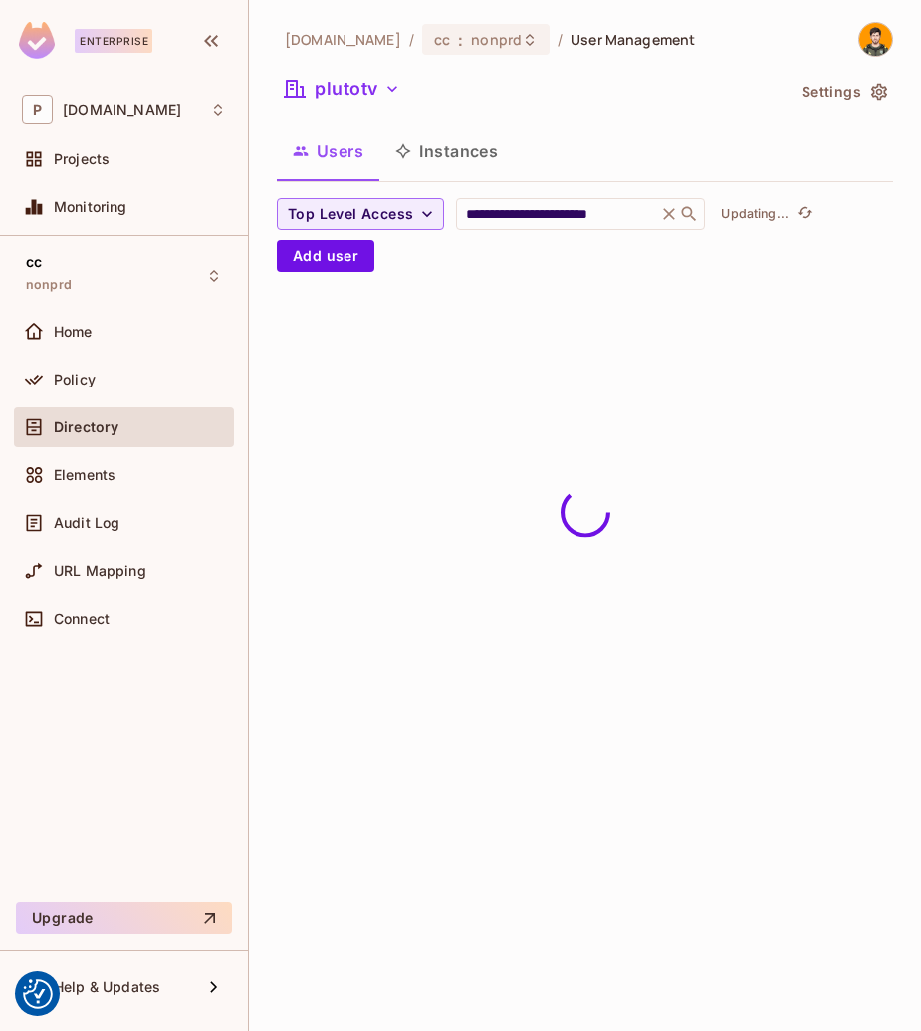
click at [671, 681] on div "**********" at bounding box center [585, 515] width 672 height 1031
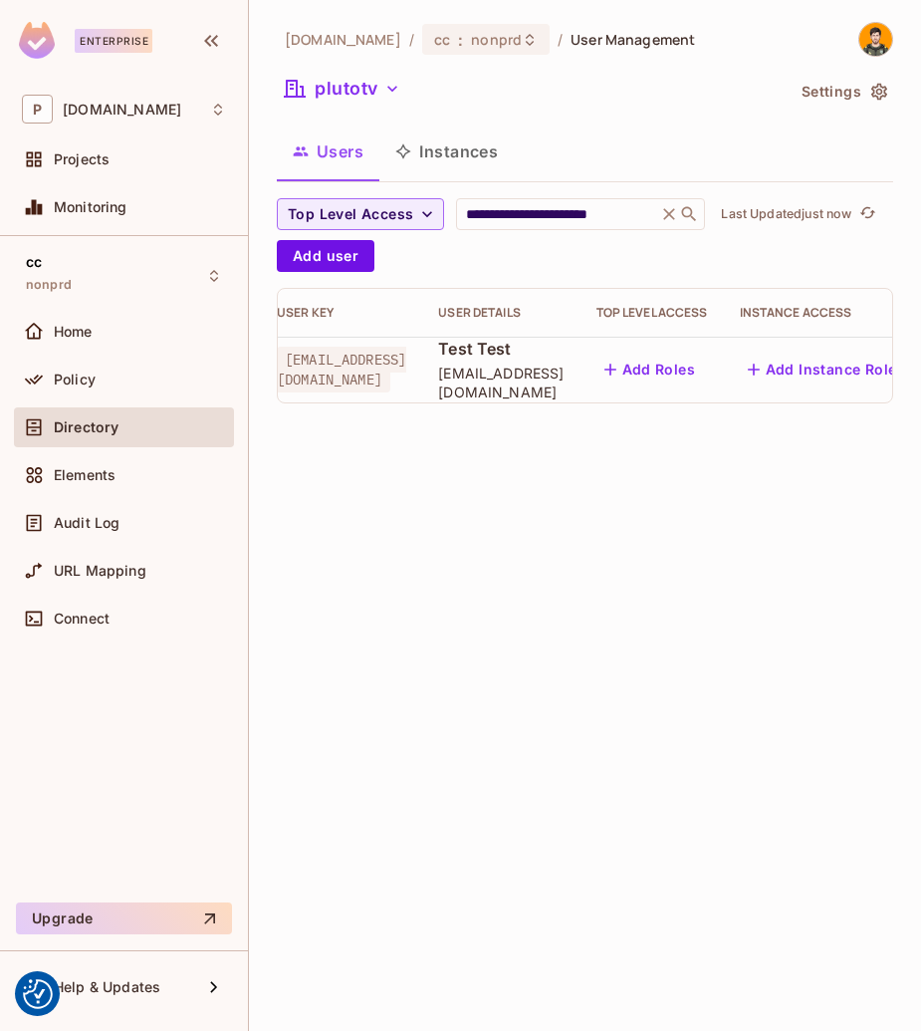
scroll to position [0, 53]
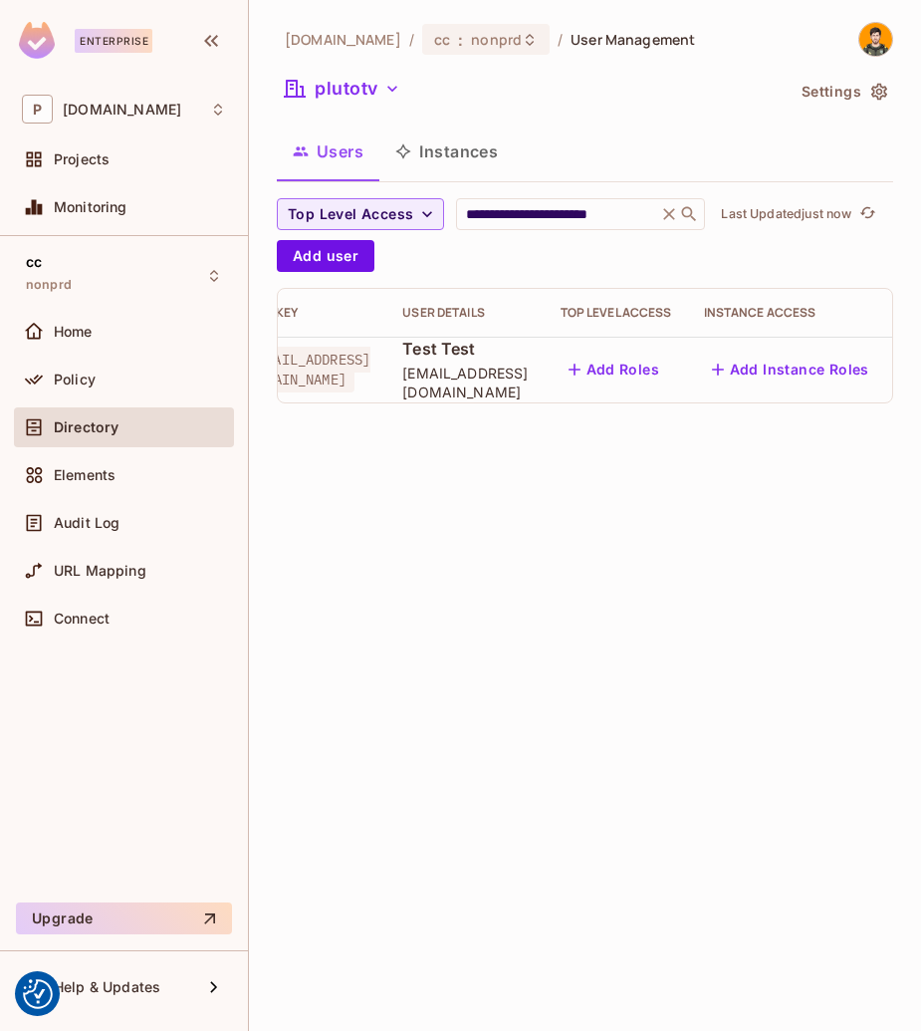
click at [914, 369] on icon "button" at bounding box center [926, 370] width 24 height 24
click at [816, 456] on div "Edit Attributes" at bounding box center [791, 459] width 99 height 20
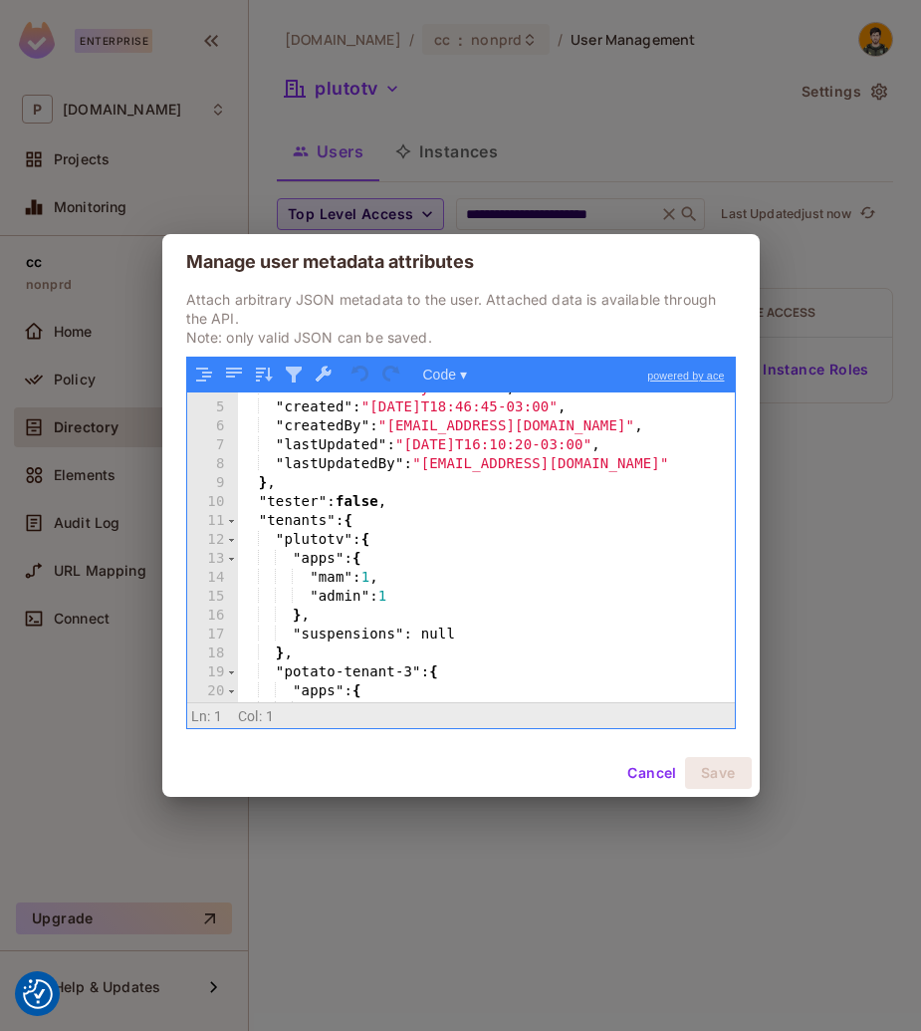
scroll to position [70, 0]
click at [848, 530] on div "Manage user metadata attributes Attach arbitrary JSON metadata to the user. Att…" at bounding box center [460, 515] width 921 height 1031
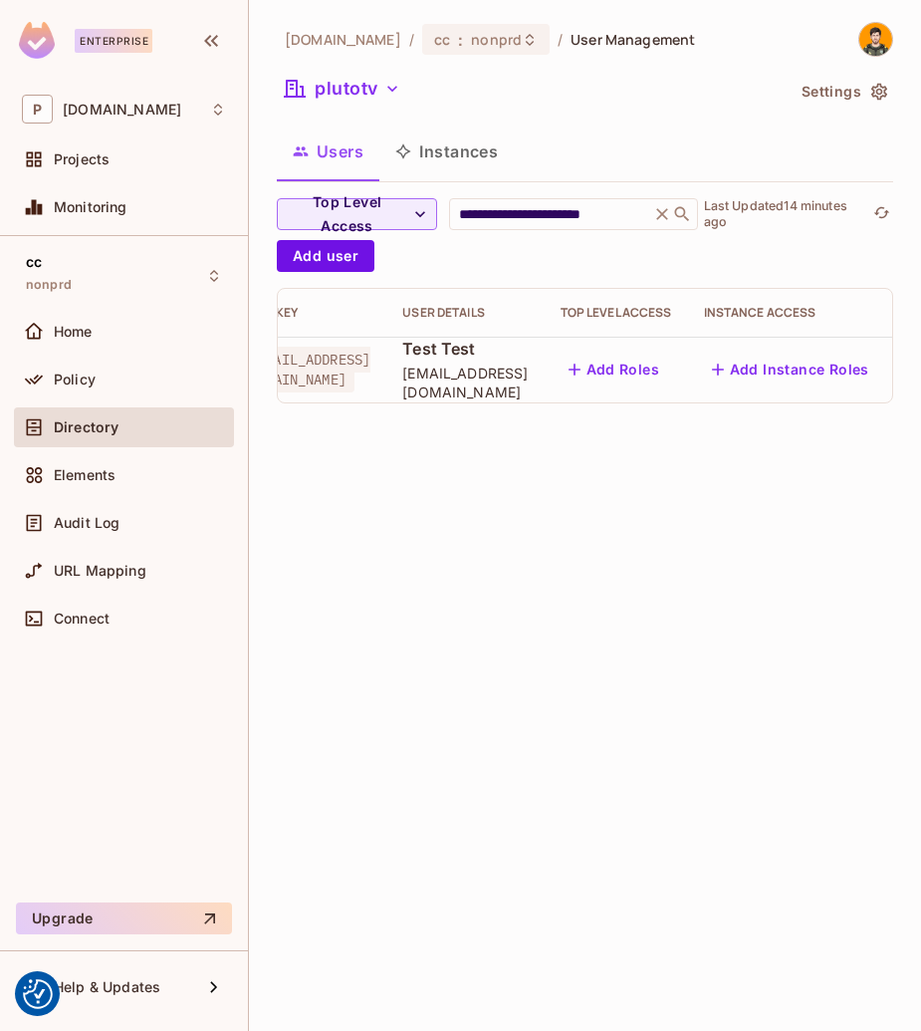
click at [914, 366] on icon "button" at bounding box center [926, 370] width 24 height 24
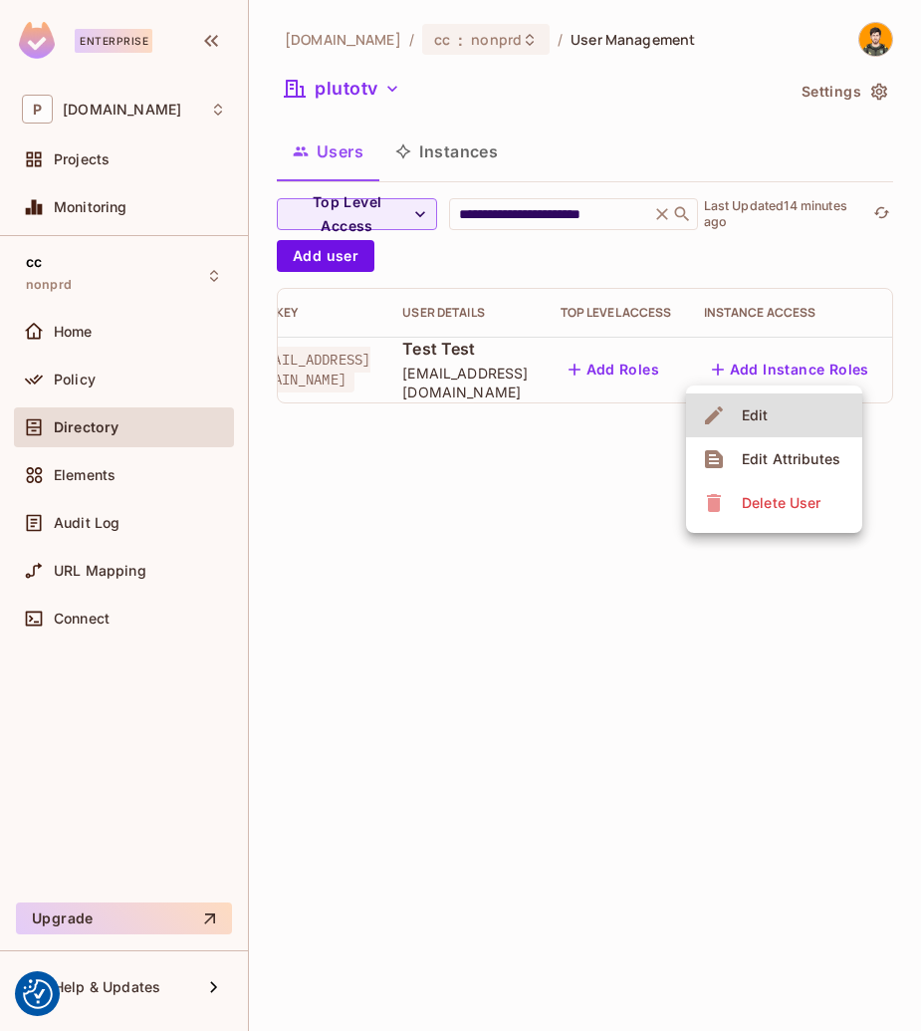
drag, startPoint x: 477, startPoint y: 557, endPoint x: 663, endPoint y: 500, distance: 194.8
click at [478, 556] on div at bounding box center [460, 515] width 921 height 1031
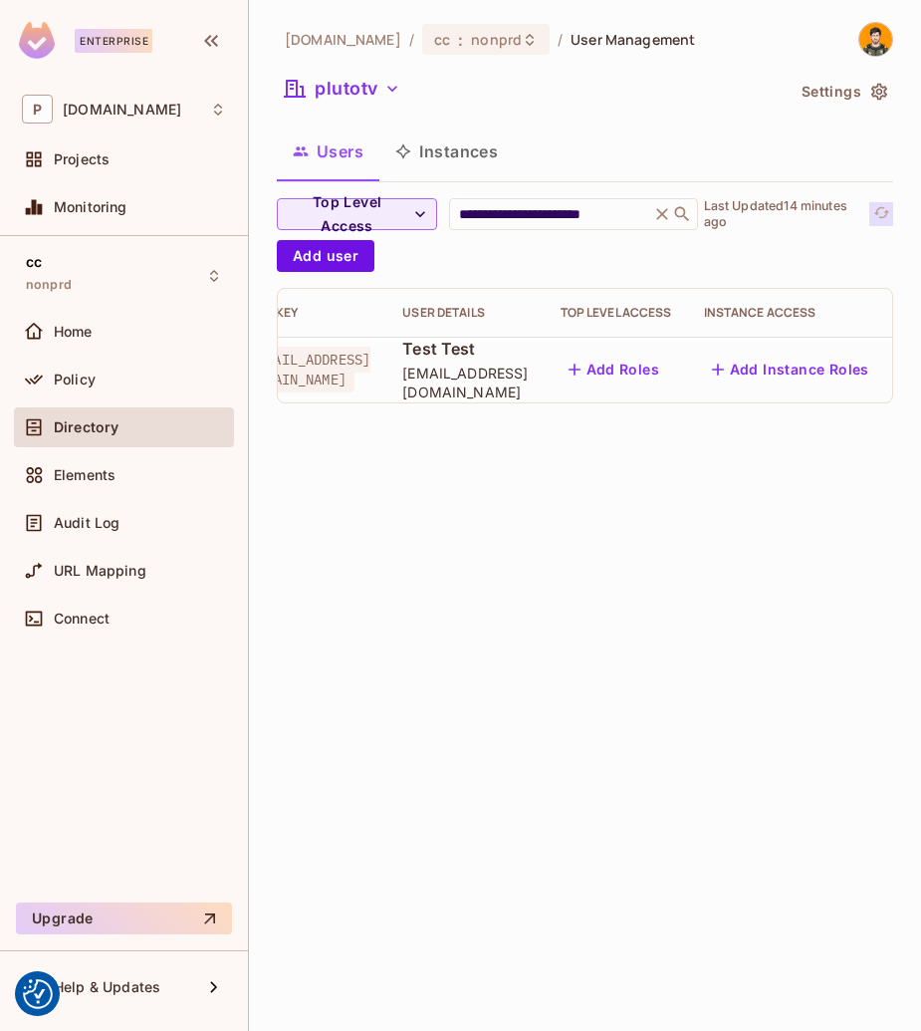
click at [884, 214] on icon "refresh" at bounding box center [882, 212] width 17 height 17
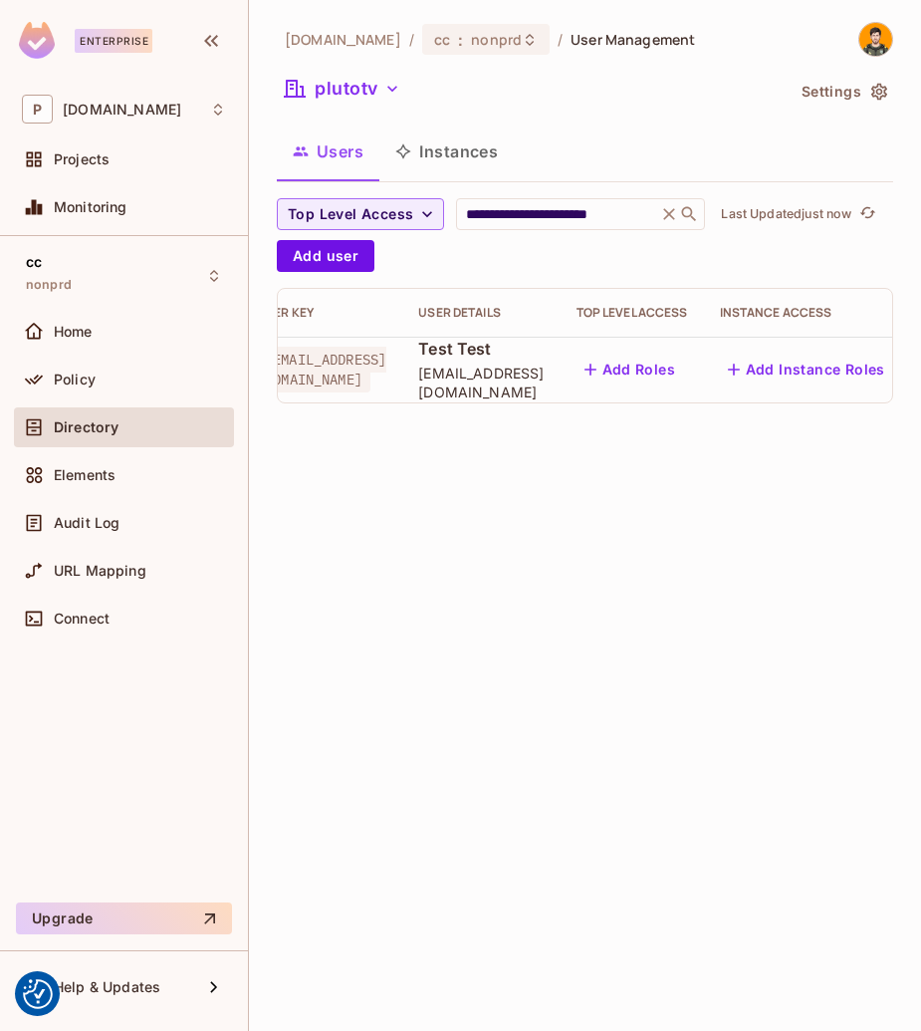
scroll to position [0, 53]
click at [923, 372] on icon "button" at bounding box center [925, 370] width 4 height 16
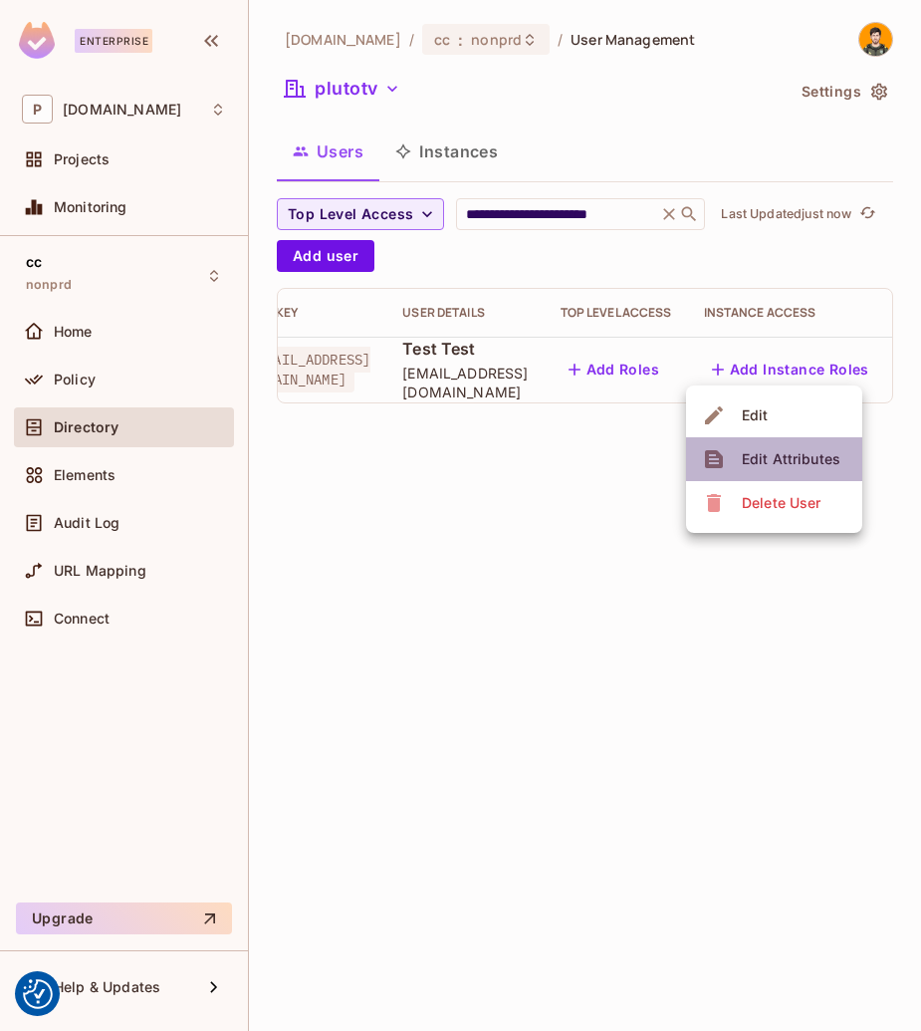
click at [795, 465] on div "Edit Attributes" at bounding box center [791, 459] width 99 height 20
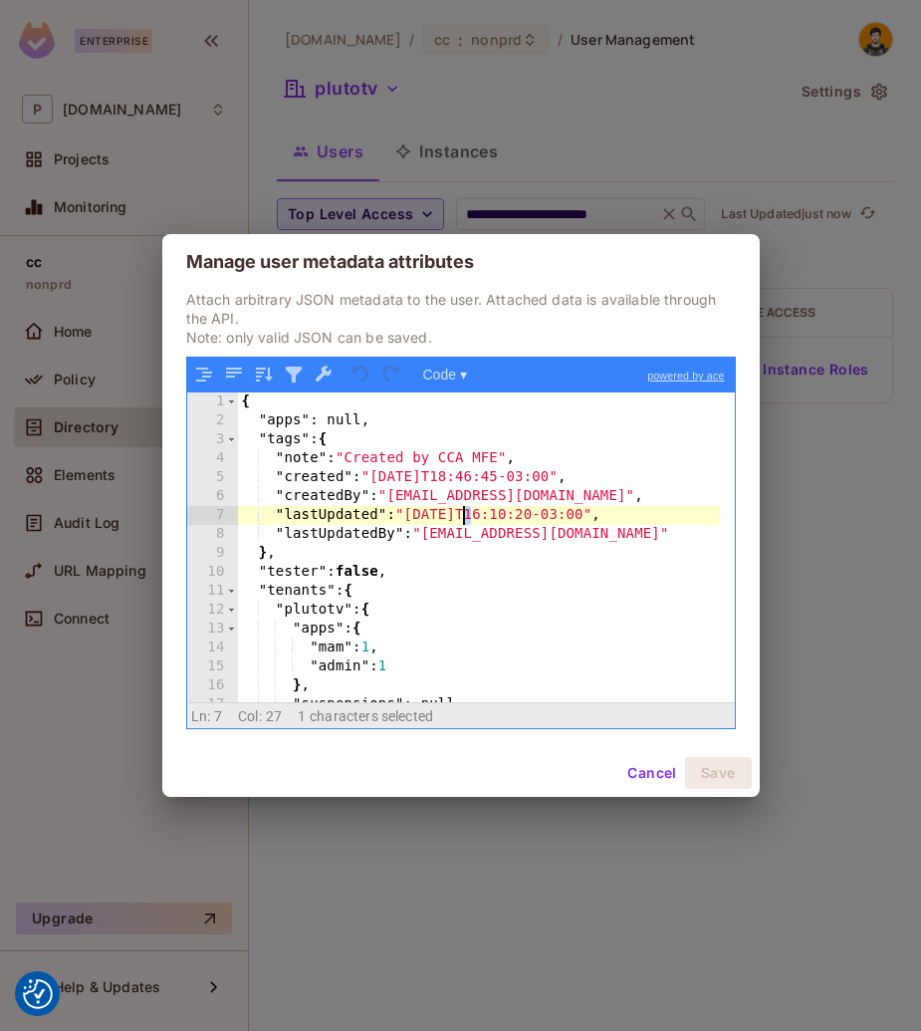
click at [466, 524] on div "{ "apps" : null, "tags" : { "note" : "Created by CCA MFE" , "created" : "[DATE]…" at bounding box center [479, 567] width 482 height 348
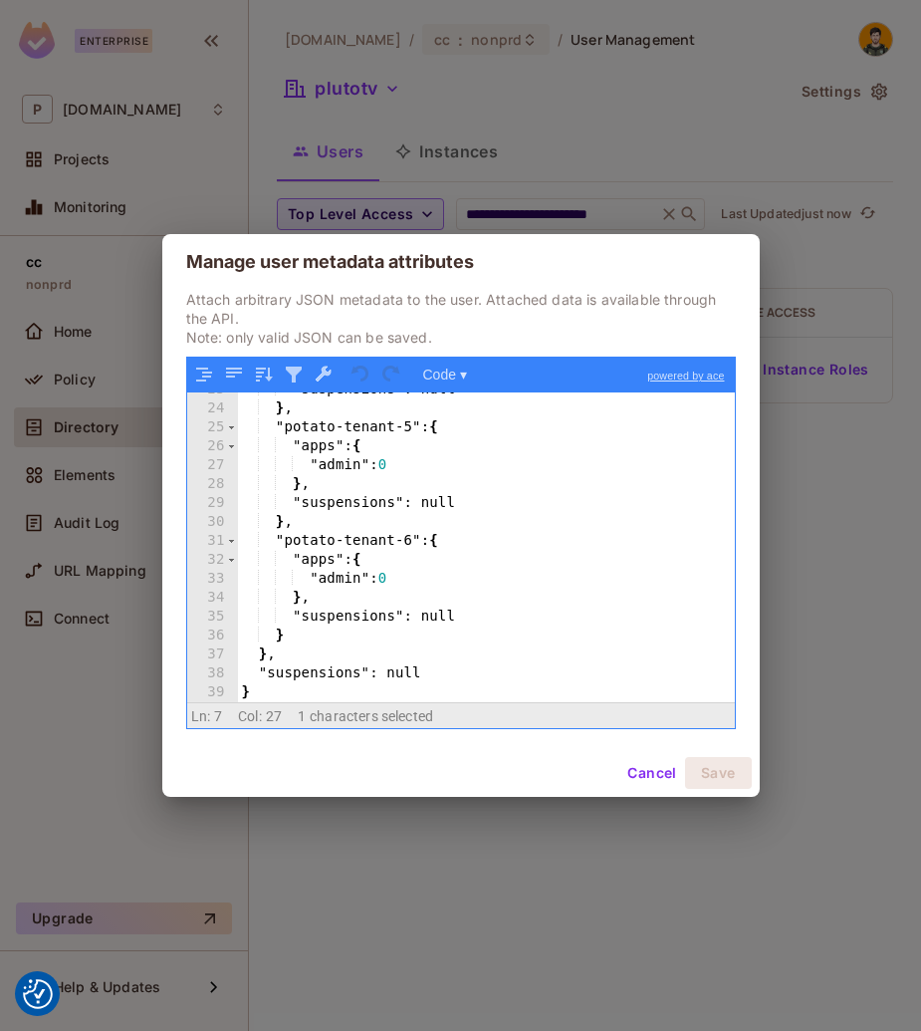
scroll to position [428, 0]
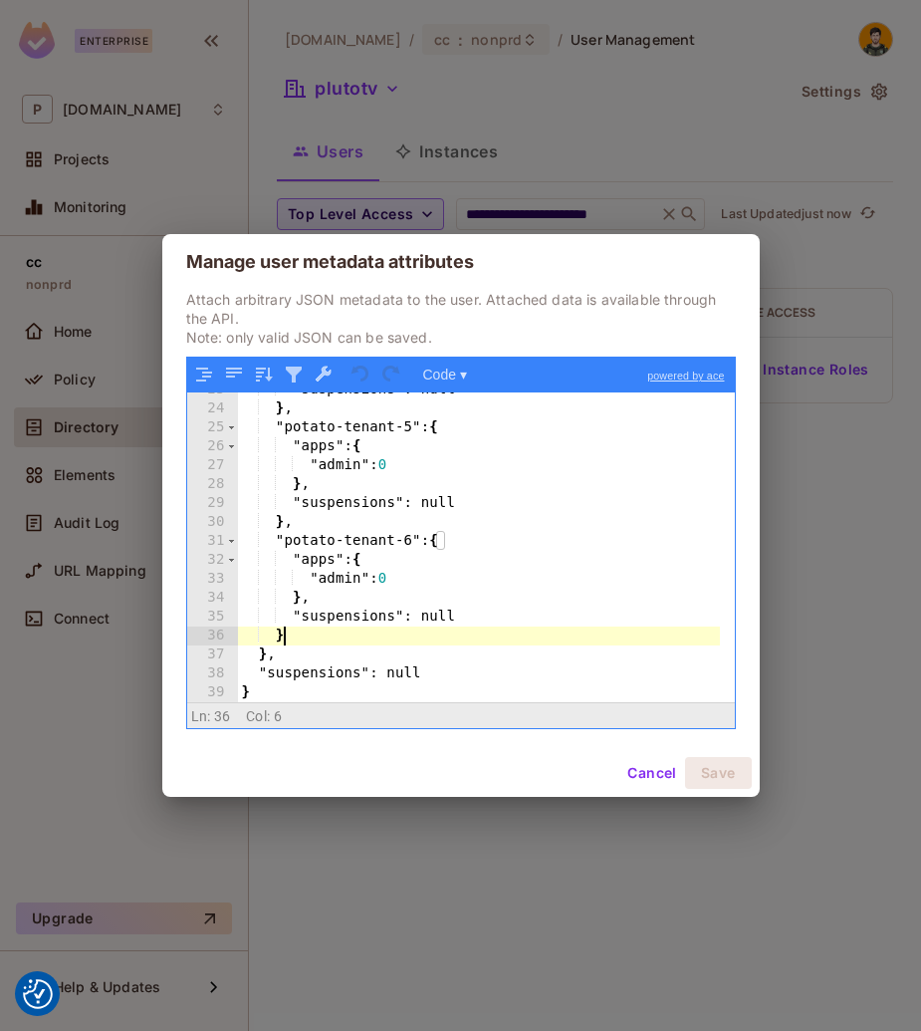
click at [315, 643] on div ""suspensions" : null } , "potato-tenant-5" : { "apps" : { "admin" : 0 } , "susp…" at bounding box center [479, 555] width 482 height 348
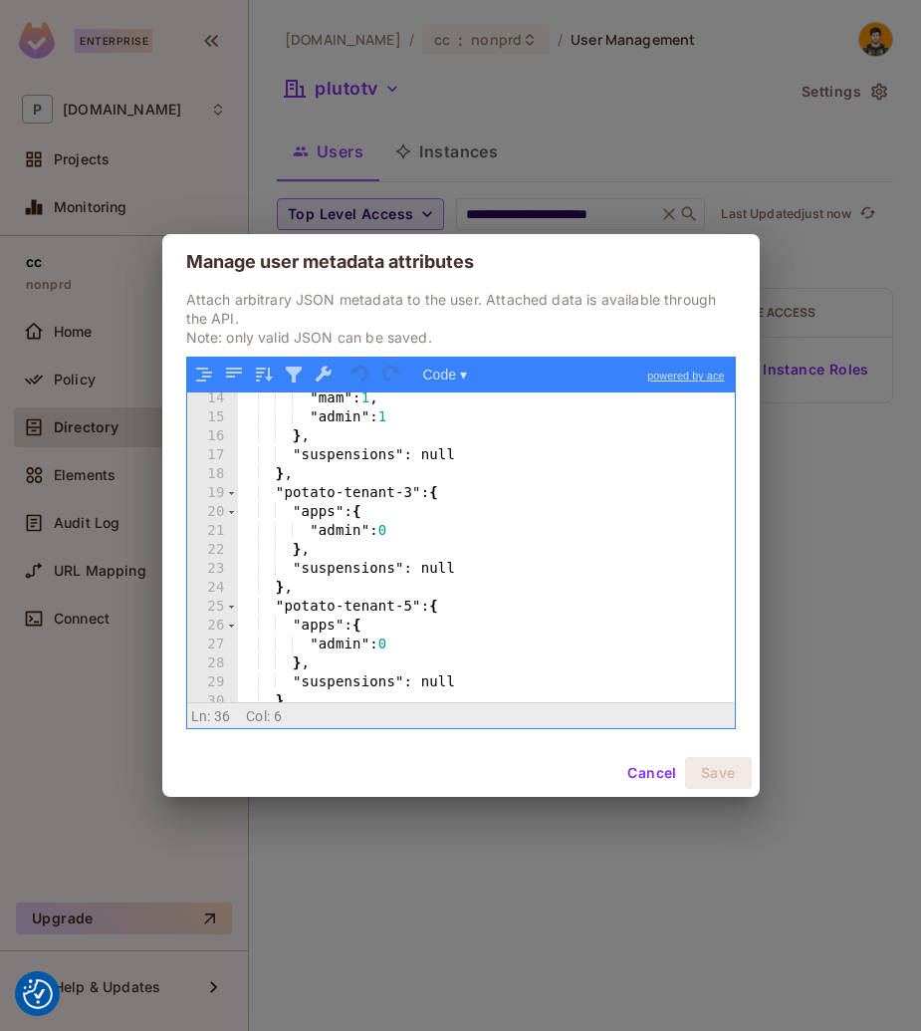
scroll to position [369, 0]
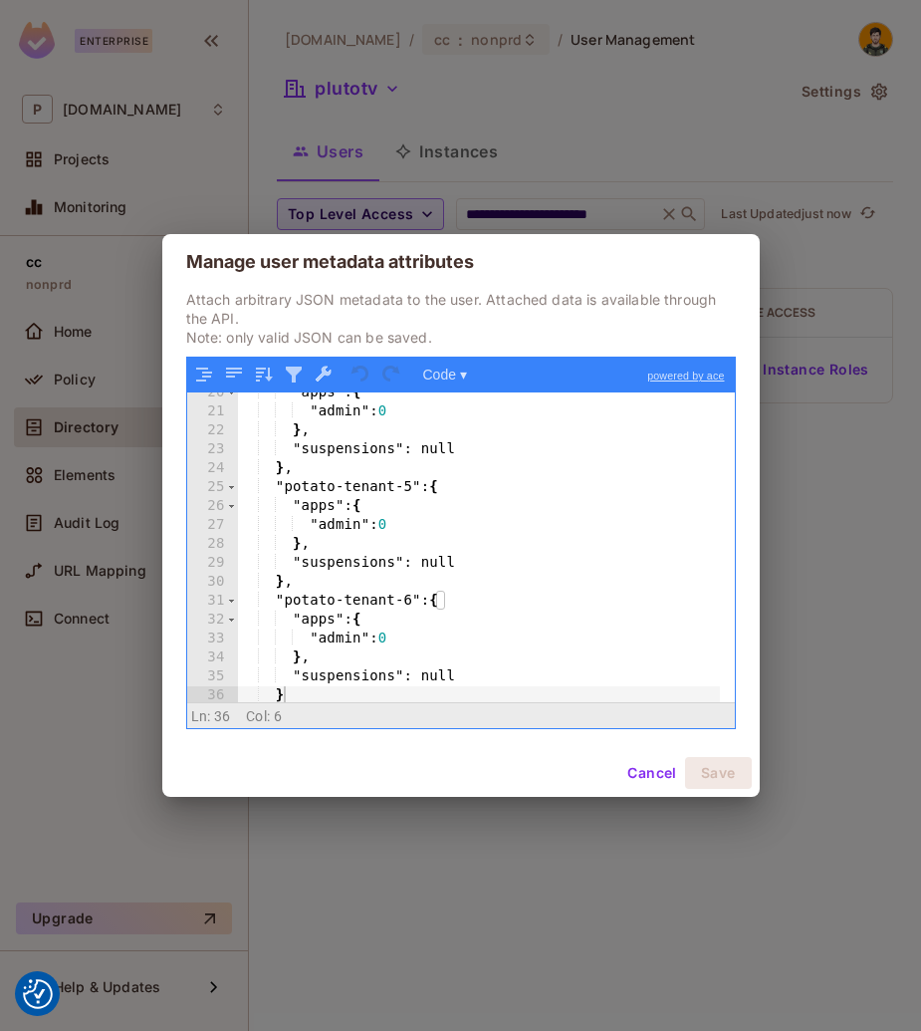
click at [595, 928] on div "Manage user metadata attributes Attach arbitrary JSON metadata to the user. Att…" at bounding box center [460, 515] width 921 height 1031
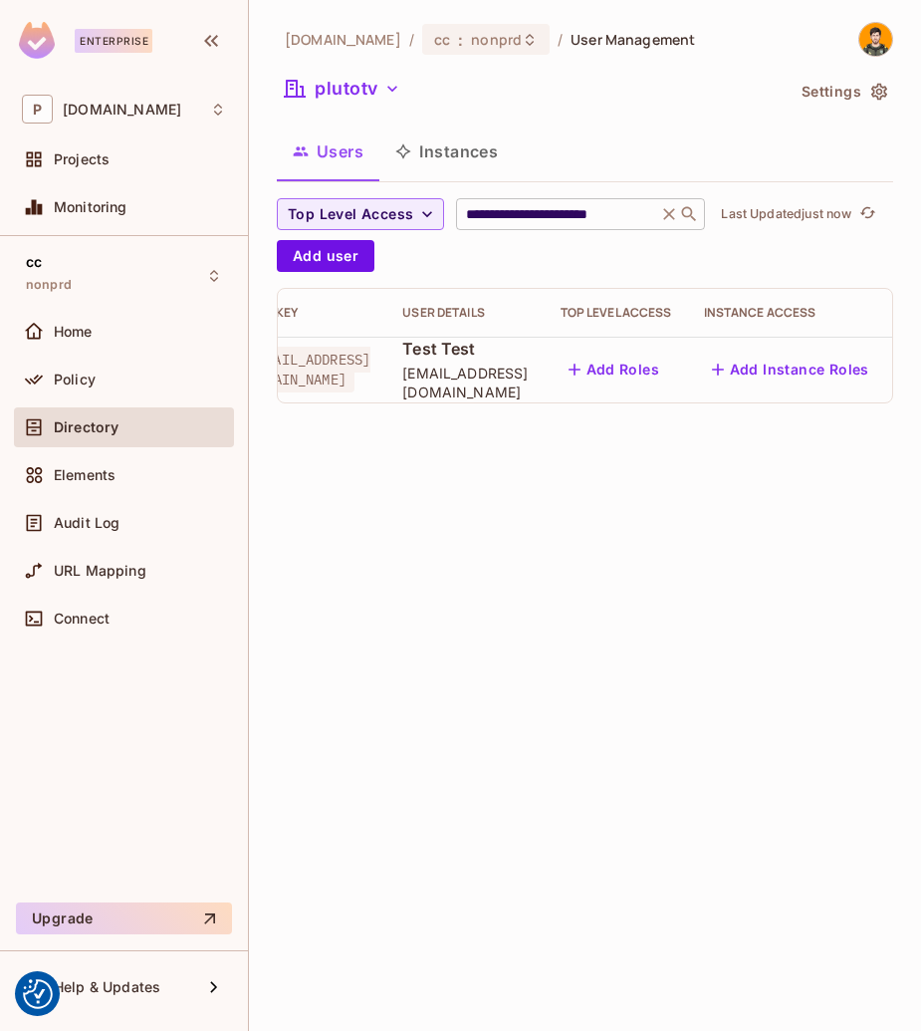
click at [632, 211] on input "**********" at bounding box center [556, 214] width 189 height 20
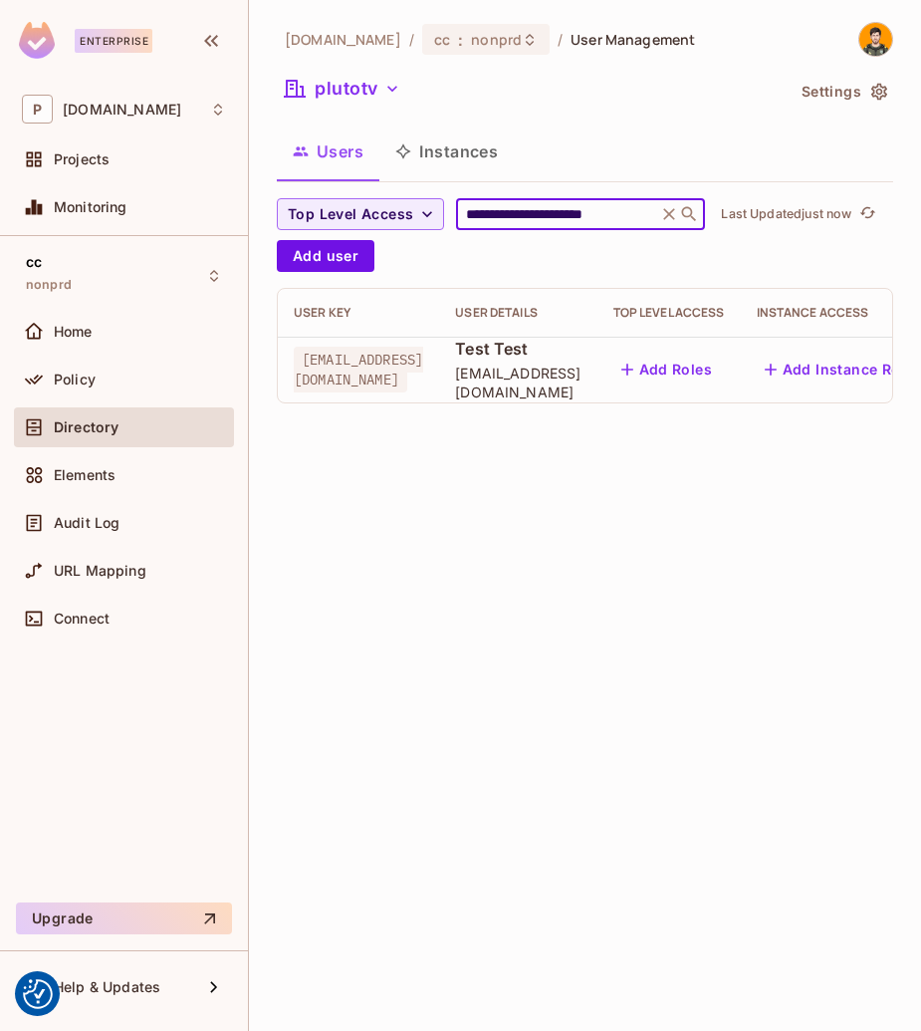
scroll to position [0, 53]
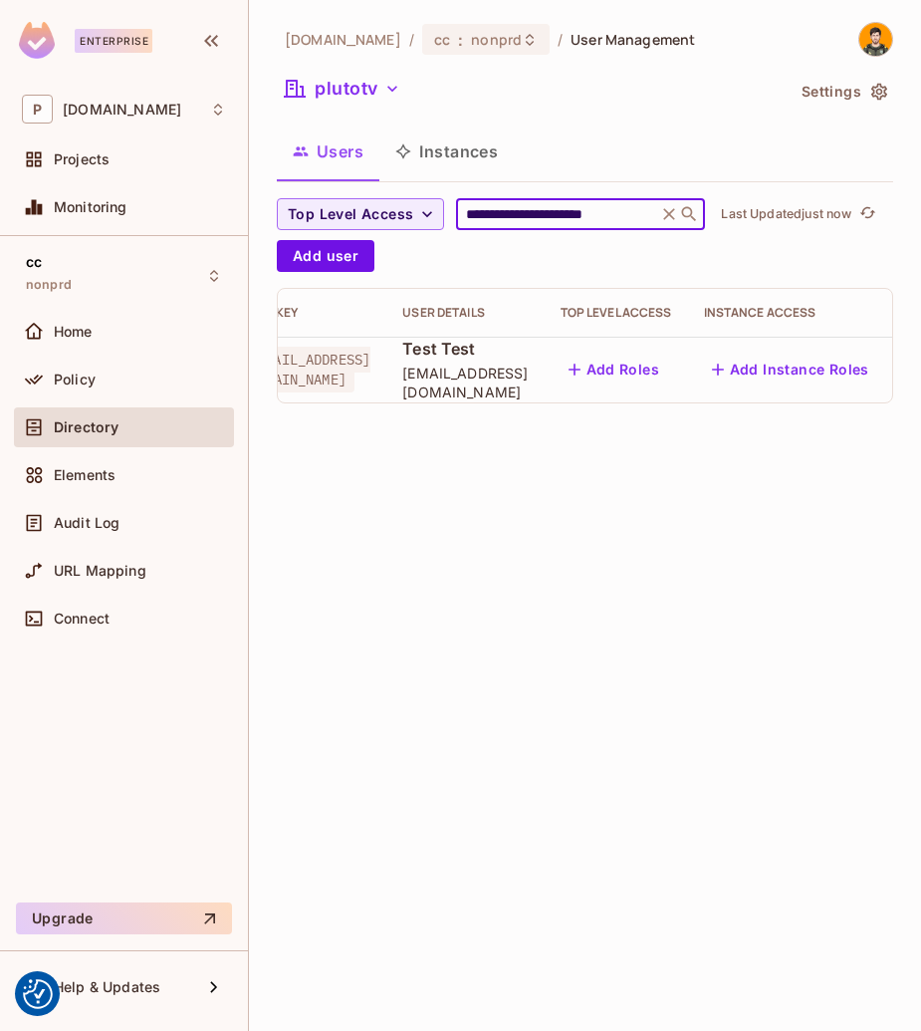
click at [914, 376] on icon "button" at bounding box center [926, 370] width 24 height 24
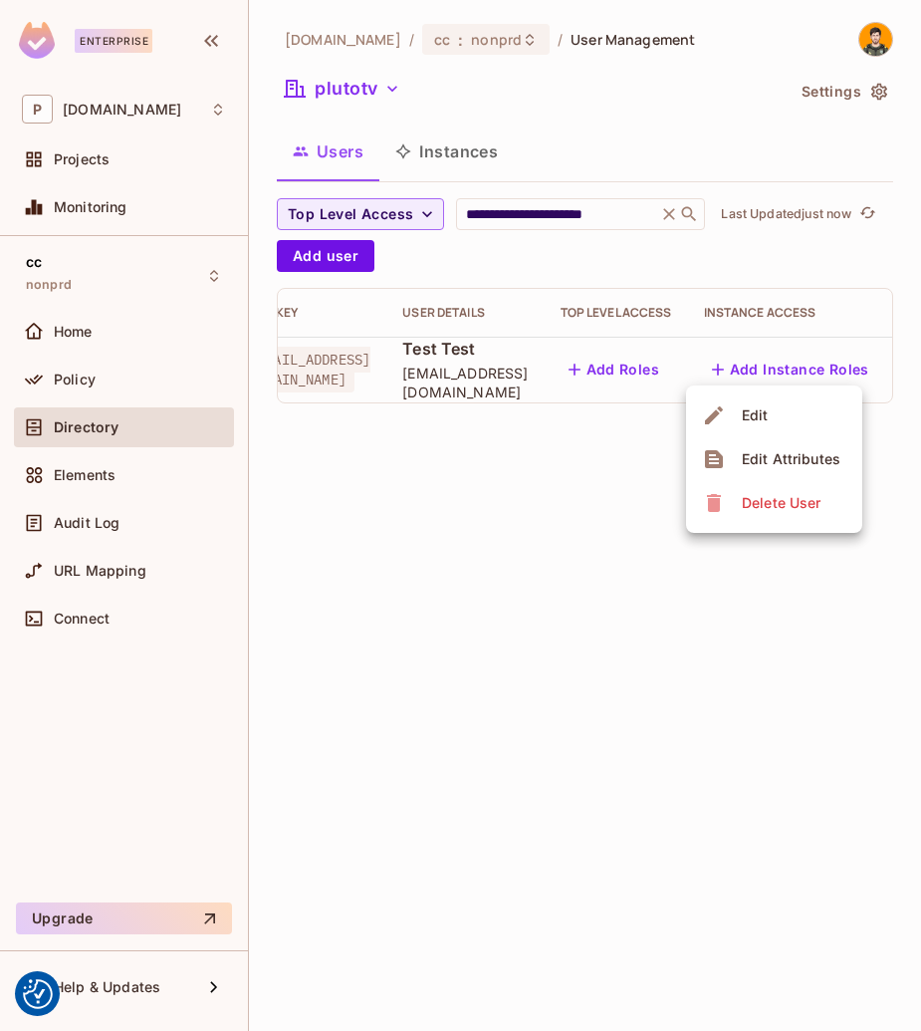
click at [834, 458] on div "Edit Attributes" at bounding box center [791, 459] width 99 height 20
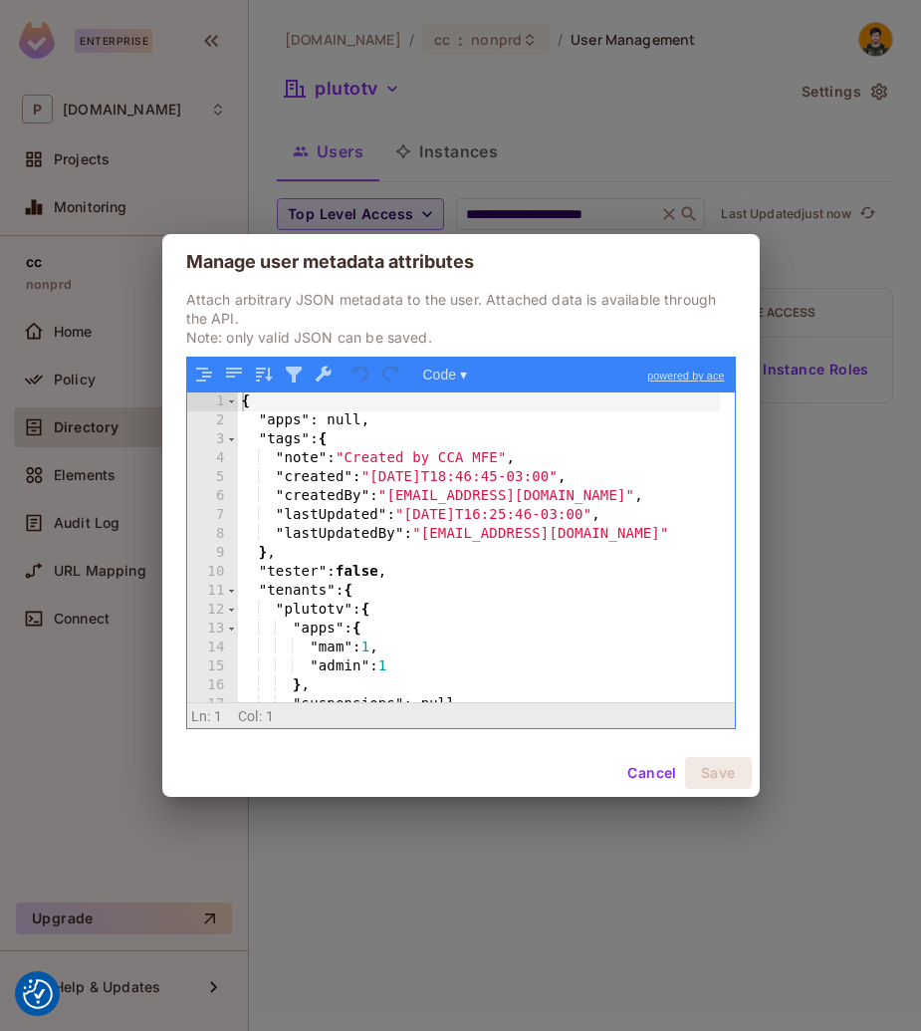
drag, startPoint x: 759, startPoint y: 526, endPoint x: 769, endPoint y: 516, distance: 14.1
click at [760, 526] on div "Manage user metadata attributes Attach arbitrary JSON metadata to the user. Att…" at bounding box center [460, 515] width 921 height 1031
click at [648, 766] on button "Cancel" at bounding box center [652, 773] width 65 height 32
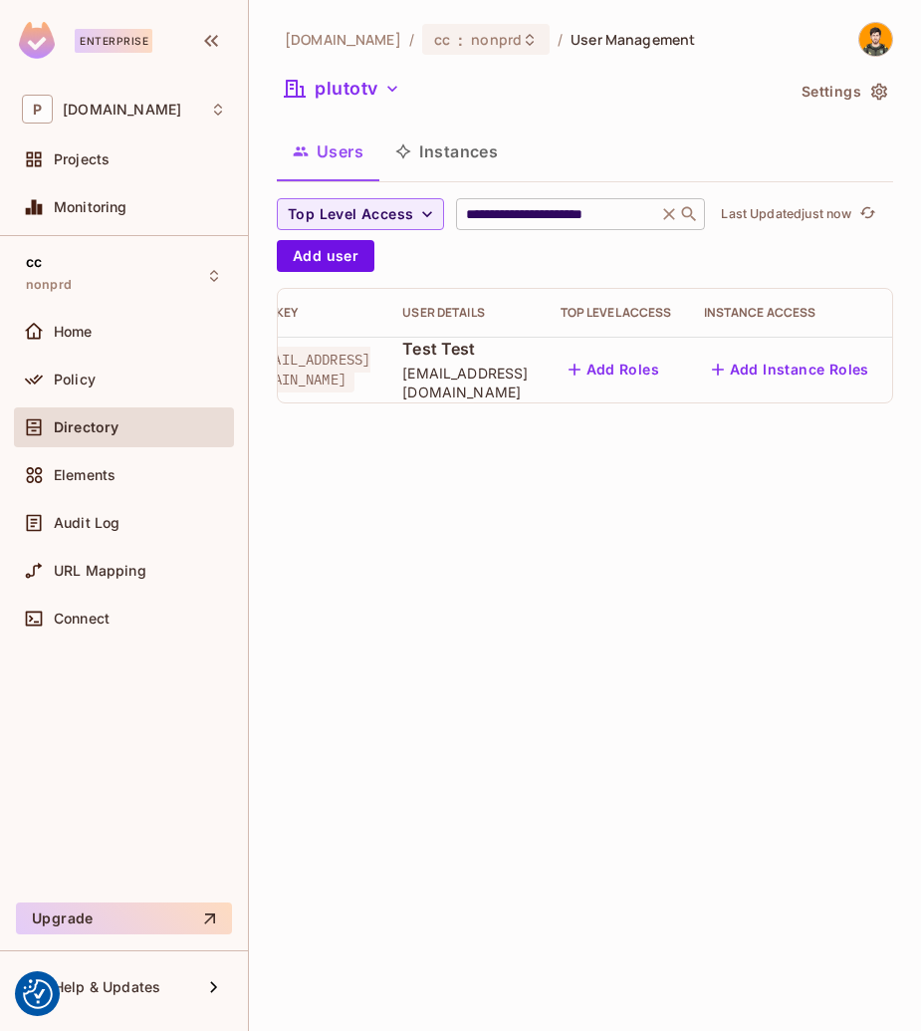
click at [644, 211] on input "**********" at bounding box center [556, 214] width 189 height 20
type input "**********"
click at [914, 362] on icon "button" at bounding box center [926, 370] width 24 height 24
click at [814, 465] on div "Edit Attributes" at bounding box center [791, 459] width 99 height 20
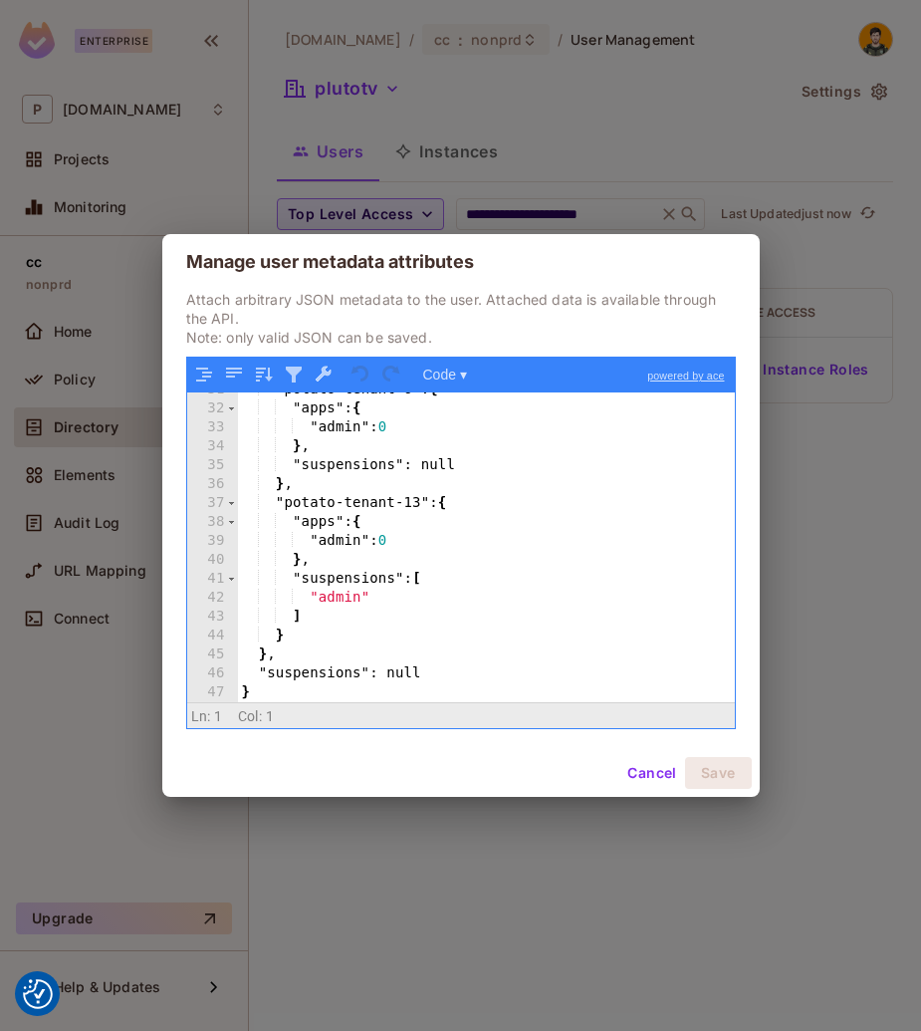
scroll to position [580, 0]
click at [402, 498] on div ""potato-tenant-6" : { "apps" : { "admin" : 0 } , "suspensions" : null } , "pota…" at bounding box center [479, 555] width 482 height 348
click at [291, 639] on div ""potato-tenant-6" : { "apps" : { "admin" : 0 } , "suspensions" : null } , "pota…" at bounding box center [479, 555] width 482 height 348
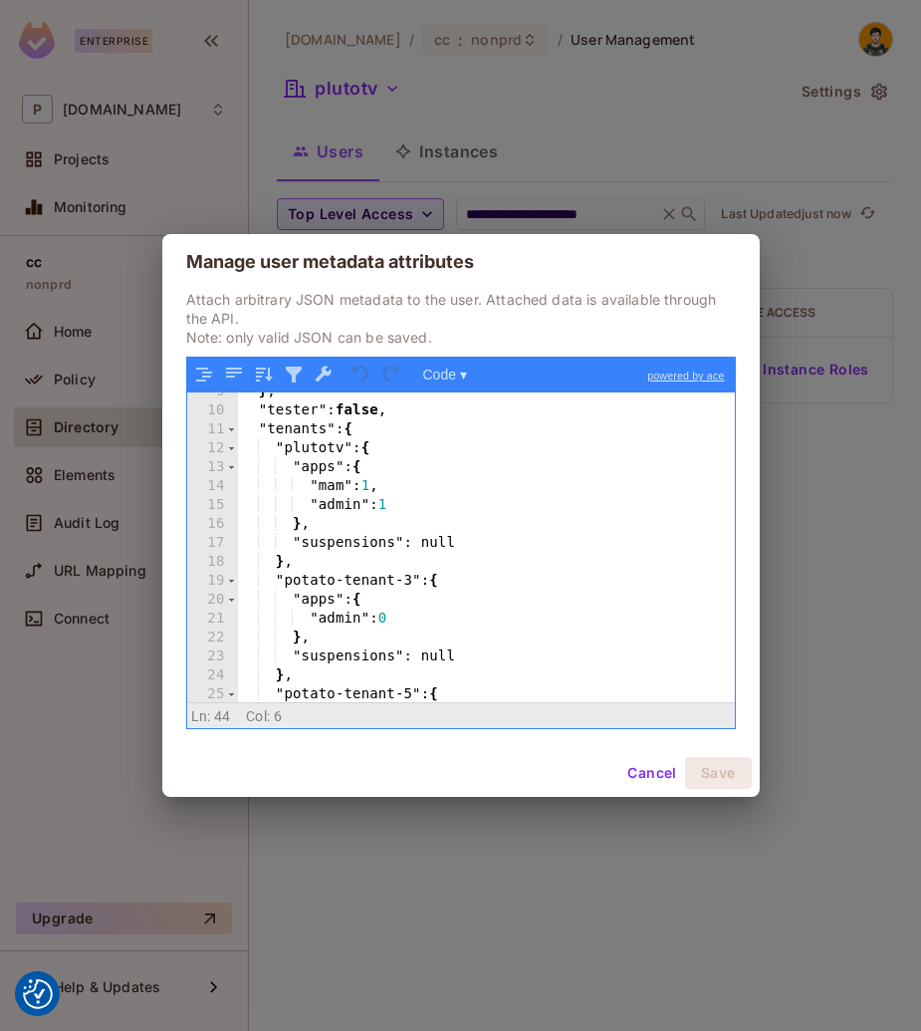
scroll to position [161, 0]
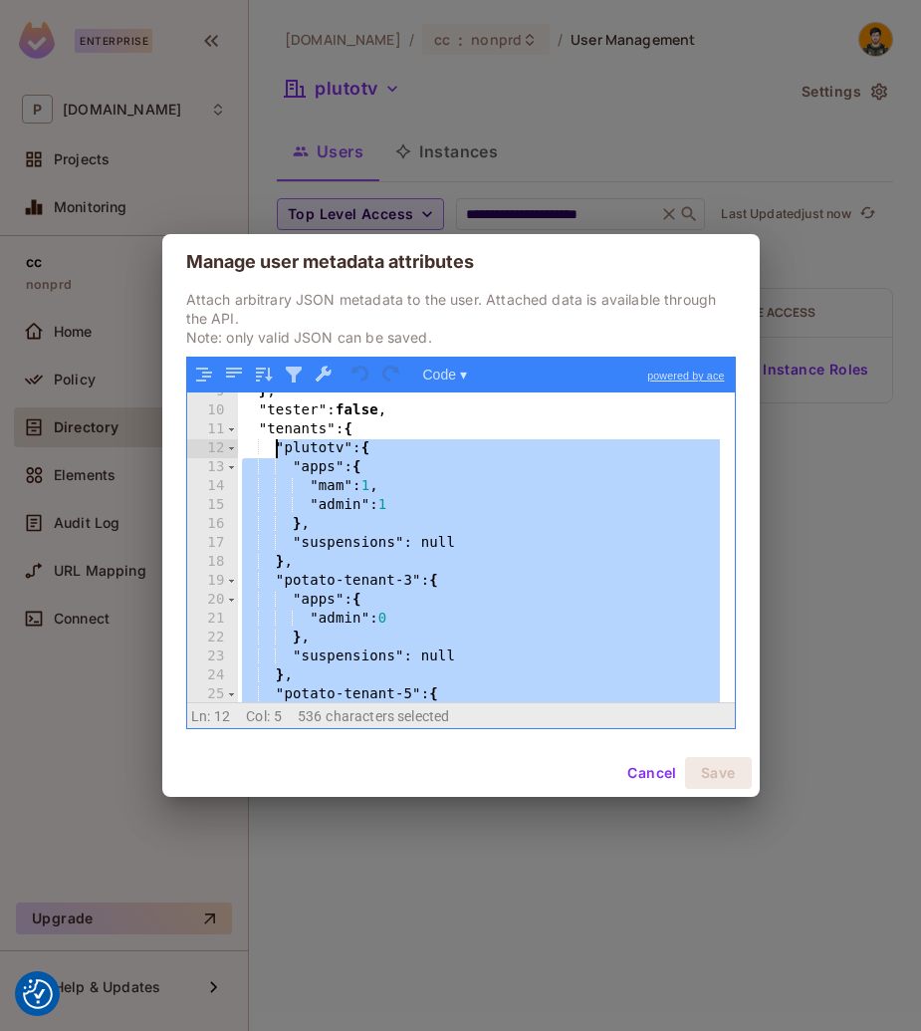
click at [278, 447] on div "} , "tester" : false , "tenants" : { "plutotv" : { "apps" : { "mam" : 1 , "admi…" at bounding box center [479, 557] width 482 height 348
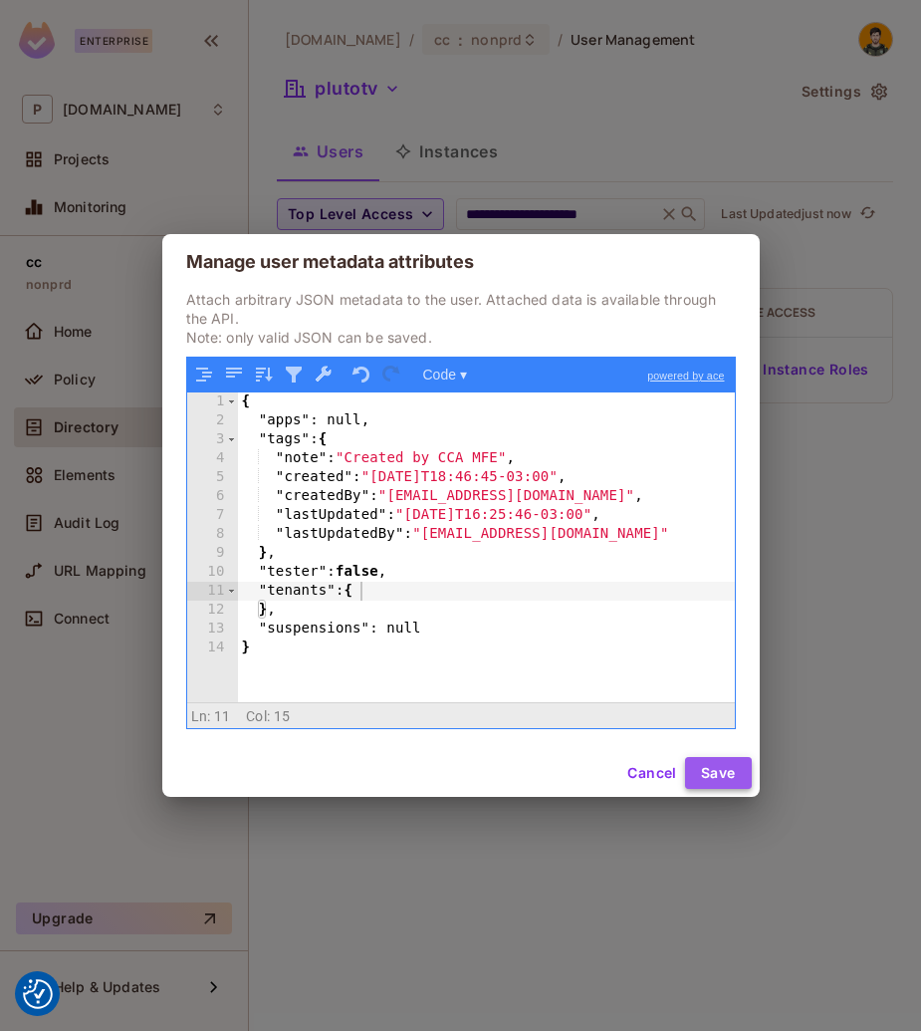
click at [728, 770] on button "Save" at bounding box center [718, 773] width 67 height 32
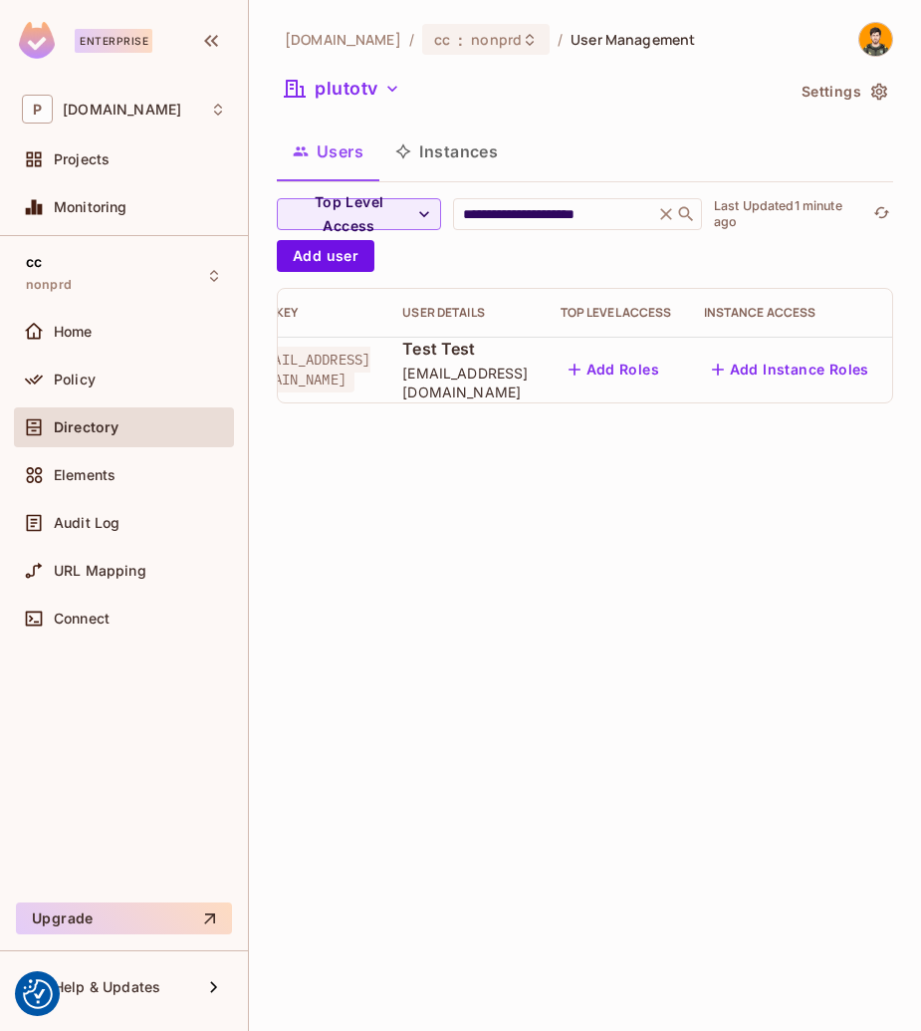
click at [910, 375] on button "button" at bounding box center [926, 370] width 32 height 32
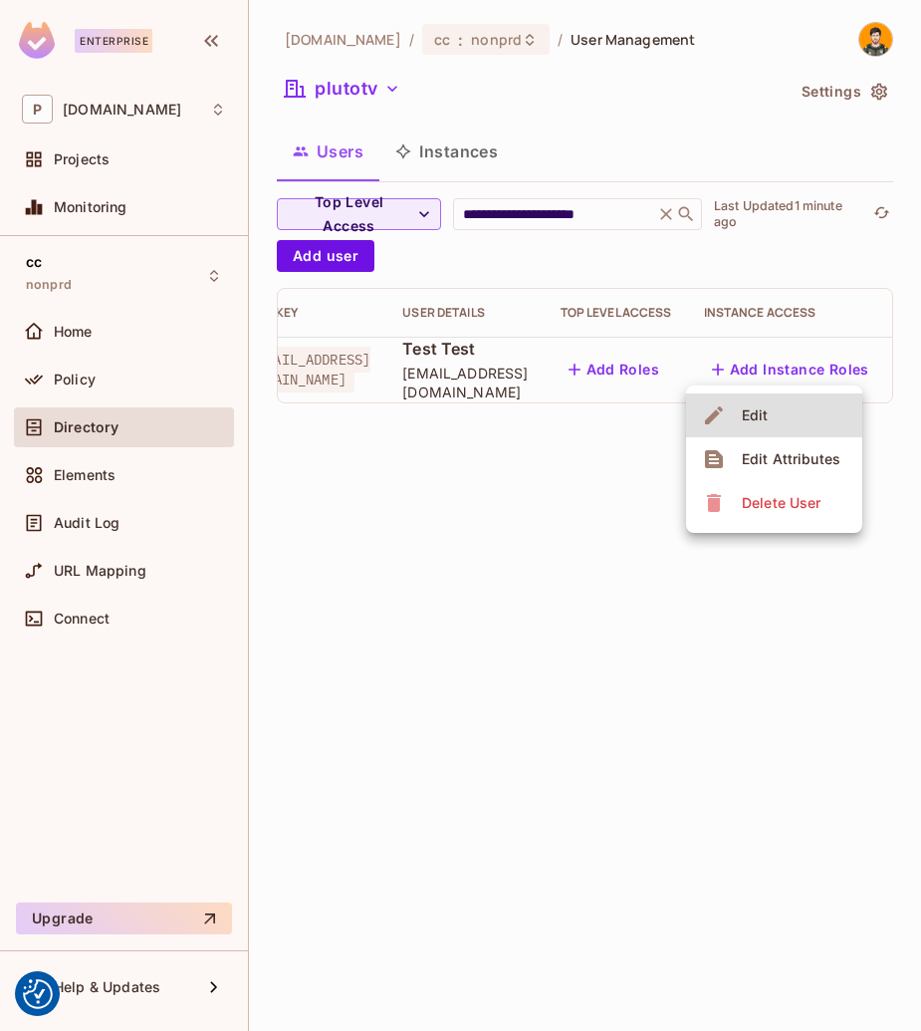
click at [757, 458] on div "Edit Attributes" at bounding box center [791, 459] width 99 height 20
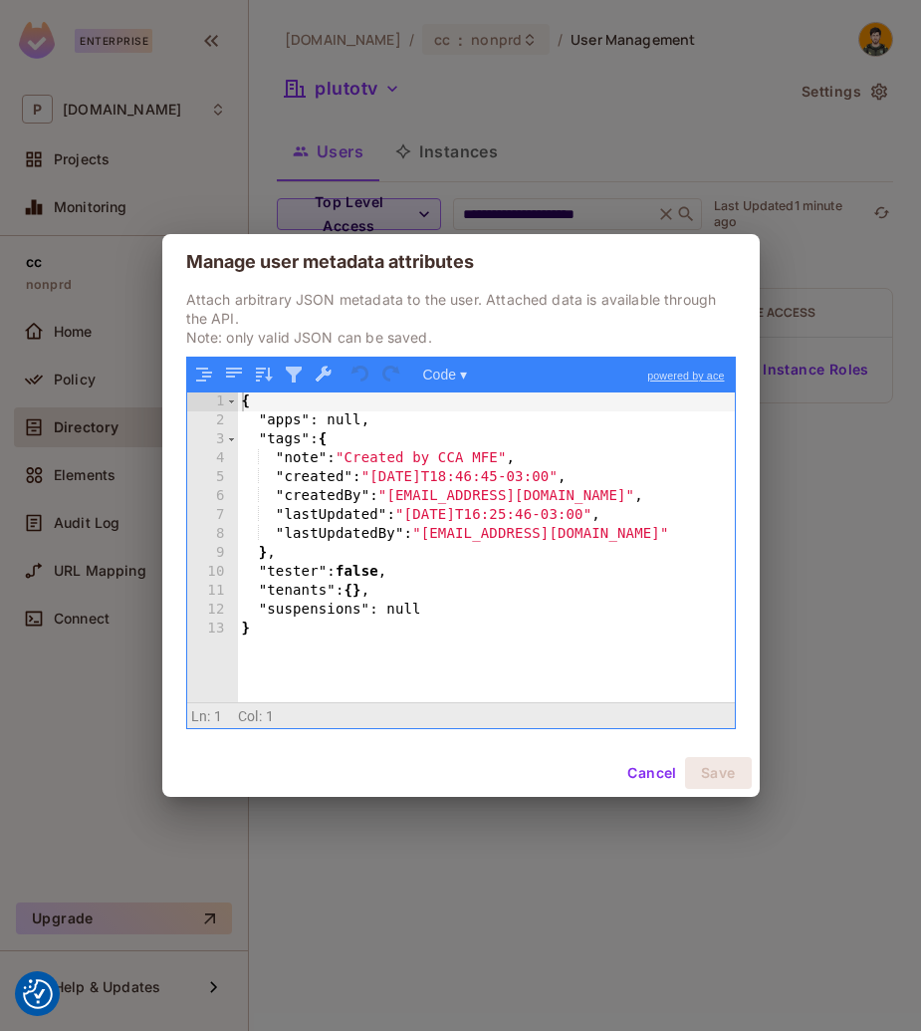
click at [651, 765] on button "Cancel" at bounding box center [652, 773] width 65 height 32
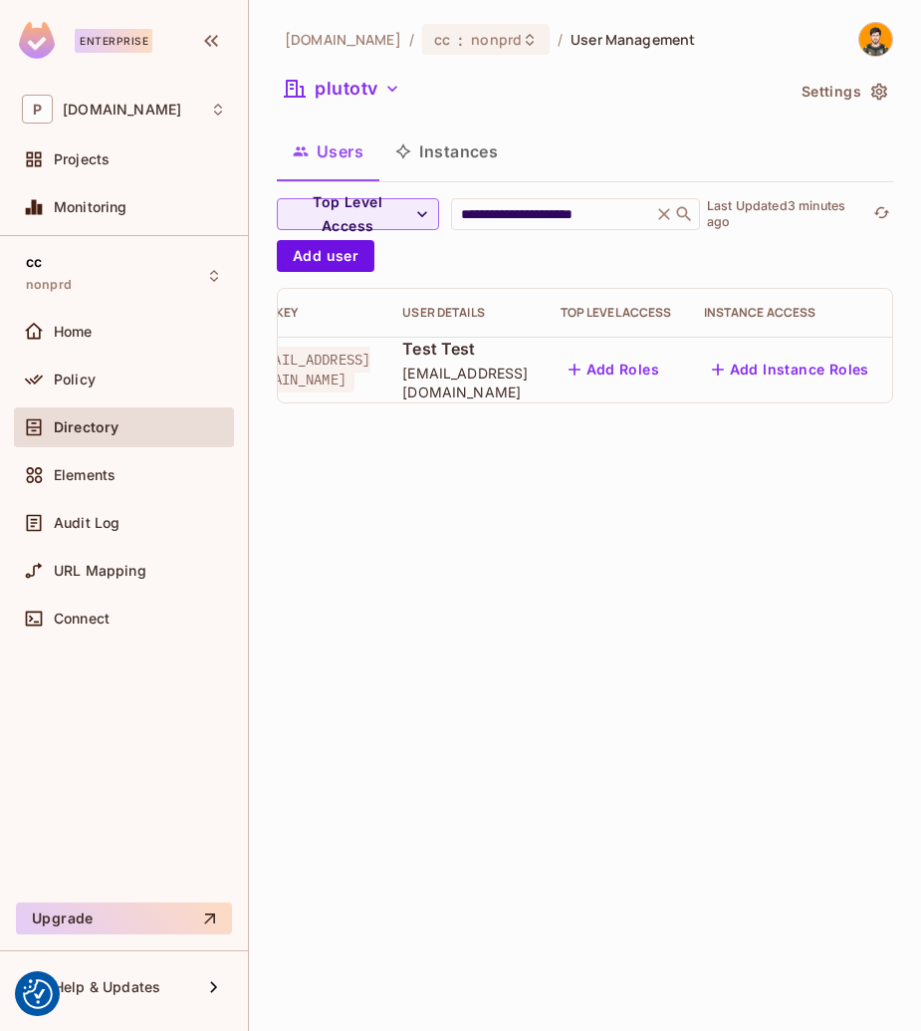
click at [780, 539] on div "**********" at bounding box center [585, 515] width 672 height 1031
click at [621, 202] on div "**********" at bounding box center [575, 214] width 249 height 32
type input "**********"
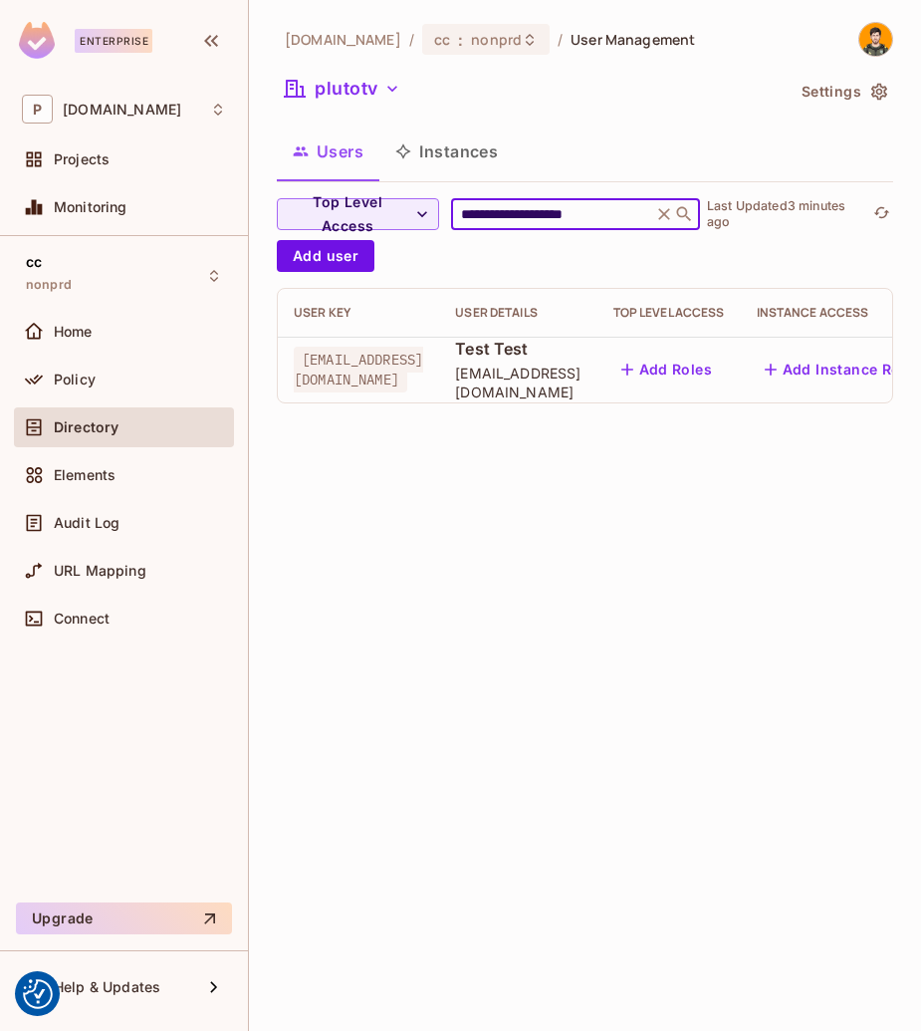
scroll to position [0, 53]
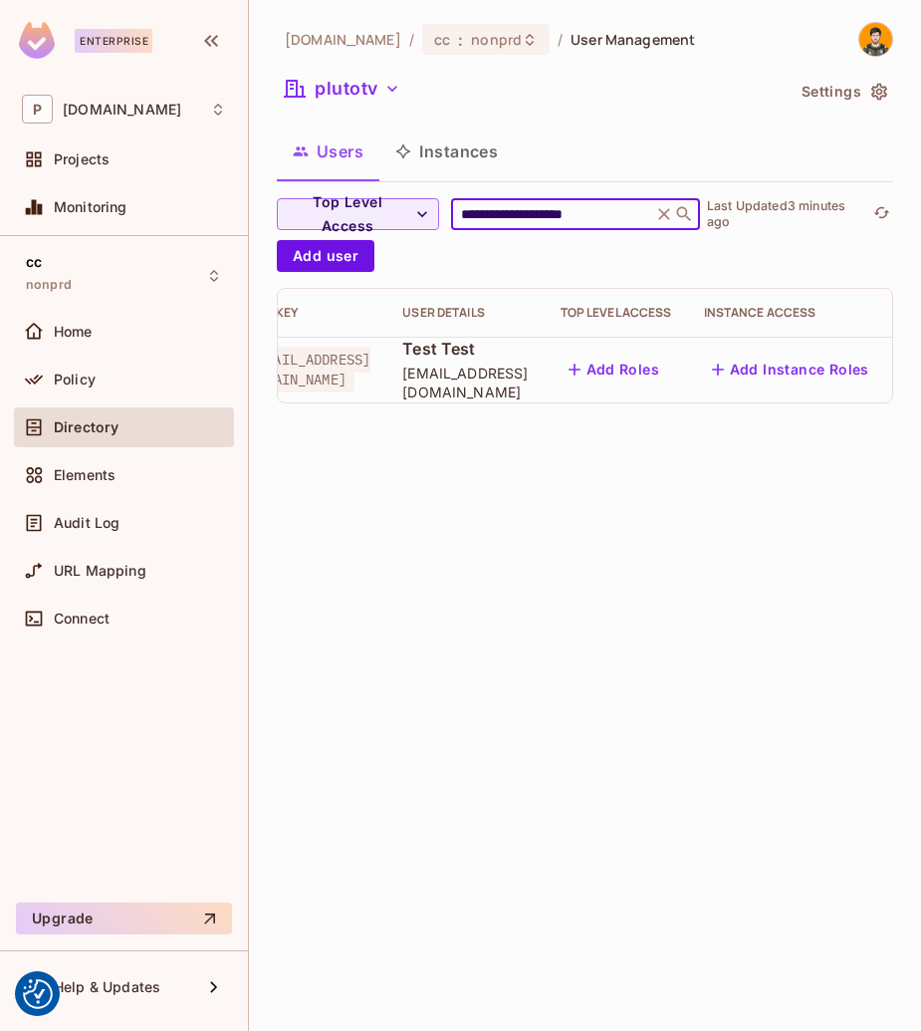
click at [914, 360] on icon "button" at bounding box center [926, 370] width 24 height 24
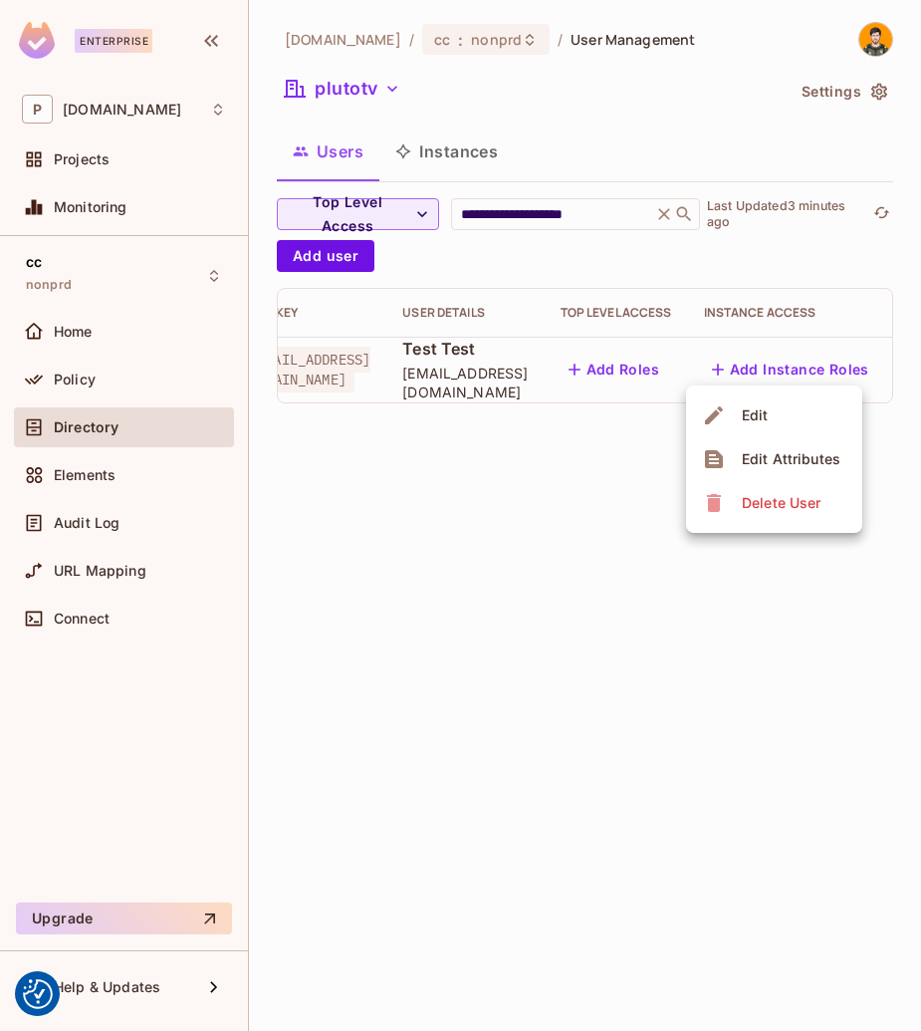
click at [818, 454] on div "Edit Attributes" at bounding box center [791, 459] width 99 height 20
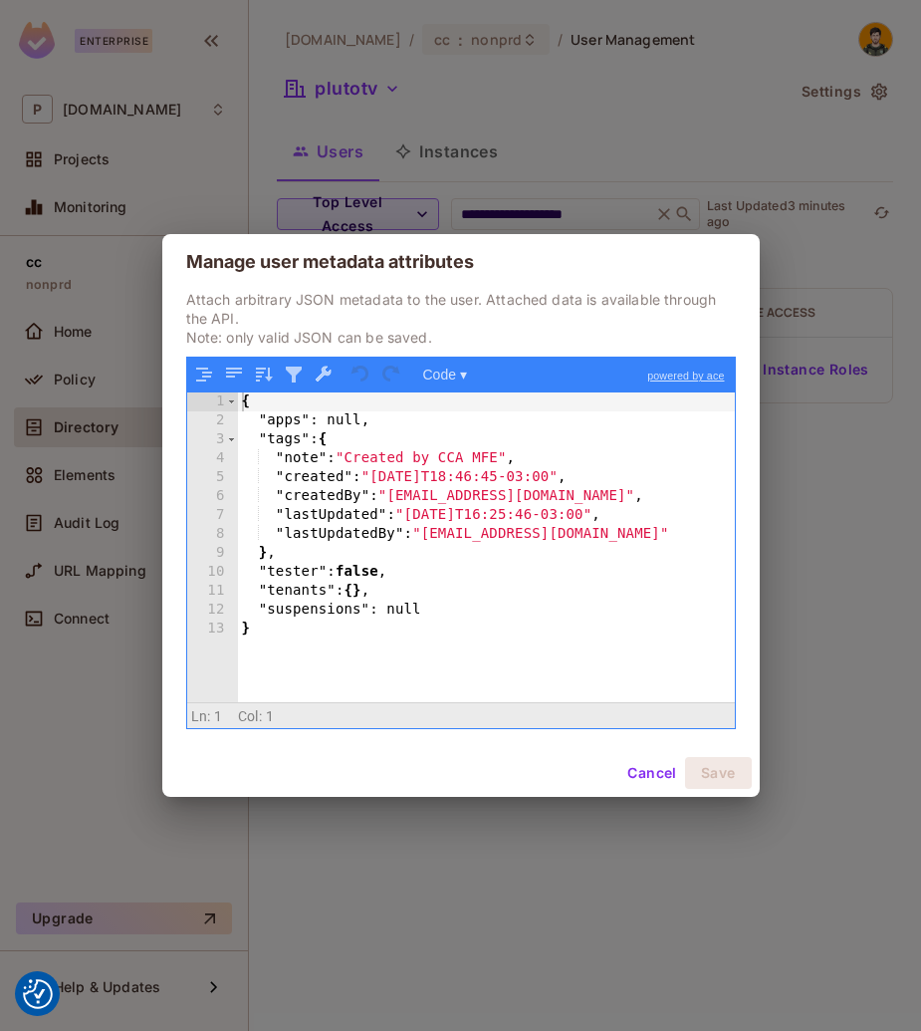
click at [634, 780] on button "Cancel" at bounding box center [652, 773] width 65 height 32
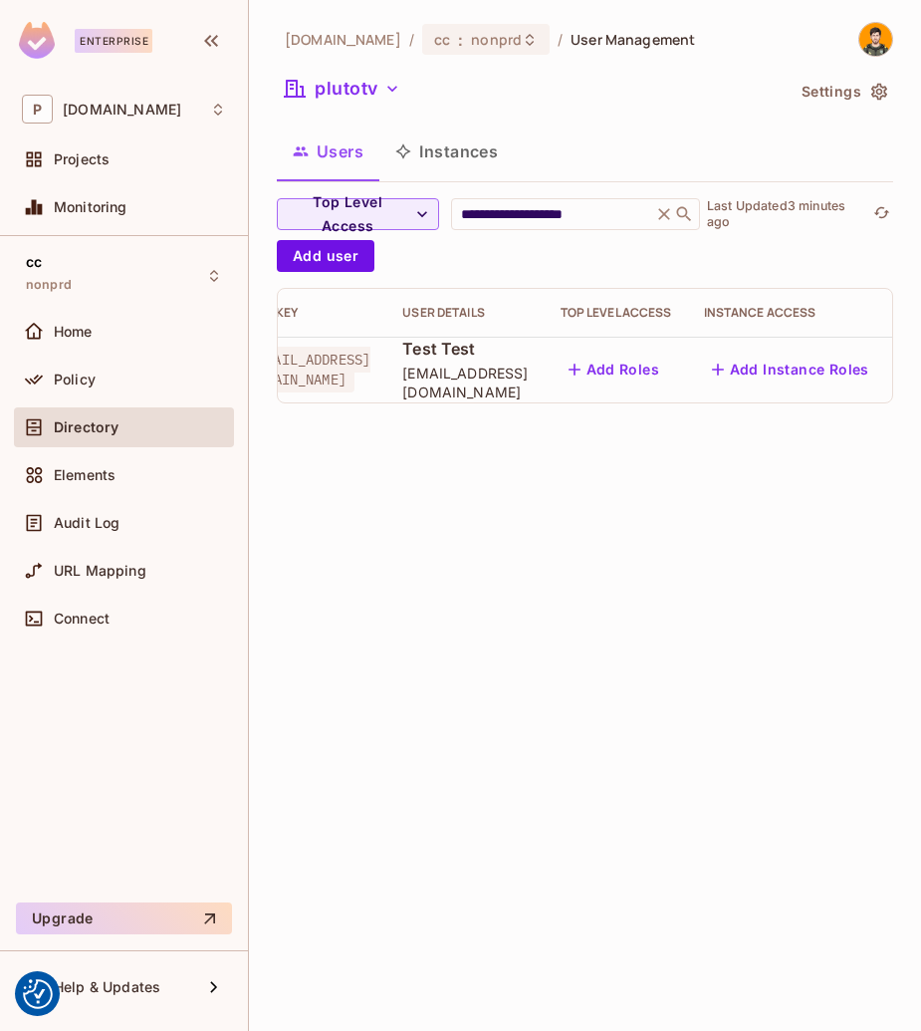
click at [914, 360] on icon "button" at bounding box center [926, 370] width 24 height 24
click at [811, 470] on span "Edit Attributes" at bounding box center [791, 459] width 111 height 32
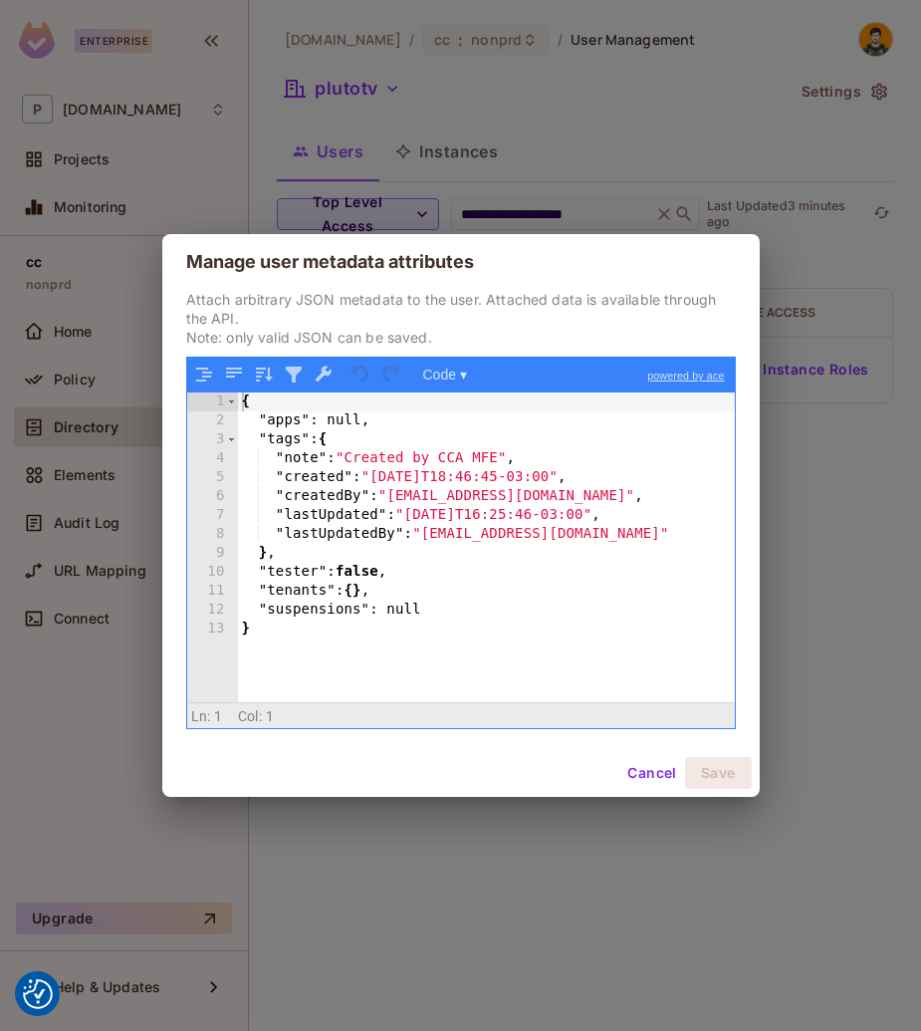
click at [646, 781] on button "Cancel" at bounding box center [652, 773] width 65 height 32
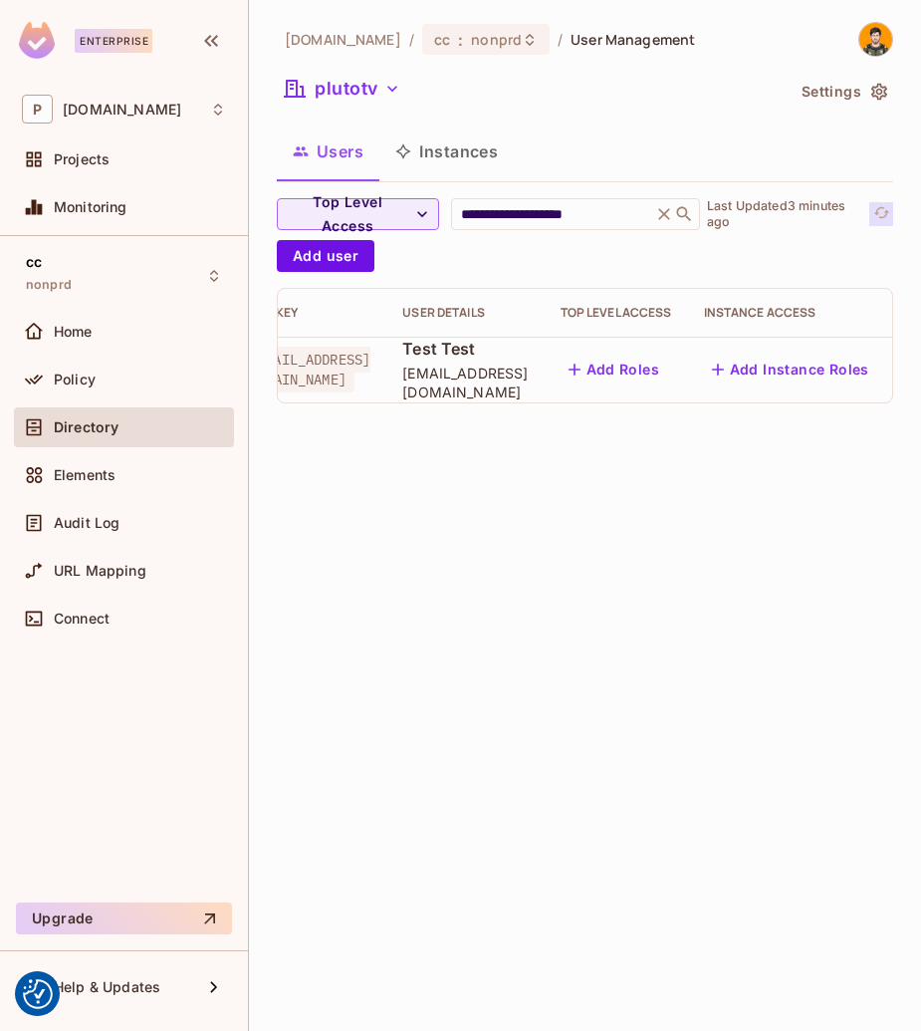
click at [889, 207] on icon "refresh" at bounding box center [882, 212] width 17 height 17
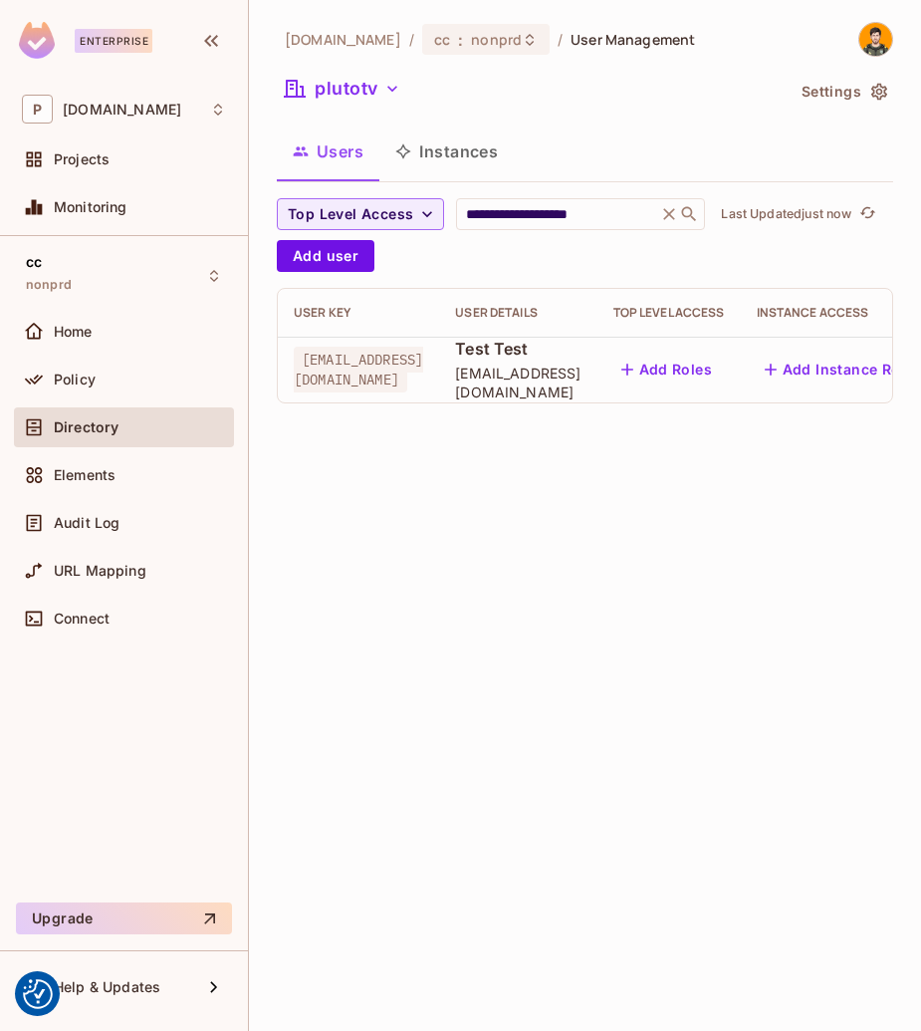
drag, startPoint x: 731, startPoint y: 417, endPoint x: 799, endPoint y: 406, distance: 68.6
click at [828, 419] on div "**********" at bounding box center [585, 308] width 617 height 221
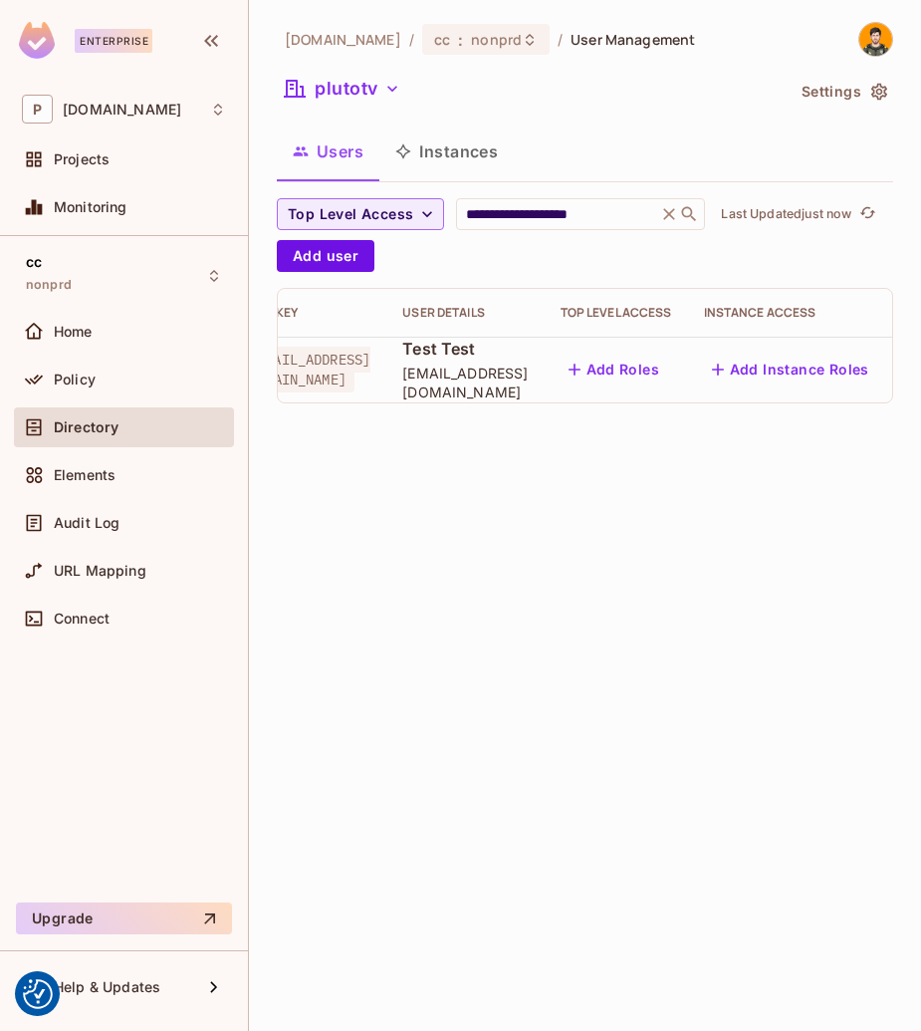
click at [923, 369] on icon "button" at bounding box center [925, 370] width 4 height 16
click at [816, 455] on div "Edit Attributes" at bounding box center [791, 459] width 99 height 20
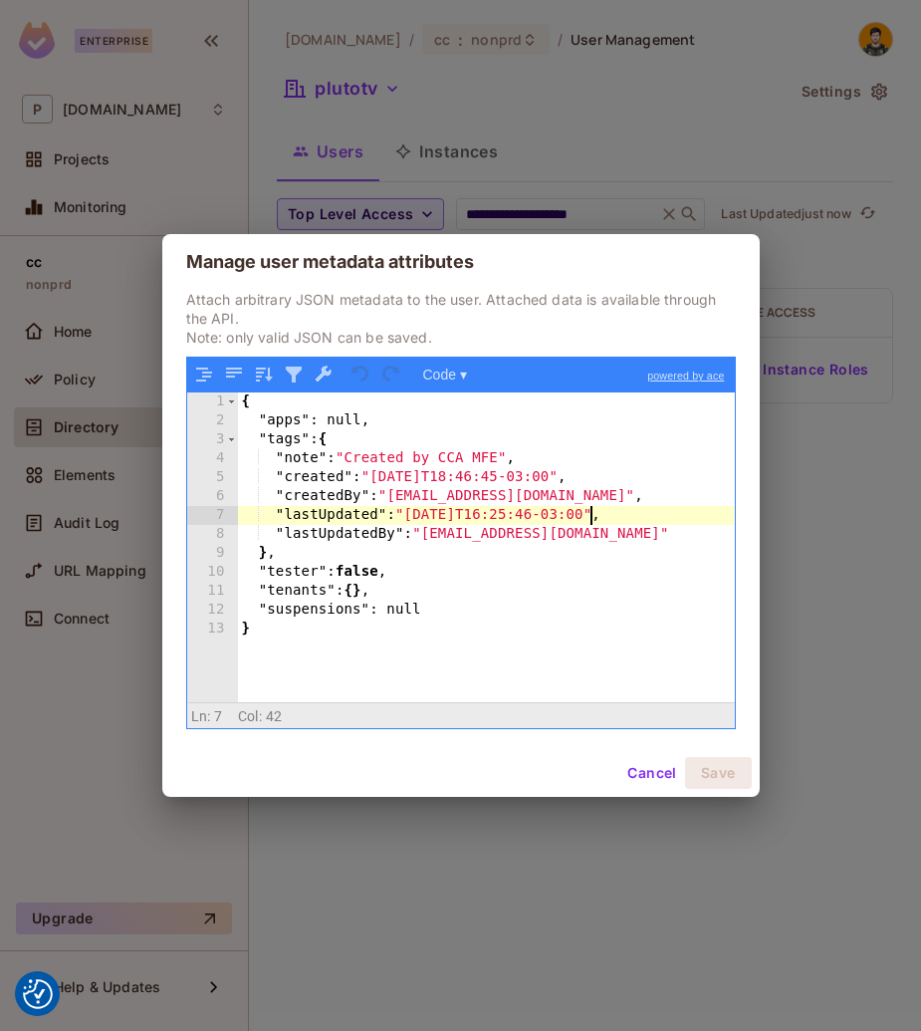
click at [588, 514] on div "{ "apps" : null, "tags" : { "note" : "Created by CCA MFE" , "created" : "[DATE]…" at bounding box center [486, 567] width 497 height 348
click at [634, 771] on button "Cancel" at bounding box center [652, 773] width 65 height 32
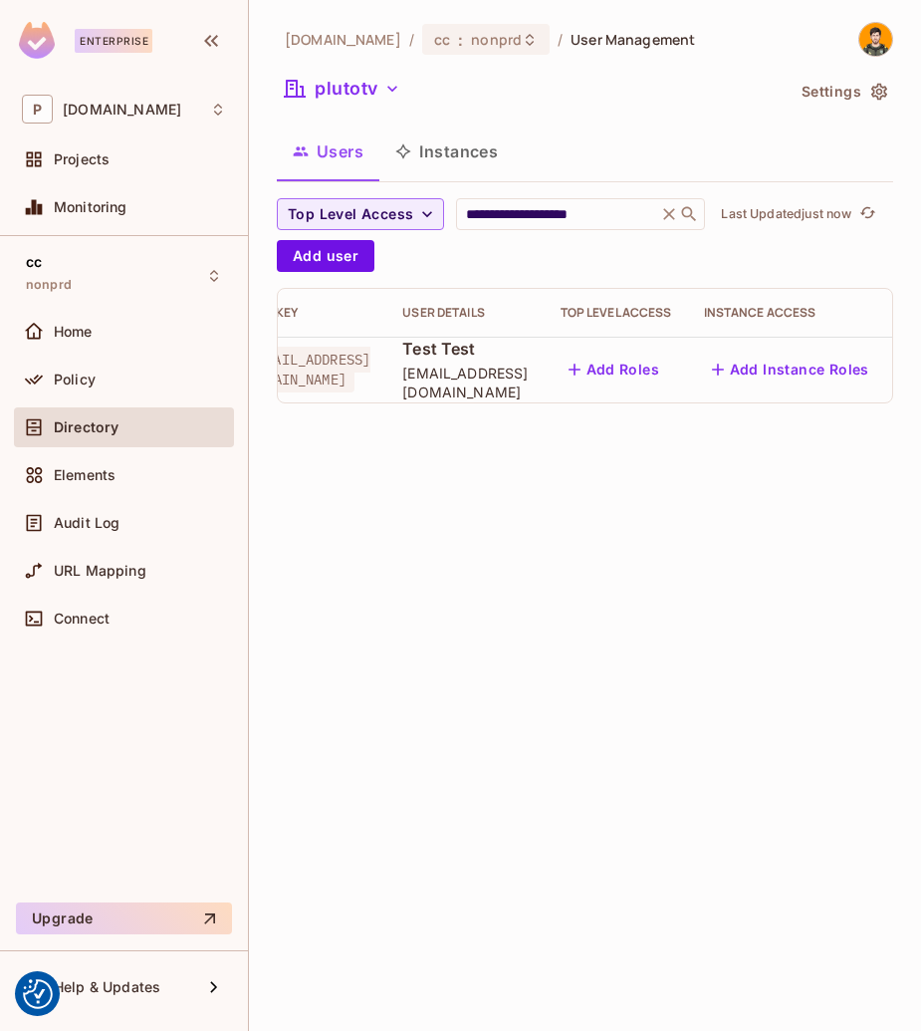
click at [914, 366] on icon "button" at bounding box center [926, 370] width 24 height 24
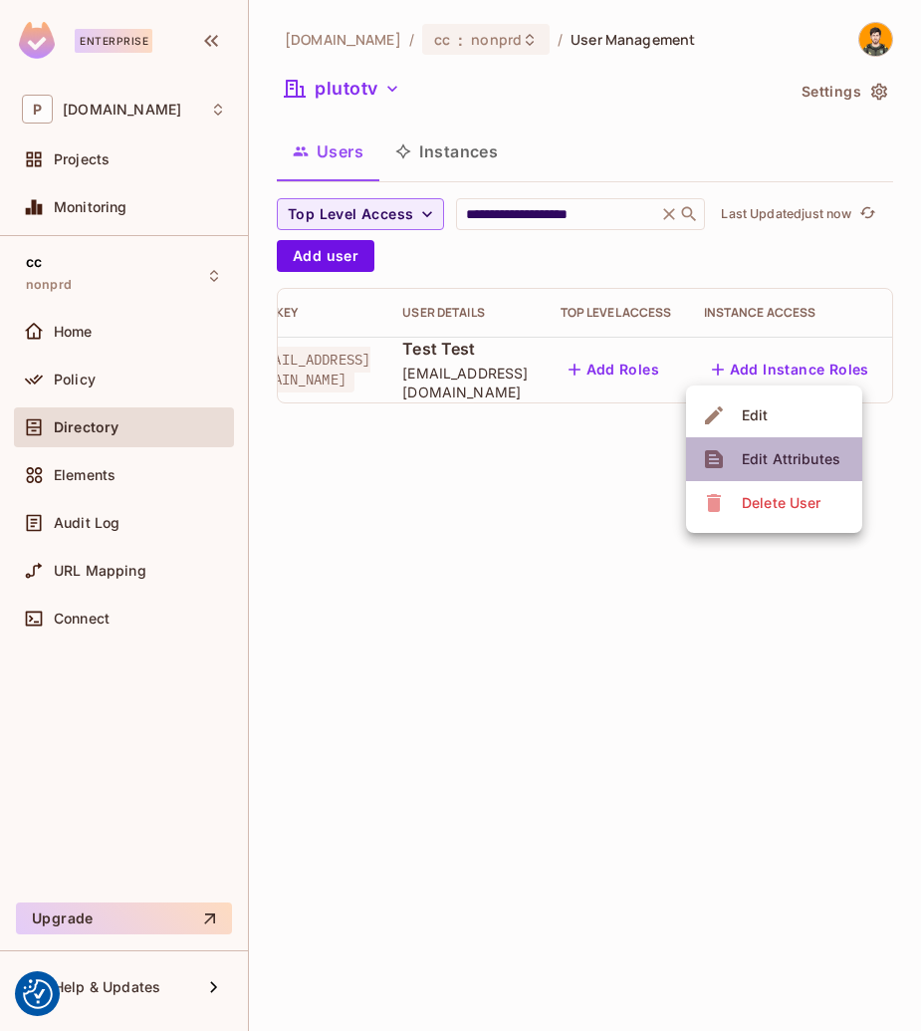
click at [790, 467] on div "Edit Attributes" at bounding box center [791, 459] width 99 height 20
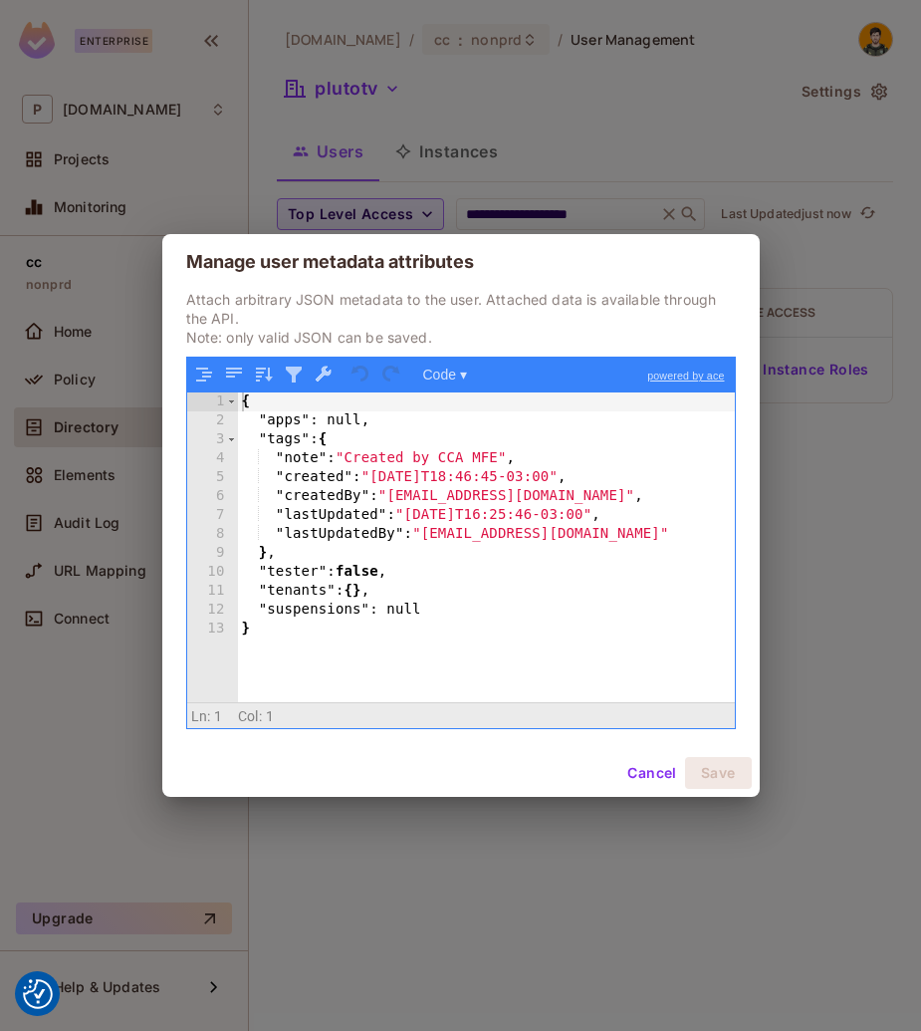
click at [633, 766] on button "Cancel" at bounding box center [652, 773] width 65 height 32
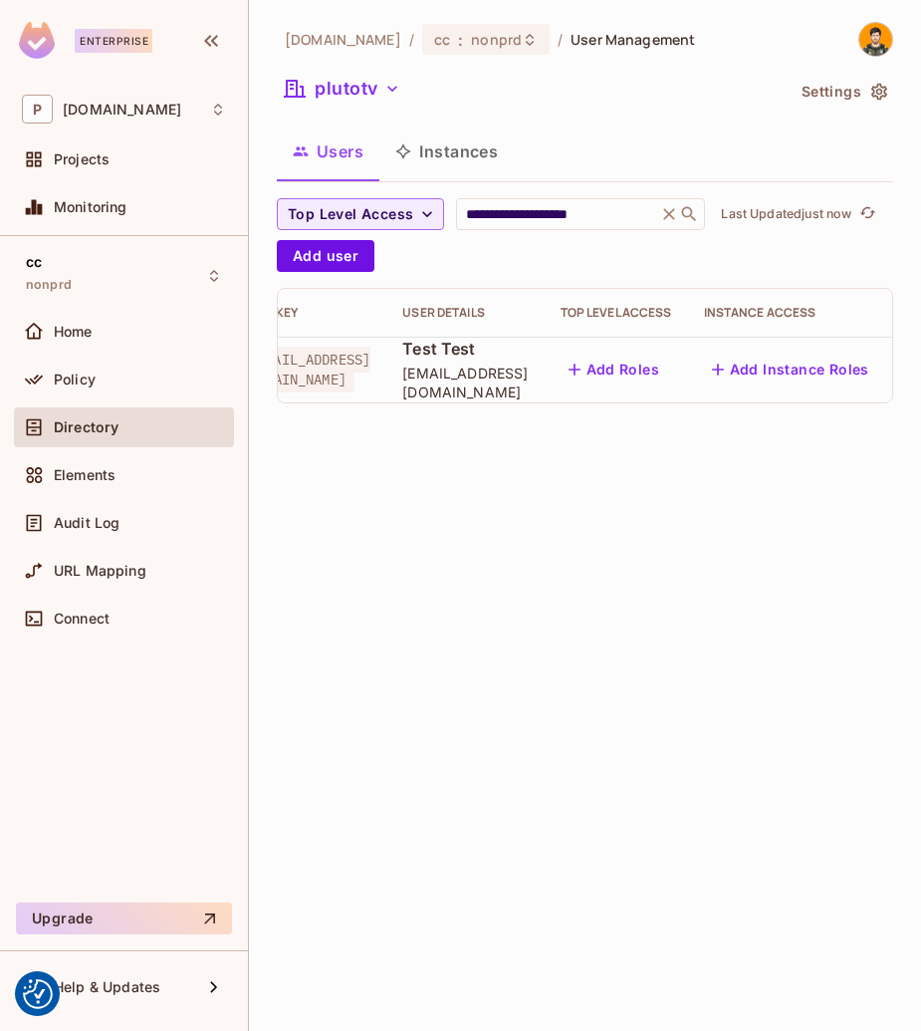
click at [683, 546] on div "**********" at bounding box center [585, 515] width 672 height 1031
click at [877, 212] on icon "refresh" at bounding box center [869, 212] width 16 height 11
click at [914, 377] on icon "button" at bounding box center [926, 370] width 24 height 24
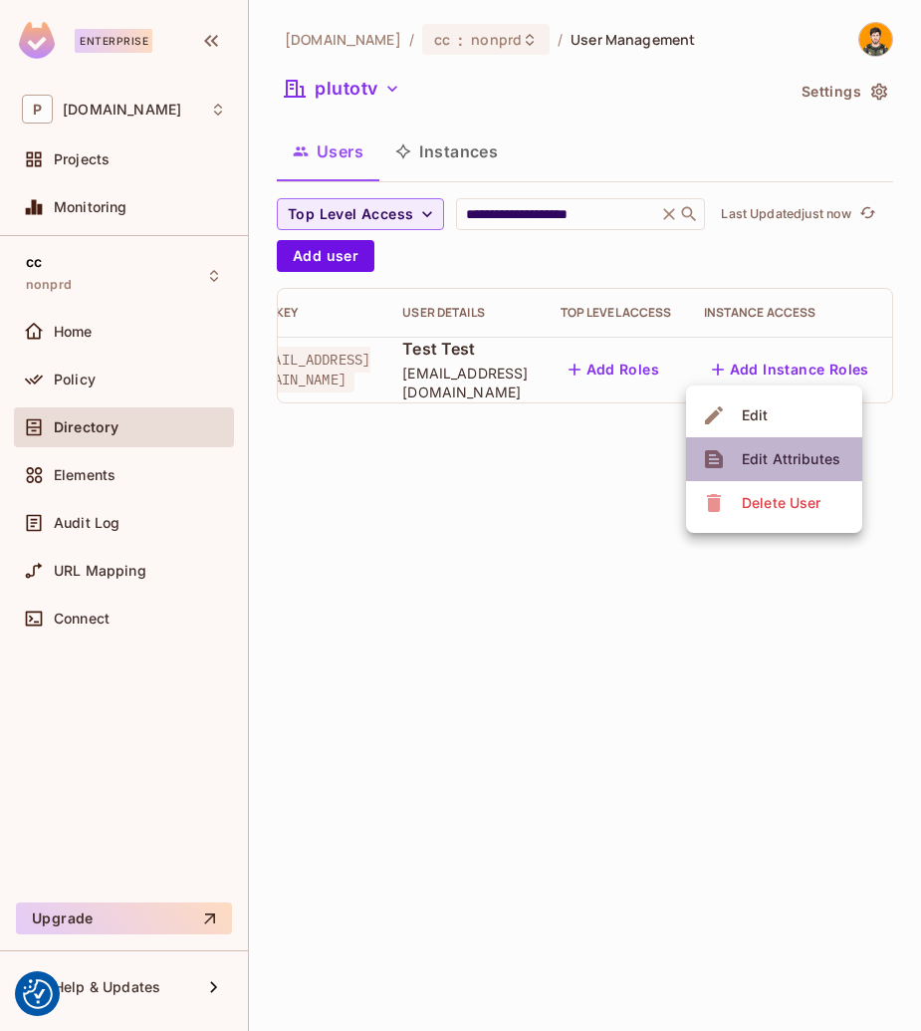
click at [819, 452] on div "Edit Attributes" at bounding box center [791, 459] width 99 height 20
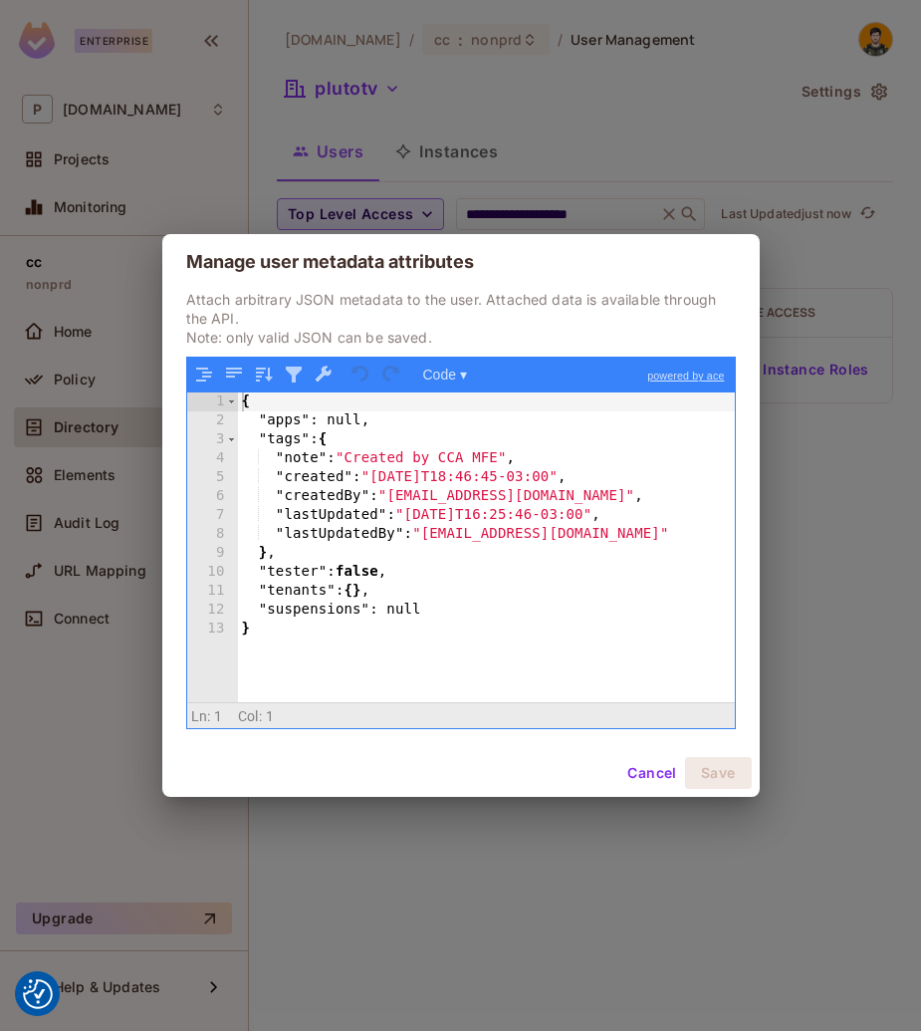
click at [857, 526] on div "Manage user metadata attributes Attach arbitrary JSON metadata to the user. Att…" at bounding box center [460, 515] width 921 height 1031
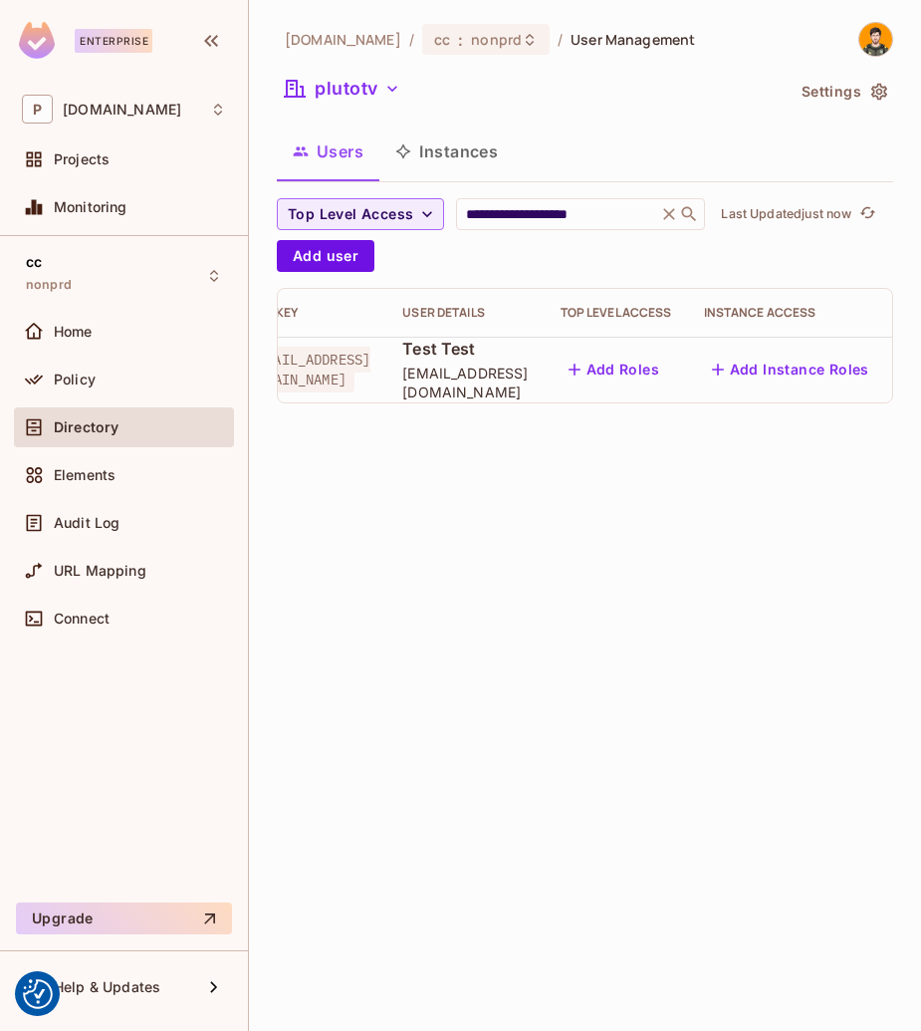
click at [914, 363] on icon "button" at bounding box center [926, 370] width 24 height 24
click at [815, 453] on div "Edit Attributes" at bounding box center [791, 459] width 99 height 20
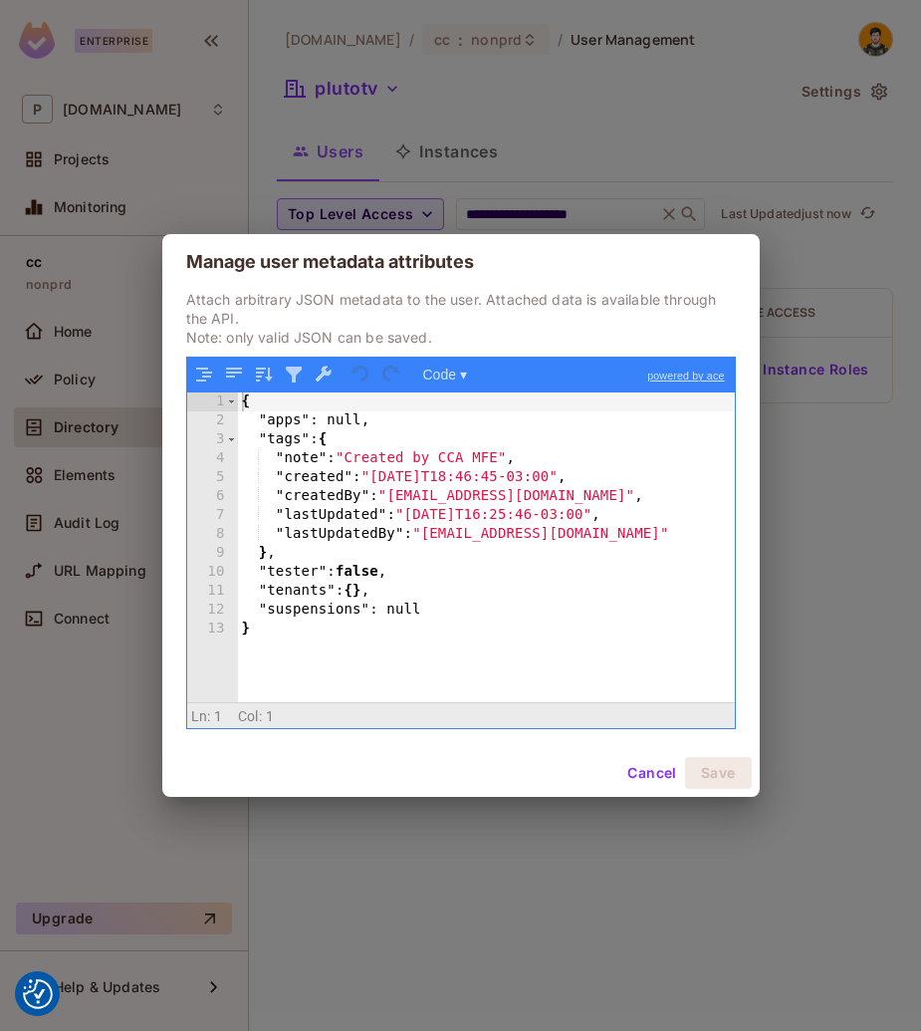
click at [871, 518] on div "Manage user metadata attributes Attach arbitrary JSON metadata to the user. Att…" at bounding box center [460, 515] width 921 height 1031
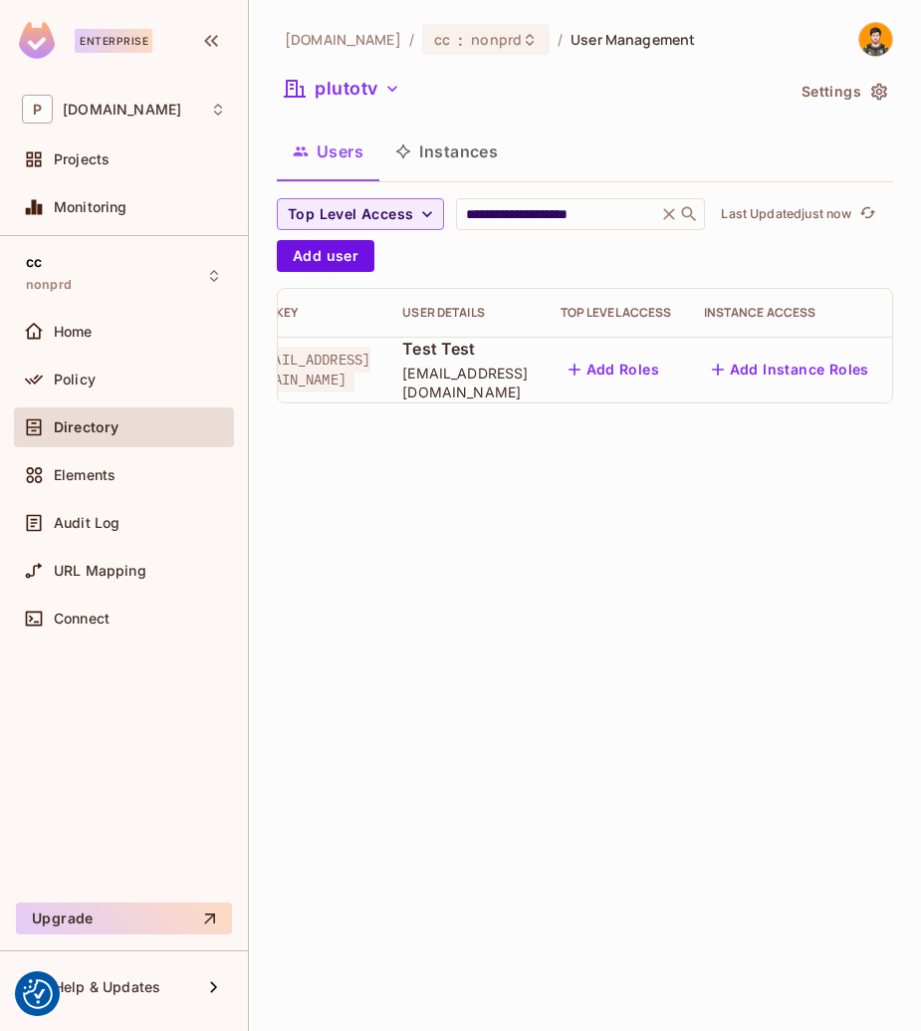
click at [914, 378] on icon "button" at bounding box center [926, 370] width 24 height 24
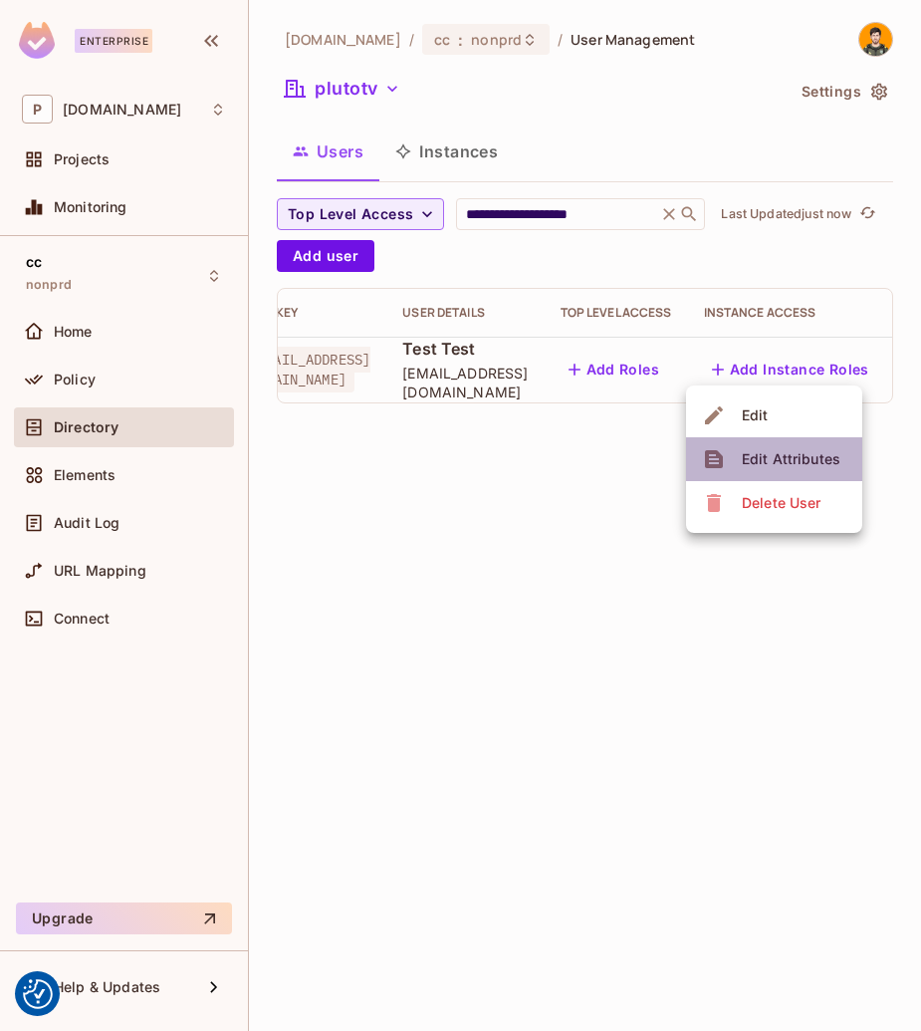
click at [850, 460] on li "Edit Attributes" at bounding box center [774, 459] width 176 height 44
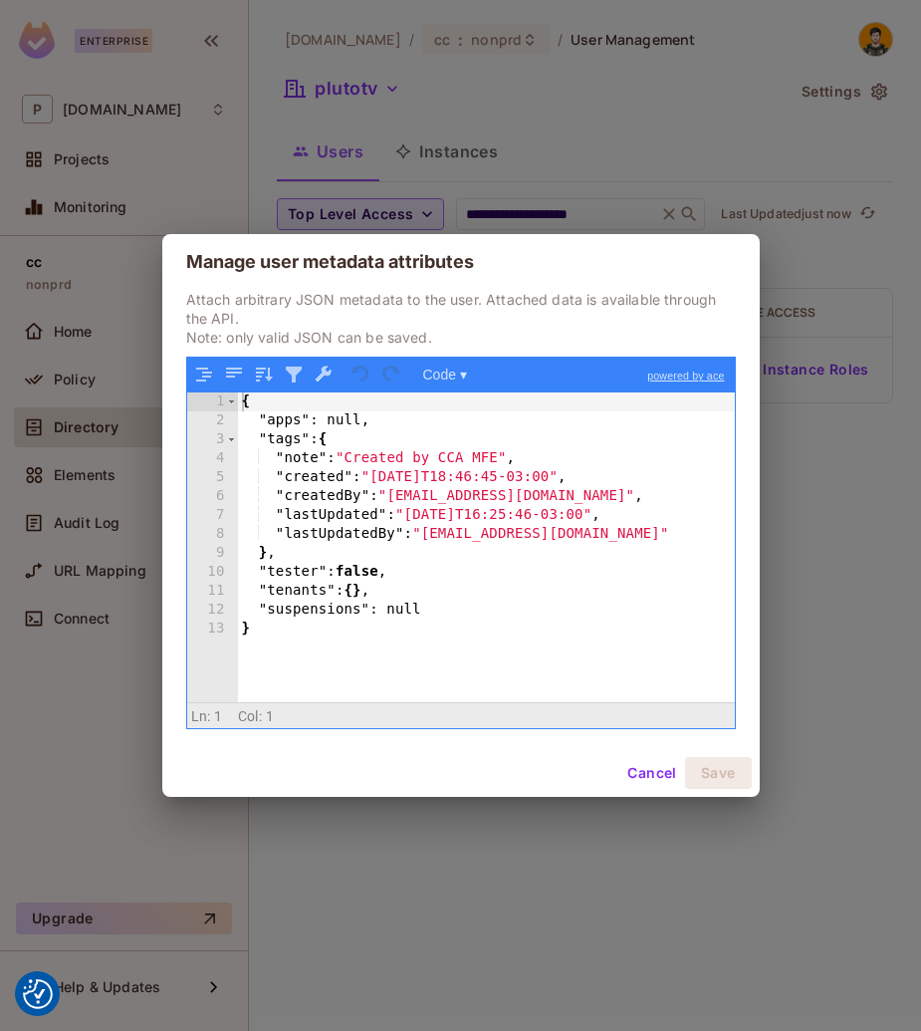
click at [871, 497] on div "Manage user metadata attributes Attach arbitrary JSON metadata to the user. Att…" at bounding box center [460, 515] width 921 height 1031
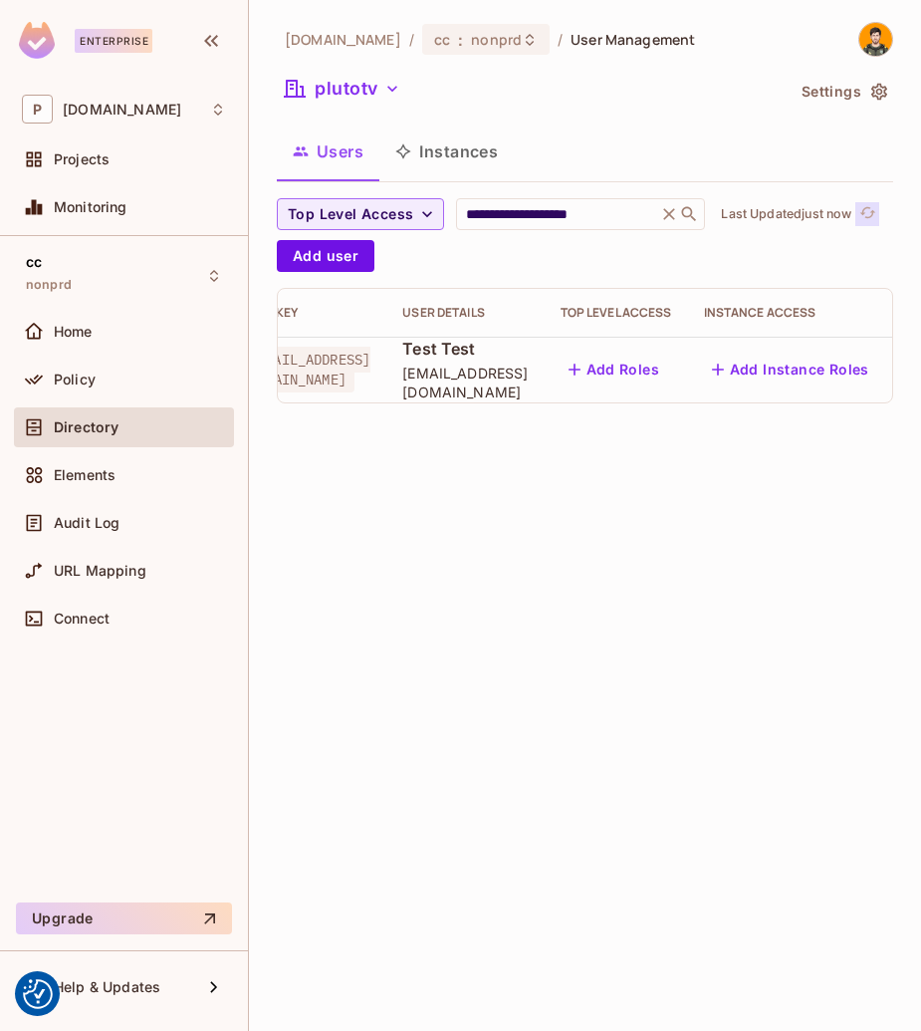
click at [877, 222] on span "refresh" at bounding box center [868, 214] width 17 height 20
click at [910, 385] on div at bounding box center [926, 370] width 32 height 32
click at [914, 373] on icon "button" at bounding box center [926, 370] width 24 height 24
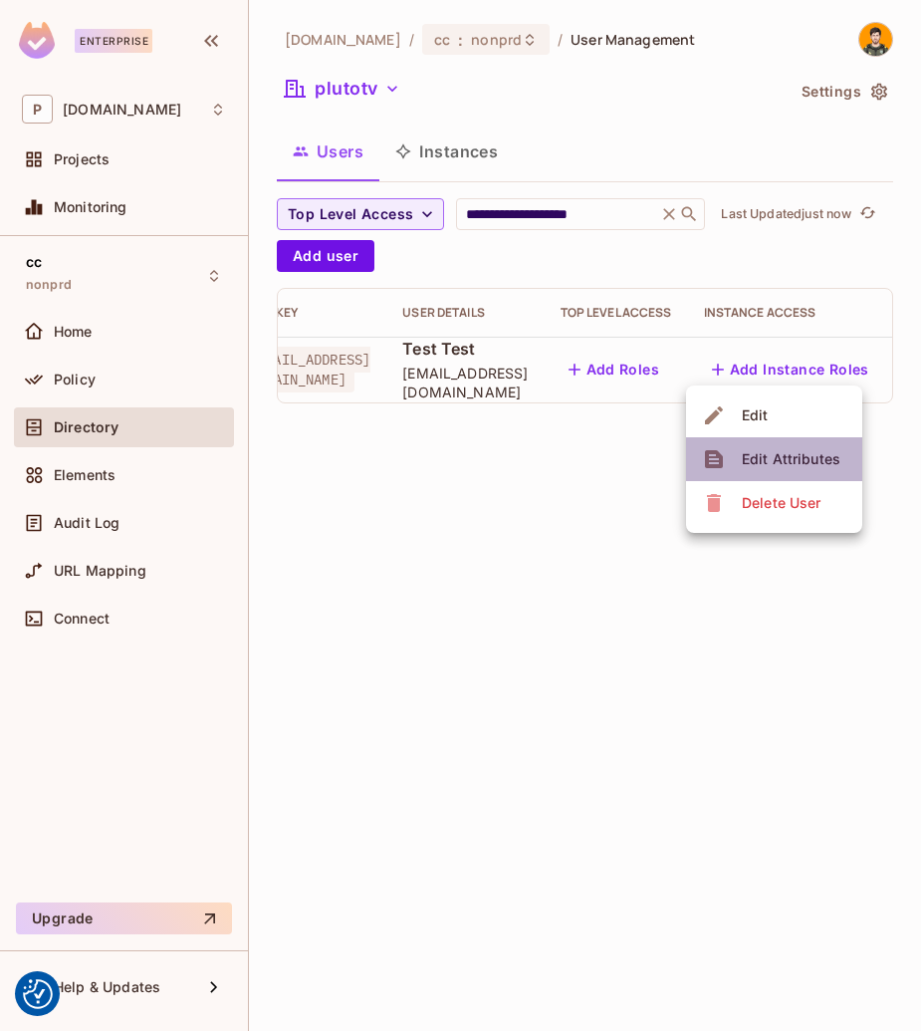
click at [840, 455] on span "Edit Attributes" at bounding box center [791, 459] width 111 height 32
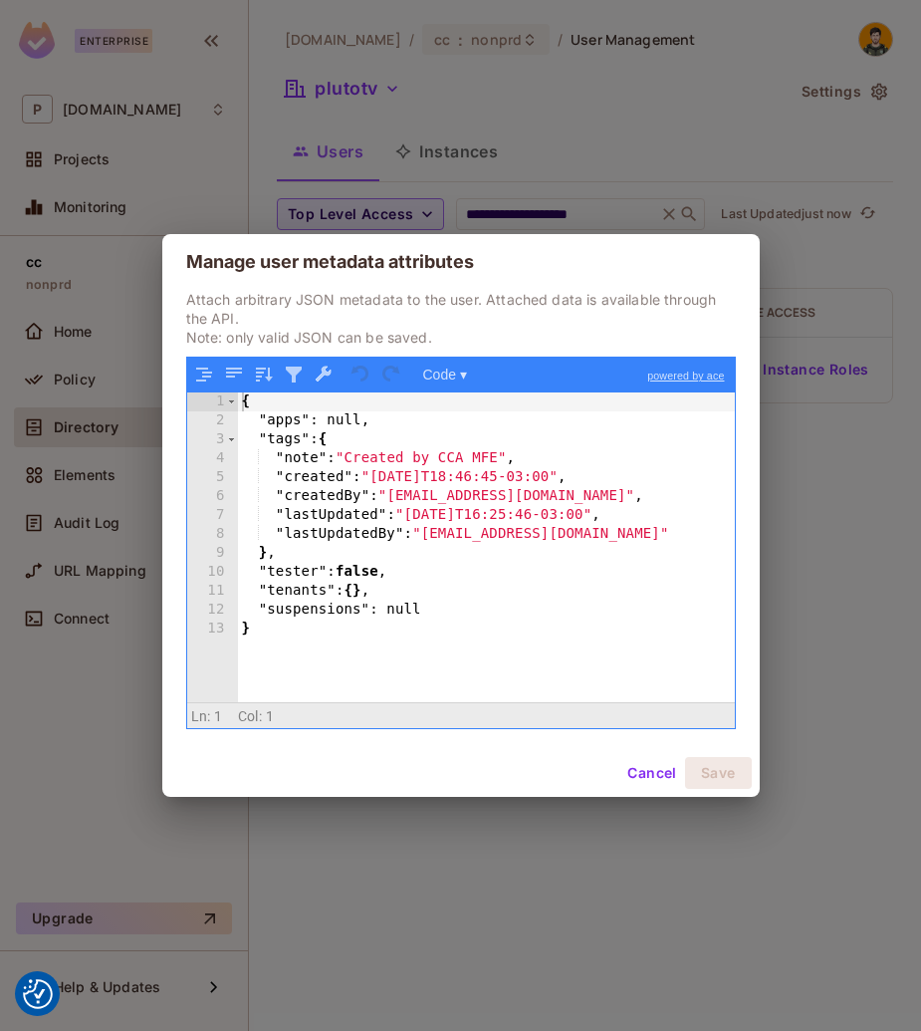
click at [871, 504] on div "Manage user metadata attributes Attach arbitrary JSON metadata to the user. Att…" at bounding box center [460, 515] width 921 height 1031
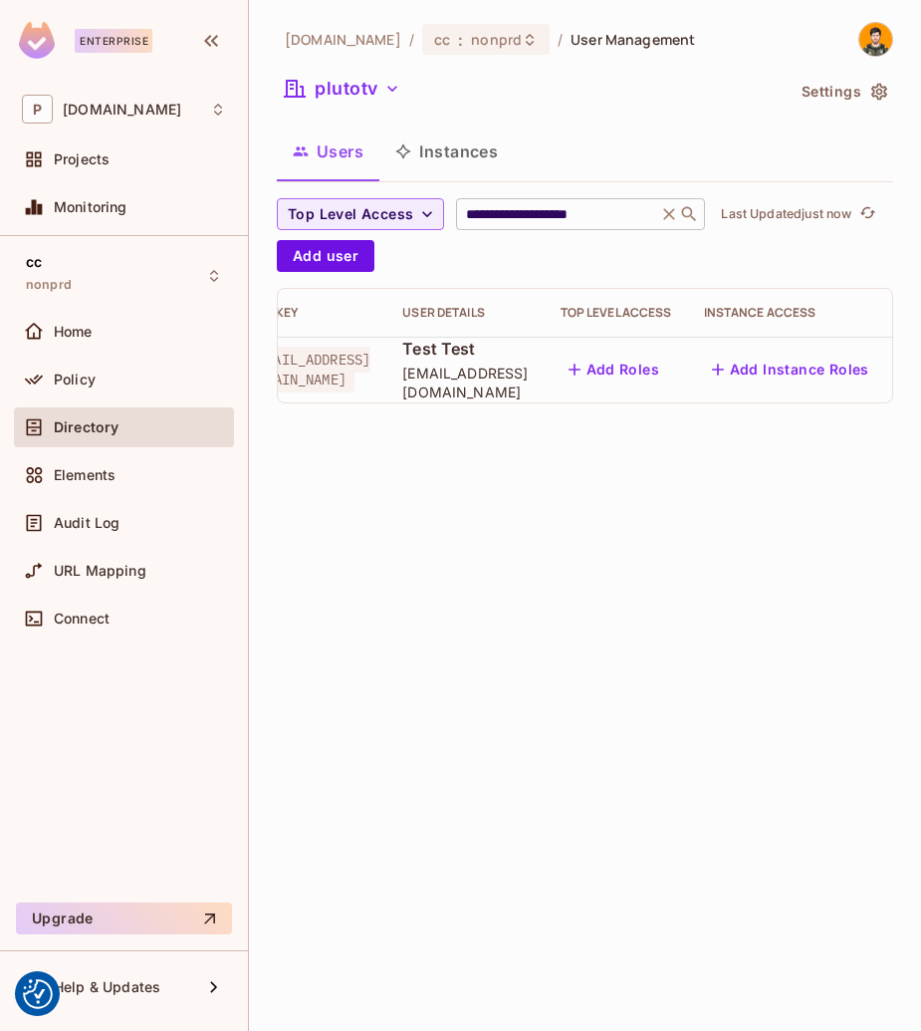
click at [648, 223] on input "**********" at bounding box center [556, 214] width 189 height 20
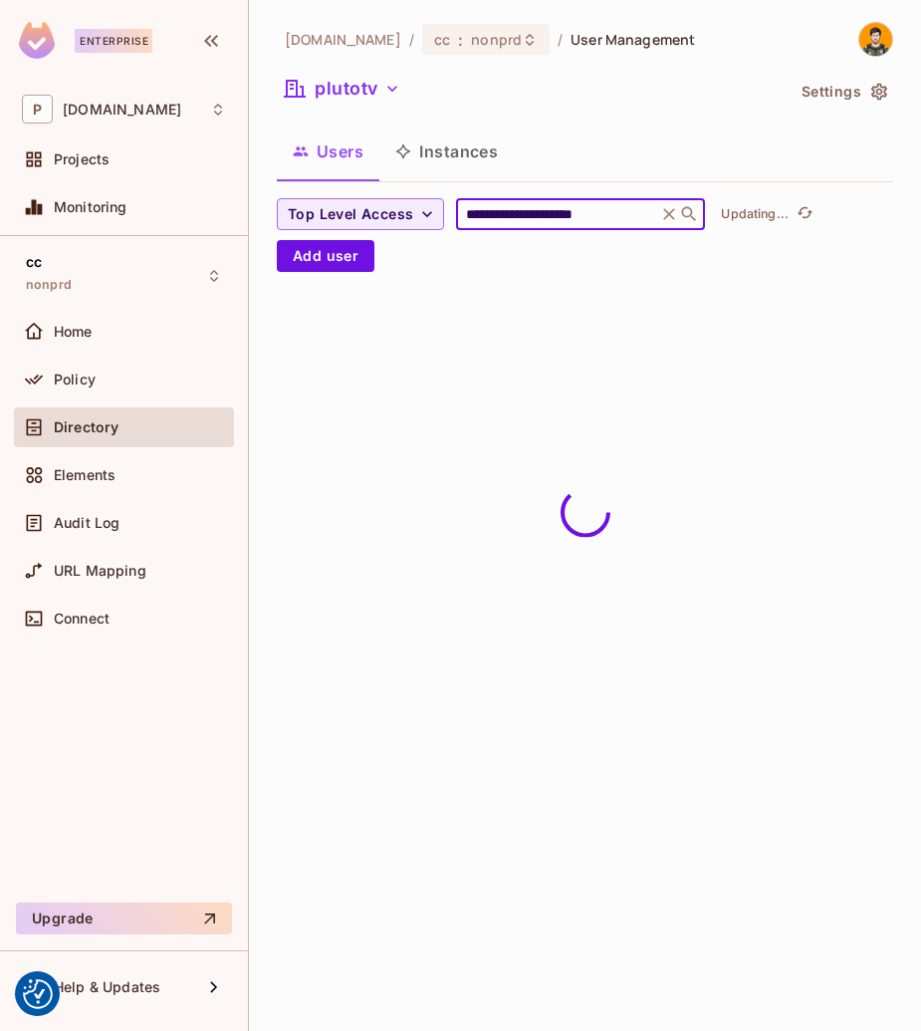
type input "**********"
click at [682, 531] on div "**********" at bounding box center [585, 515] width 672 height 1031
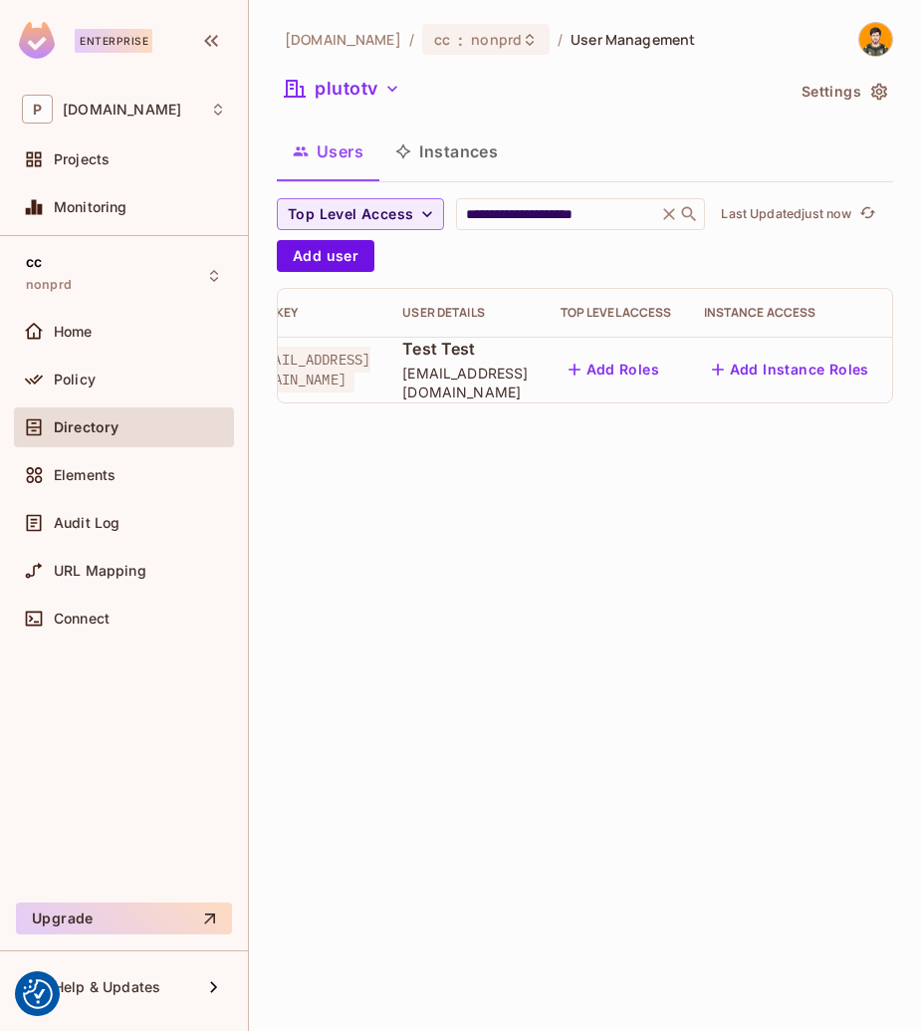
click at [914, 367] on icon "button" at bounding box center [926, 370] width 24 height 24
click at [811, 451] on div "Edit Attributes" at bounding box center [791, 459] width 99 height 20
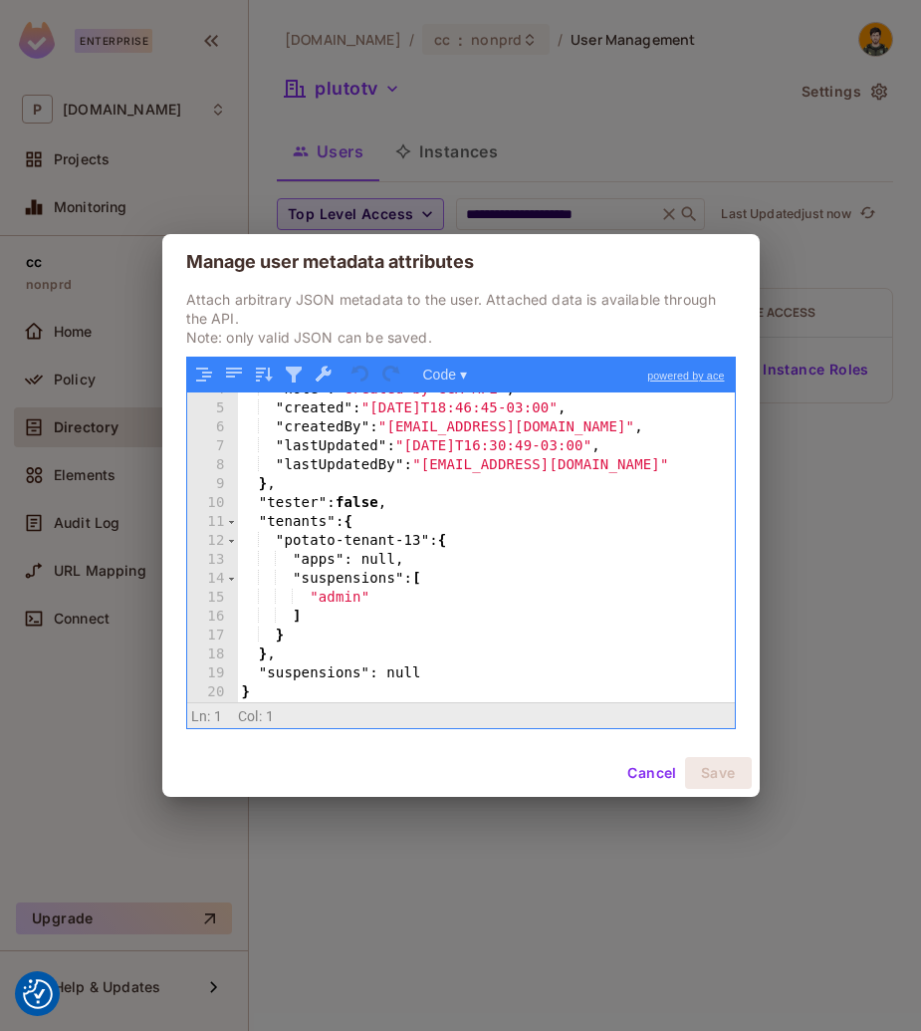
scroll to position [69, 0]
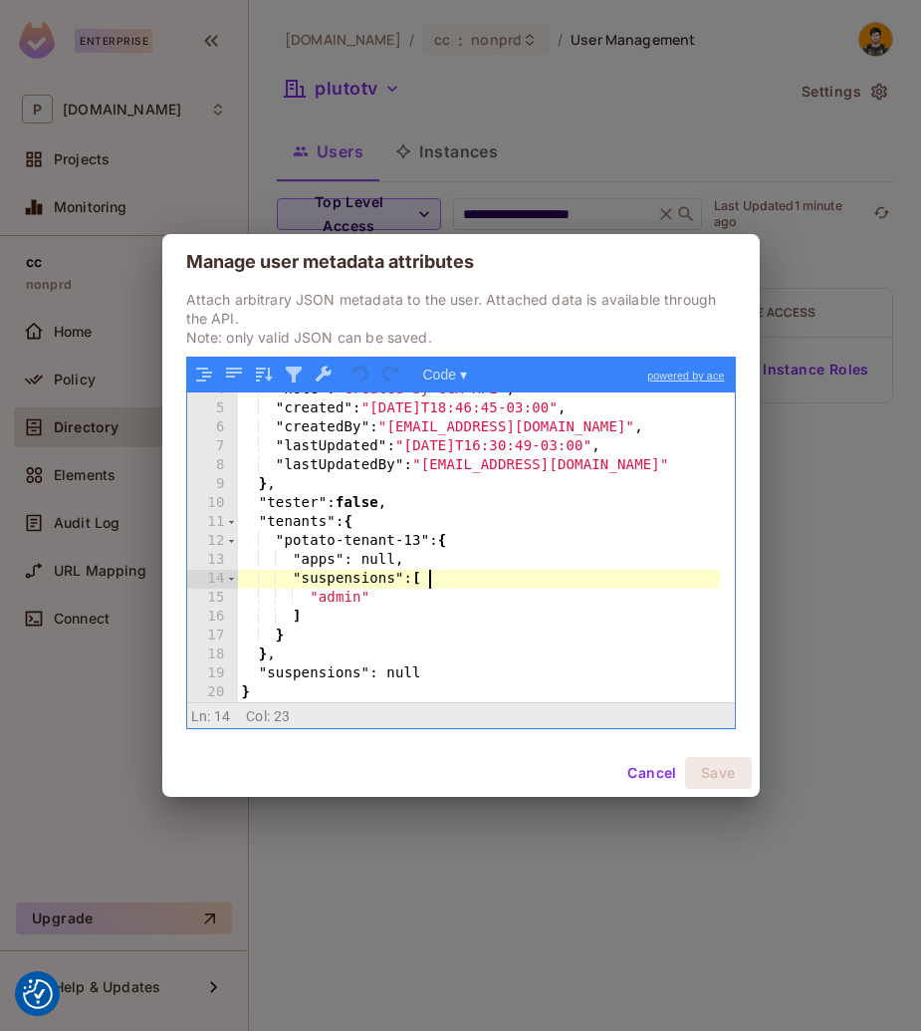
click at [479, 575] on div ""note" : "Created by CCA MFE" , "created" : "[DATE]T18:46:45-03:00" , "createdB…" at bounding box center [479, 555] width 482 height 348
click at [816, 478] on div "Manage user metadata attributes Attach arbitrary JSON metadata to the user. Att…" at bounding box center [460, 515] width 921 height 1031
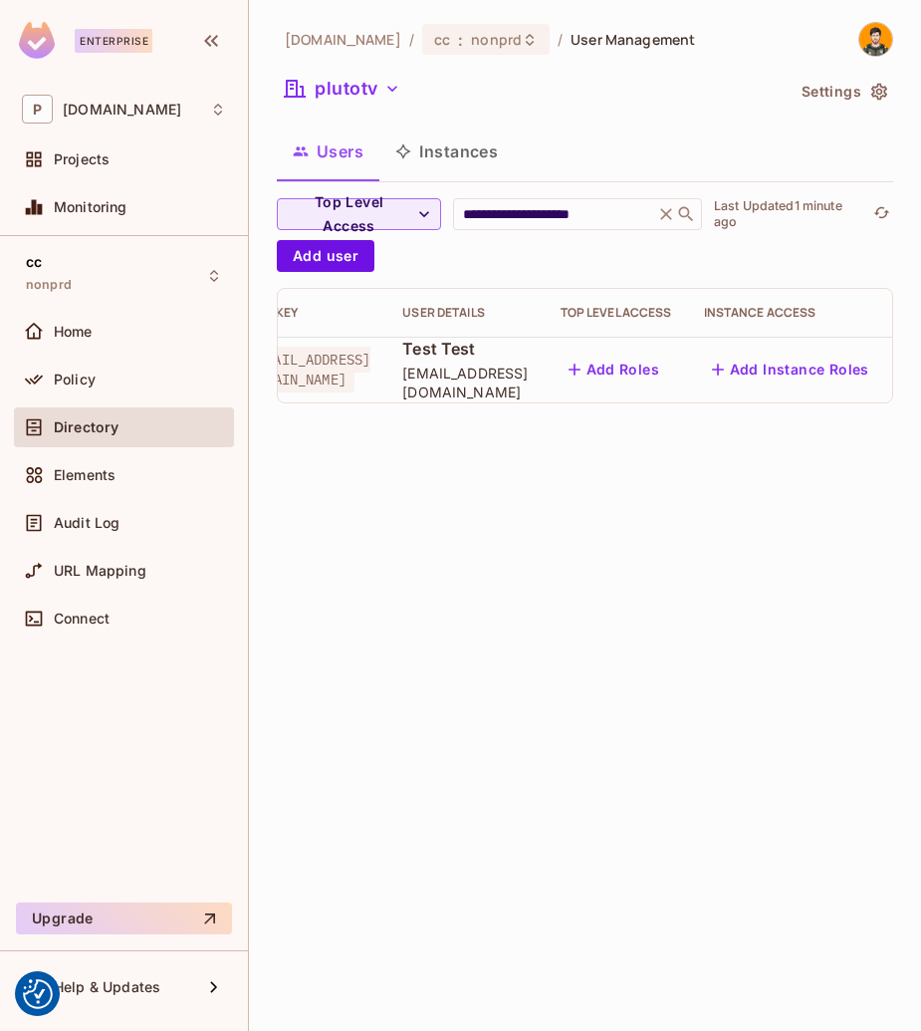
click at [661, 588] on div "**********" at bounding box center [585, 515] width 672 height 1031
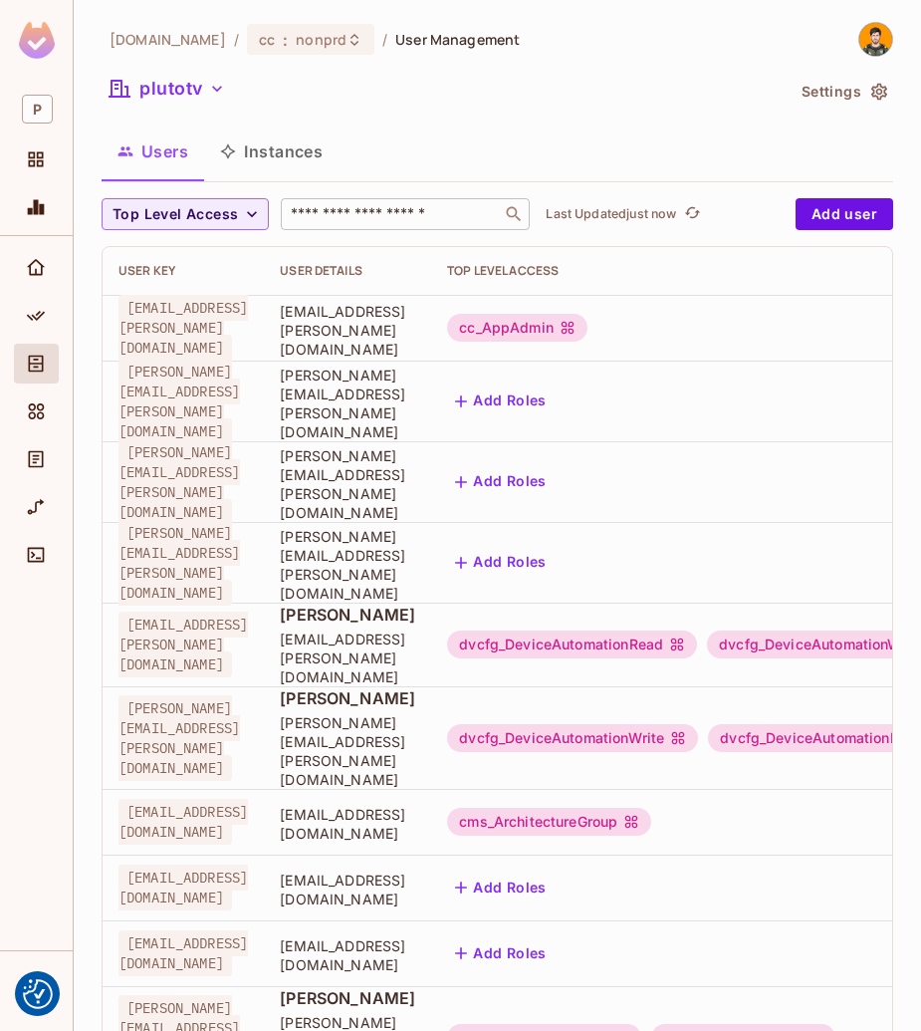
click at [351, 225] on div "​" at bounding box center [405, 214] width 249 height 32
paste input "**********"
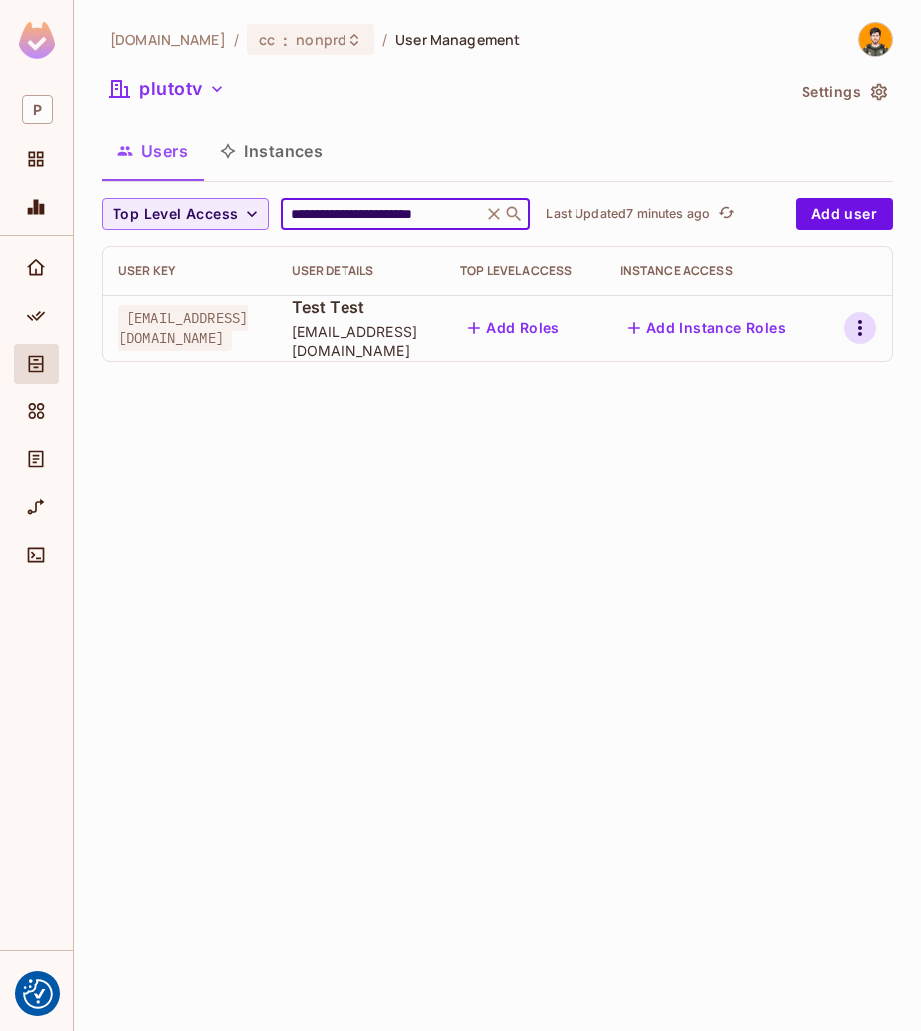
type input "**********"
click at [862, 321] on icon "button" at bounding box center [861, 328] width 4 height 16
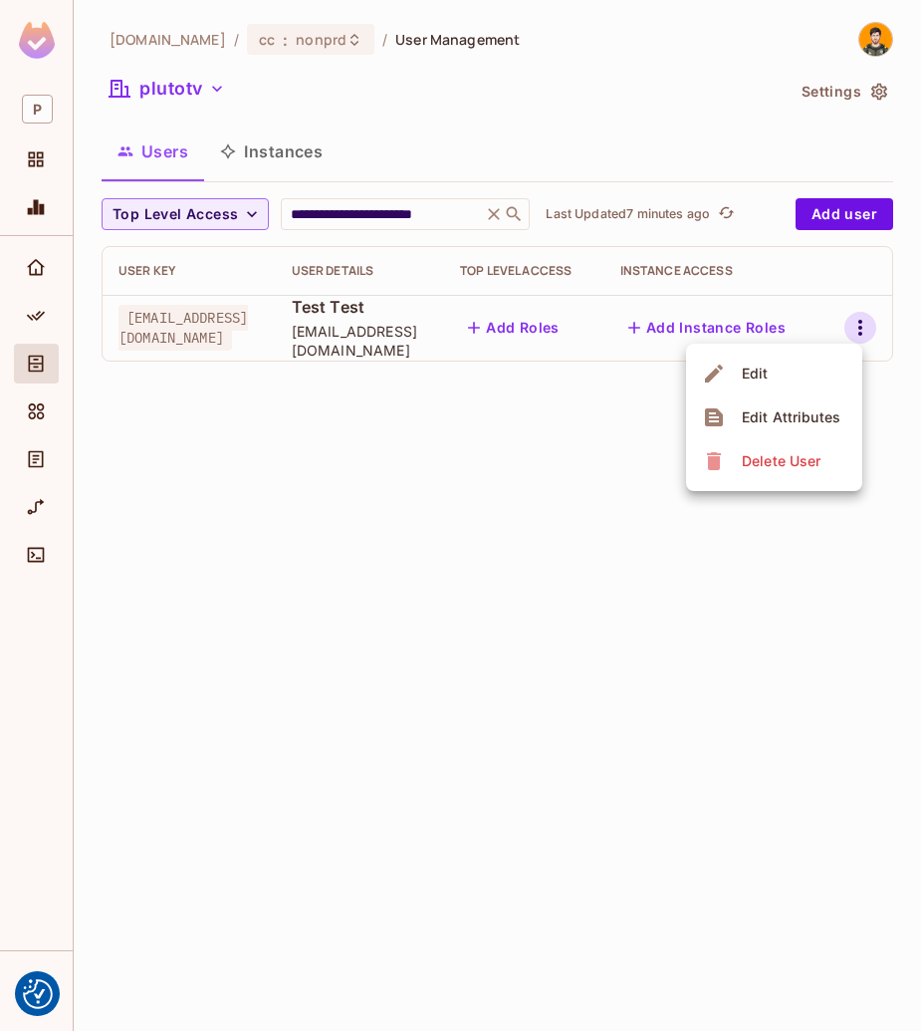
click at [802, 420] on div "Edit Attributes" at bounding box center [791, 417] width 99 height 20
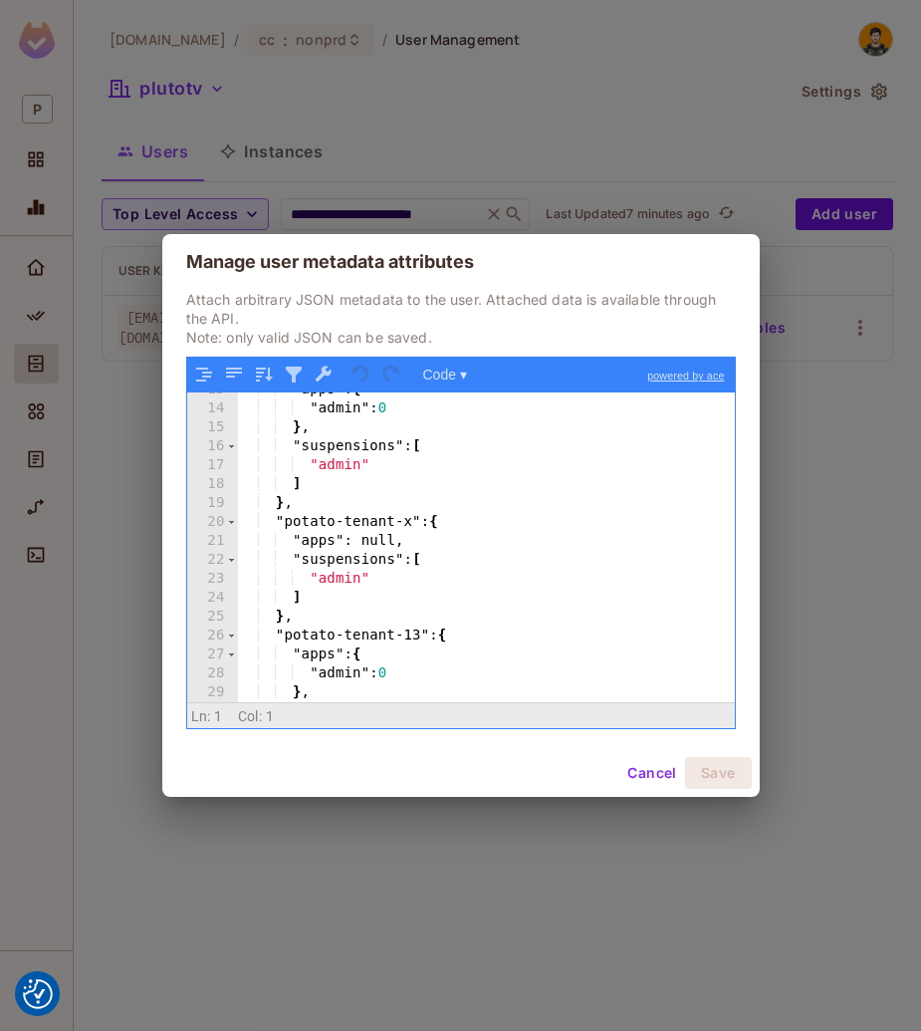
scroll to position [239, 0]
click at [353, 527] on div ""apps" : { "admin" : 0 } , "suspensions" : [ "admin" ] } , "potato-tenant-x" : …" at bounding box center [479, 555] width 482 height 348
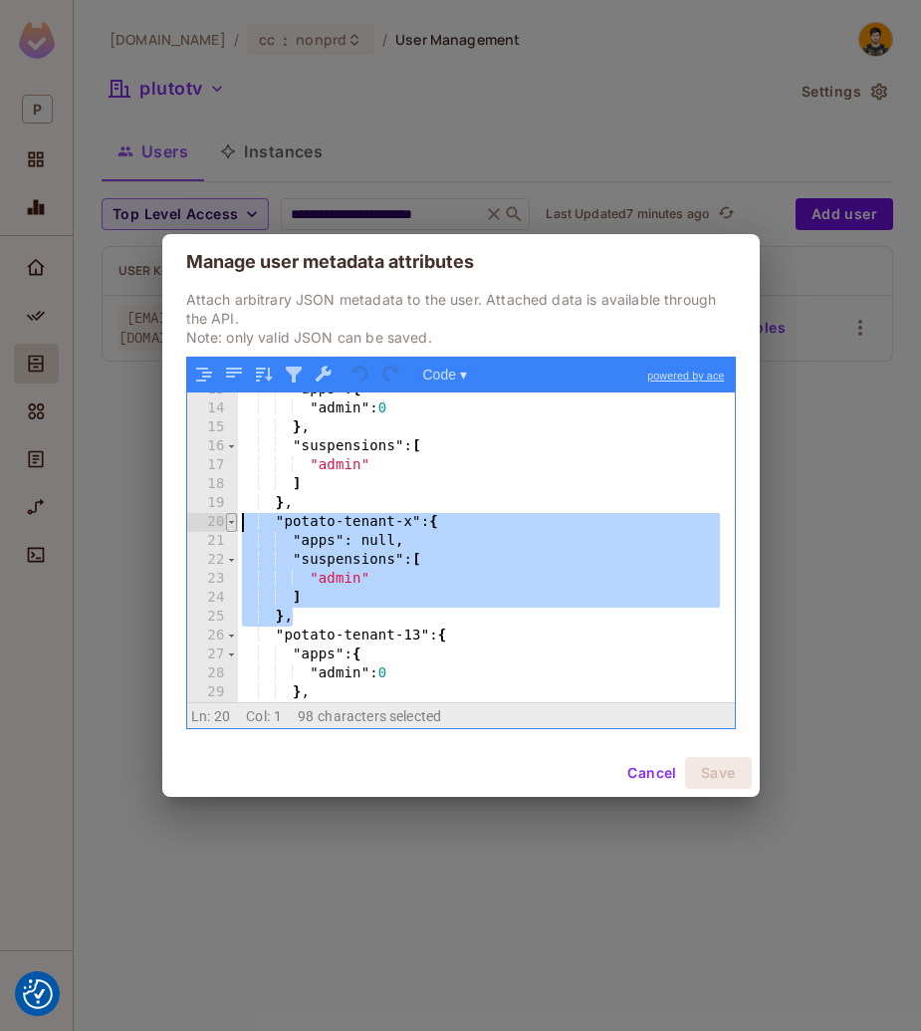
drag, startPoint x: 303, startPoint y: 615, endPoint x: 228, endPoint y: 529, distance: 113.7
click at [228, 529] on div "13 14 15 16 17 18 19 20 21 22 23 24 25 26 27 28 29 30 31 "apps" : { "admin" : 0…" at bounding box center [461, 548] width 548 height 310
